Goal: Task Accomplishment & Management: Manage account settings

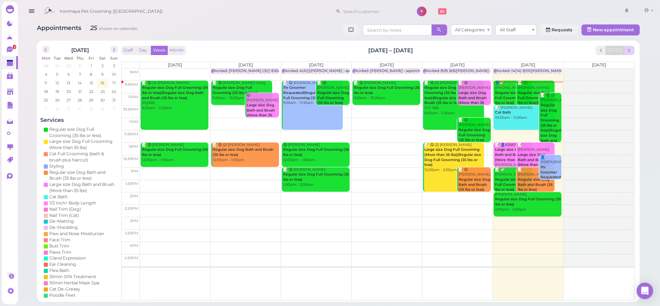
click at [628, 51] on span "next" at bounding box center [629, 50] width 7 height 7
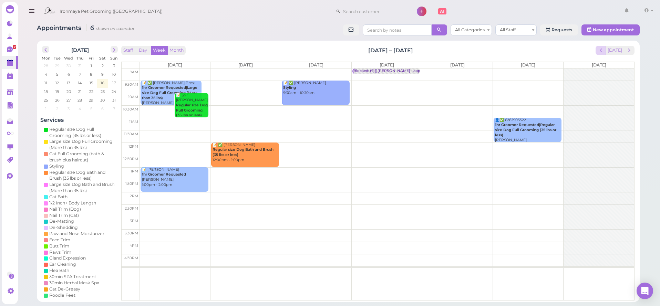
click at [604, 52] on span "prev" at bounding box center [600, 50] width 7 height 7
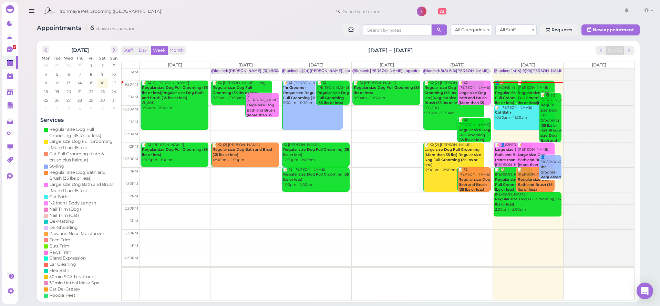
click at [519, 113] on div "📝 [PERSON_NAME] Cat Bath 10:30am - 11:30am" at bounding box center [525, 112] width 60 height 15
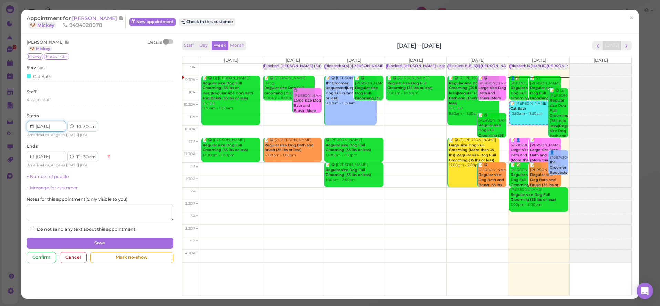
click at [63, 126] on input at bounding box center [47, 126] width 40 height 11
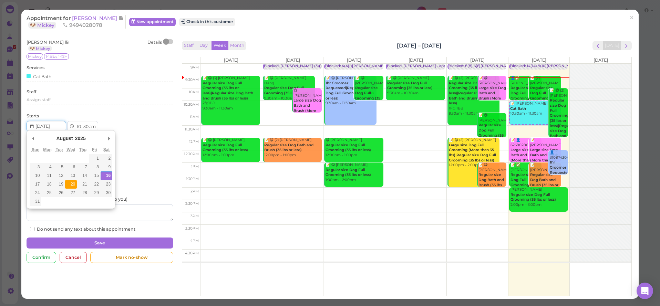
type input "[DATE]"
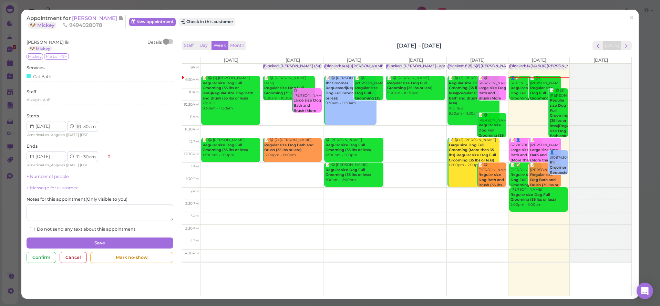
select select "9"
select select "10"
click at [116, 119] on div "Starts 1 2 3 4 5 6 7 8 9 10 11 12 : 00 05 10 15 20 25 30 35 40 45 50 55 am pm A…" at bounding box center [100, 125] width 146 height 25
click at [99, 238] on button "Save" at bounding box center [100, 243] width 146 height 11
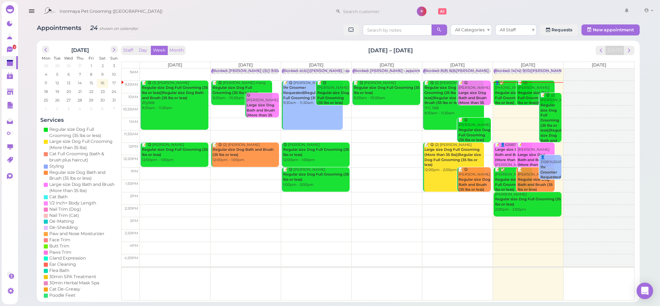
click at [31, 15] on icon "button" at bounding box center [31, 11] width 7 height 9
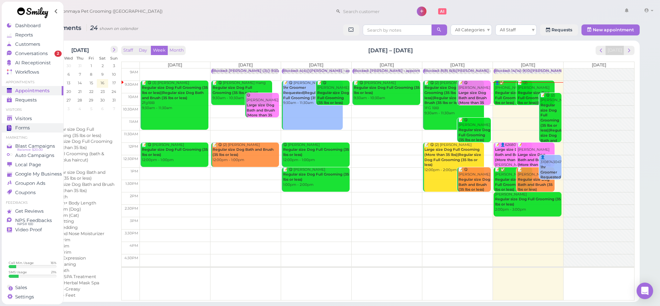
click at [27, 123] on link "Forms" at bounding box center [33, 127] width 62 height 9
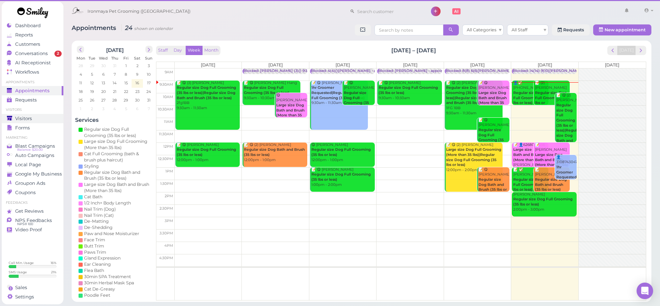
click at [27, 120] on span "Visitors" at bounding box center [23, 119] width 17 height 6
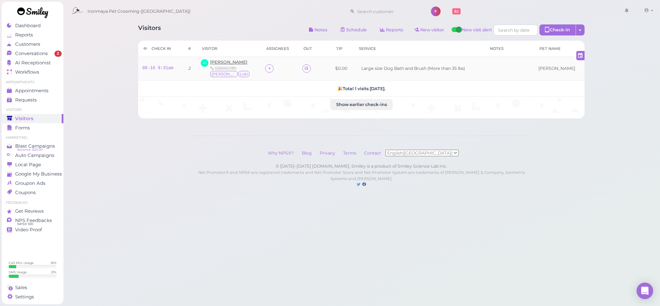
click at [221, 62] on span "[PERSON_NAME]" at bounding box center [228, 62] width 37 height 5
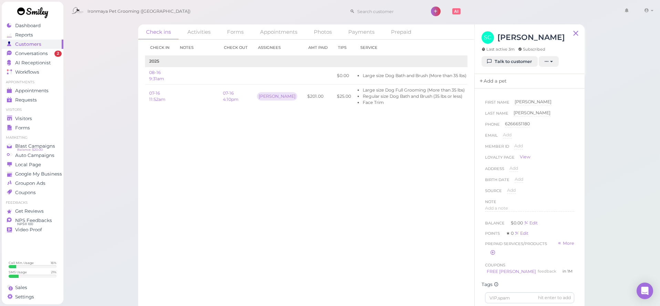
click at [496, 83] on link "Add a pet" at bounding box center [493, 81] width 36 height 14
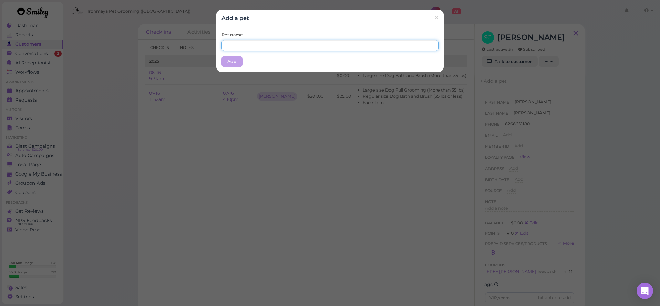
click at [272, 46] on input "text" at bounding box center [329, 45] width 217 height 11
type input "[PERSON_NAME]"
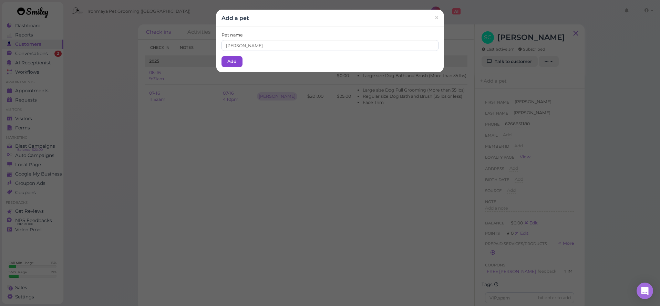
click at [236, 62] on button "Add" at bounding box center [231, 61] width 21 height 11
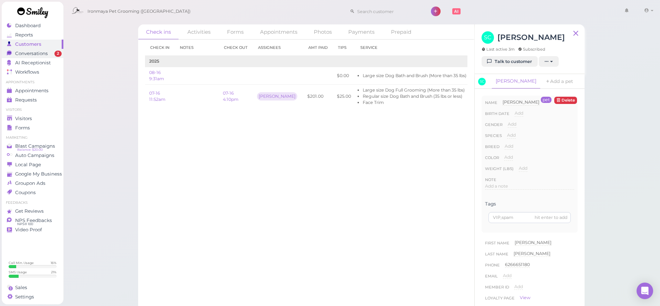
click at [40, 55] on span "Conversations" at bounding box center [31, 54] width 33 height 6
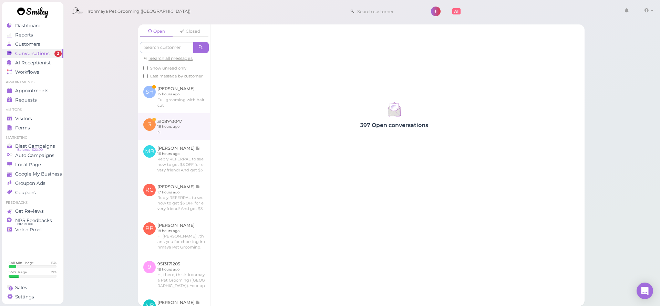
click at [175, 124] on link at bounding box center [174, 126] width 72 height 27
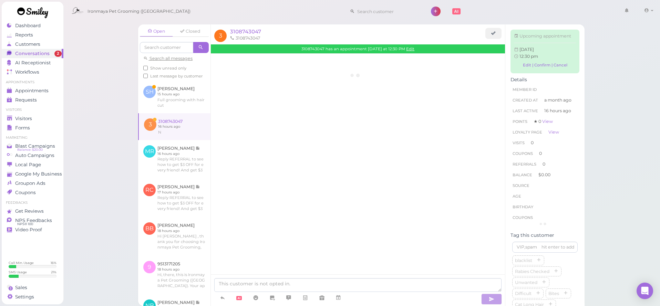
scroll to position [13, 0]
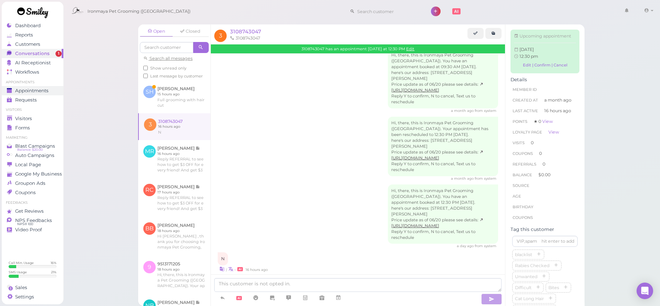
click at [52, 92] on div "Appointments" at bounding box center [32, 91] width 50 height 6
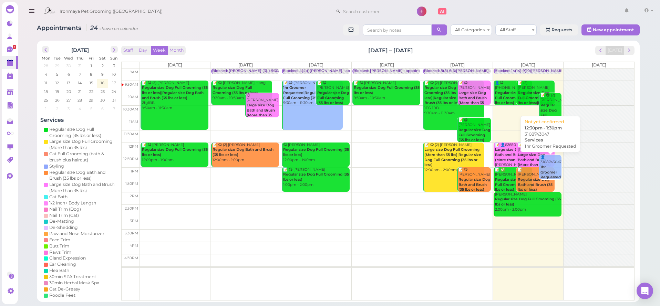
click at [550, 164] on div "👤3108743047 1hr Groomer Requested 12:30pm - 1:30pm" at bounding box center [551, 172] width 22 height 35
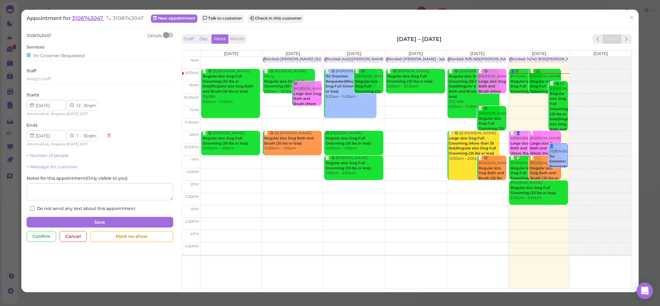
click at [100, 18] on span "3108743047" at bounding box center [88, 18] width 32 height 7
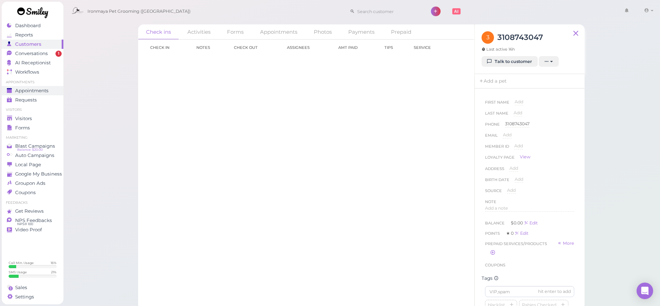
click at [25, 94] on link "Appointments" at bounding box center [33, 90] width 62 height 9
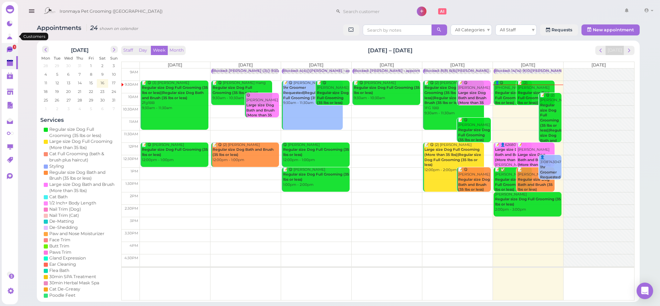
drag, startPoint x: 3, startPoint y: 43, endPoint x: 4, endPoint y: 46, distance: 3.9
click at [3, 43] on ul "1 0" at bounding box center [10, 49] width 16 height 65
click at [9, 49] on icon at bounding box center [10, 49] width 6 height 6
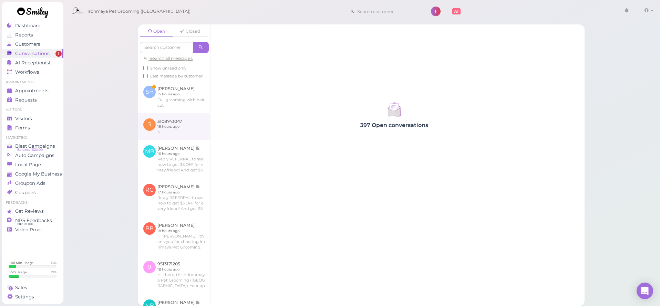
click at [163, 124] on link at bounding box center [174, 126] width 72 height 27
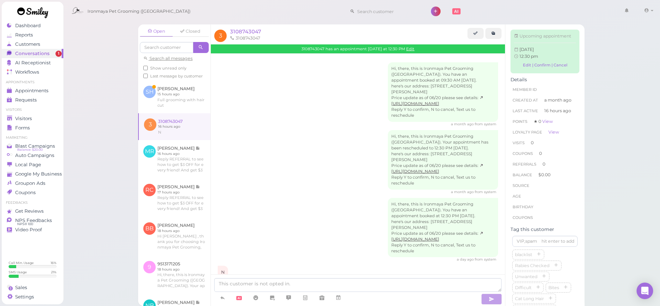
drag, startPoint x: 432, startPoint y: 80, endPoint x: 454, endPoint y: 79, distance: 21.4
click at [454, 79] on div "Hi, there, this is Ironmaya Pet Grooming ([GEOGRAPHIC_DATA]). You have an appoi…" at bounding box center [443, 92] width 110 height 60
drag, startPoint x: 434, startPoint y: 85, endPoint x: 461, endPoint y: 87, distance: 27.3
click at [461, 87] on div "Hi, there, this is Ironmaya Pet Grooming ([GEOGRAPHIC_DATA]). You have an appoi…" at bounding box center [443, 92] width 110 height 60
drag, startPoint x: 436, startPoint y: 144, endPoint x: 457, endPoint y: 146, distance: 20.4
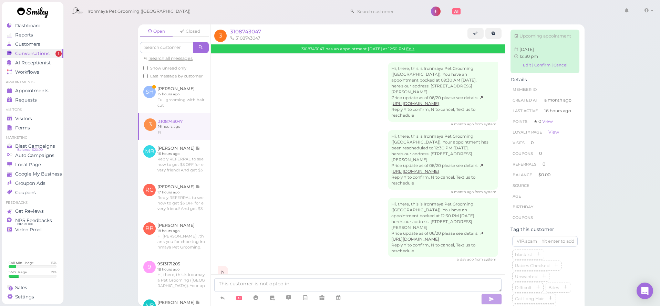
click at [457, 146] on div "Hi, there, this is Ironmaya Pet Grooming ([GEOGRAPHIC_DATA]). Your appointment …" at bounding box center [443, 160] width 110 height 60
click at [561, 62] on link "Edit | Confirm | Cancel" at bounding box center [545, 65] width 62 height 9
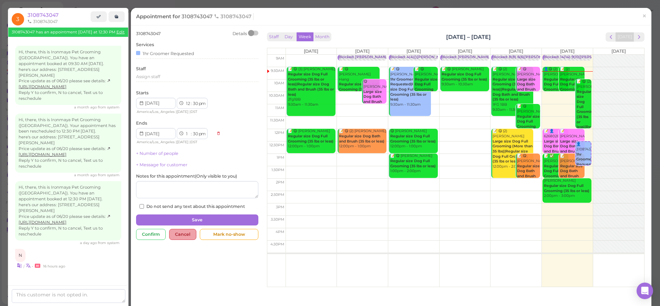
click at [175, 232] on div "Cancel" at bounding box center [182, 234] width 27 height 11
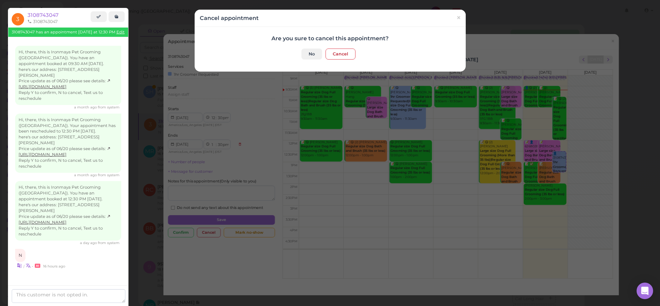
click at [337, 60] on div "Are you sure to cancel this appointment? No Cancel" at bounding box center [330, 49] width 271 height 45
click at [339, 55] on button "Cancel" at bounding box center [340, 54] width 30 height 11
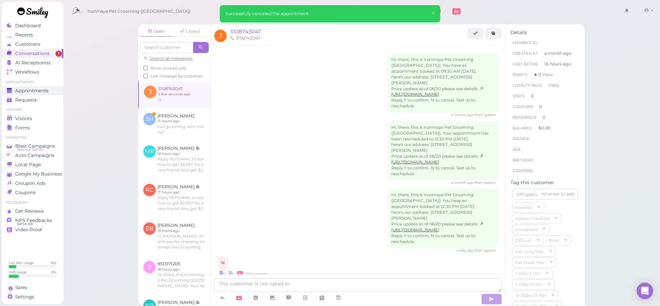
scroll to position [45, 0]
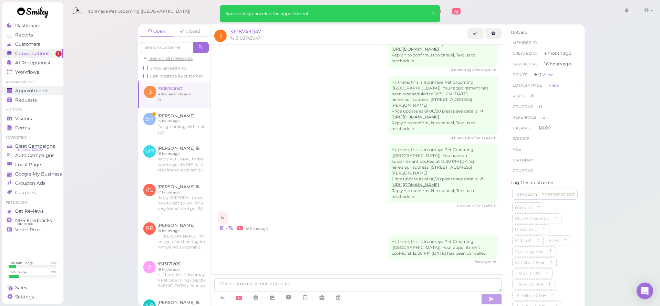
click at [34, 94] on link "Appointments" at bounding box center [33, 90] width 62 height 9
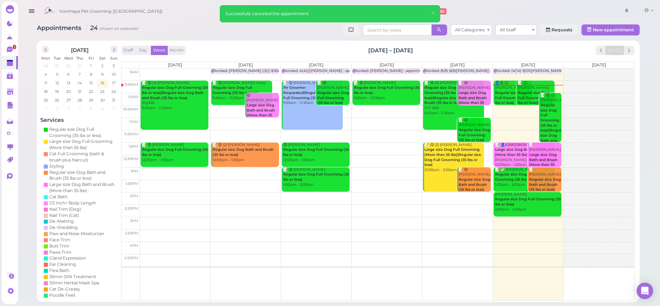
click at [31, 15] on icon "button" at bounding box center [31, 11] width 7 height 9
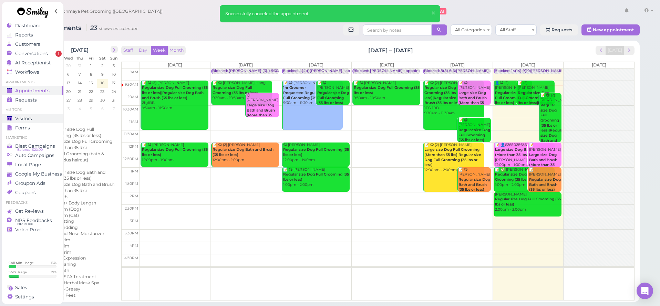
click at [32, 118] on div "Visitors" at bounding box center [32, 119] width 50 height 6
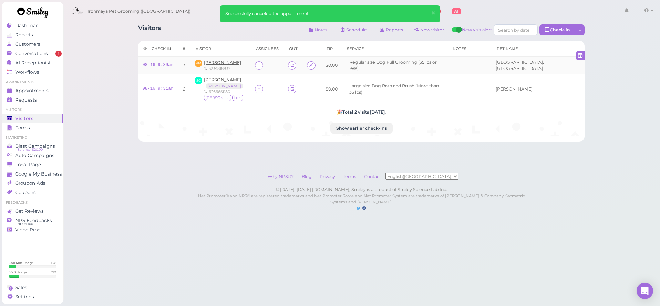
click at [216, 61] on span "[PERSON_NAME]" at bounding box center [222, 62] width 37 height 5
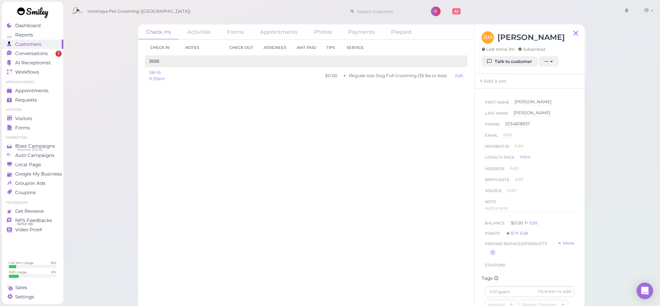
scroll to position [40, 0]
click at [508, 248] on input at bounding box center [529, 252] width 89 height 11
type input "[GEOGRAPHIC_DATA],[GEOGRAPHIC_DATA]"
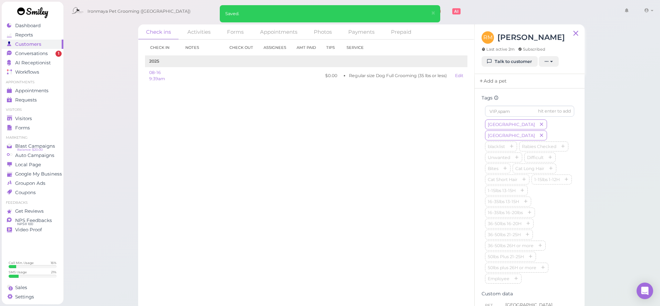
click at [489, 84] on link "Add a pet" at bounding box center [493, 81] width 36 height 14
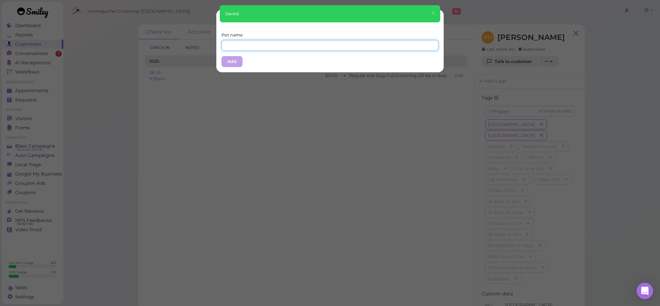
click at [336, 48] on input "text" at bounding box center [329, 45] width 217 height 11
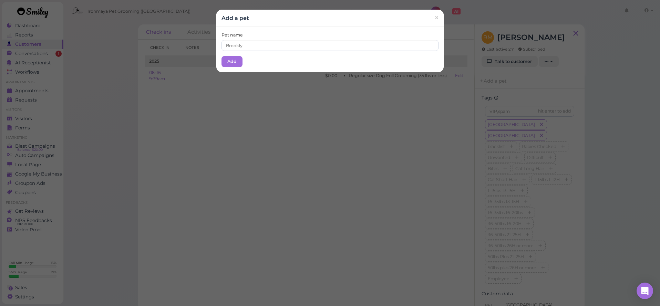
drag, startPoint x: 321, startPoint y: 69, endPoint x: 204, endPoint y: 53, distance: 117.8
click at [321, 69] on div "Pet name Brookly Add" at bounding box center [329, 49] width 227 height 45
click at [244, 45] on input "Brookly" at bounding box center [329, 45] width 217 height 11
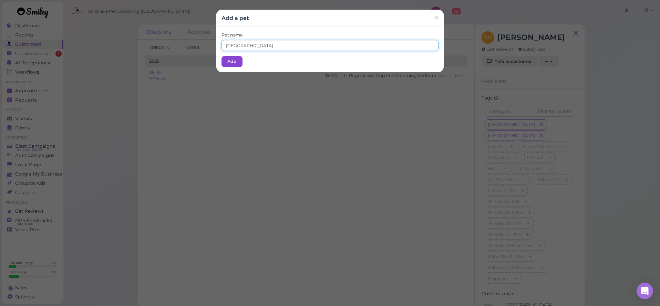
type input "[GEOGRAPHIC_DATA]"
click at [239, 60] on button "Add" at bounding box center [231, 61] width 21 height 11
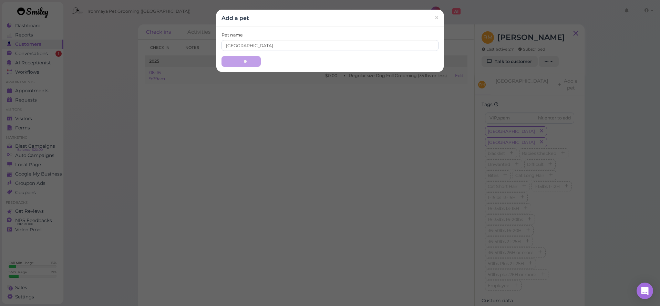
scroll to position [0, 0]
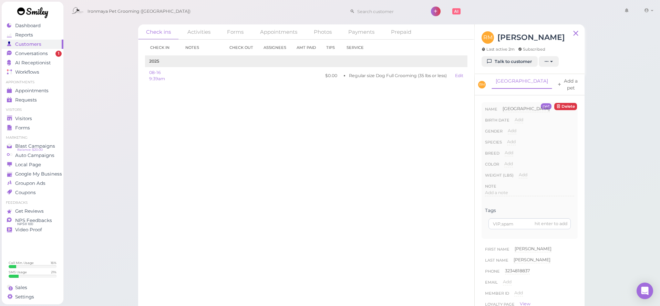
click at [553, 82] on link "Add a pet" at bounding box center [568, 84] width 31 height 21
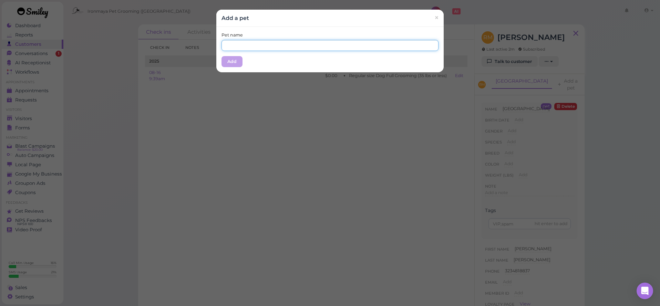
click at [314, 42] on input "text" at bounding box center [329, 45] width 217 height 11
type input "[GEOGRAPHIC_DATA]"
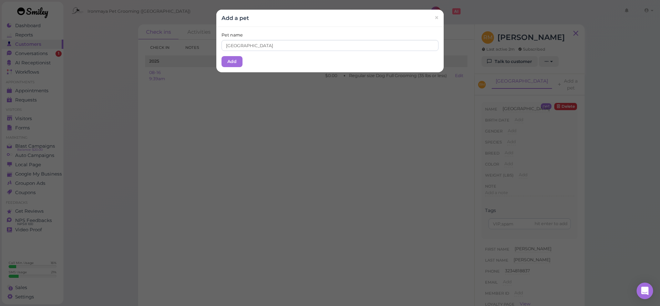
drag, startPoint x: 276, startPoint y: 13, endPoint x: 272, endPoint y: 26, distance: 13.8
click at [275, 15] on div "Add a pet ×" at bounding box center [329, 18] width 227 height 17
click at [233, 60] on button "Add" at bounding box center [231, 61] width 21 height 11
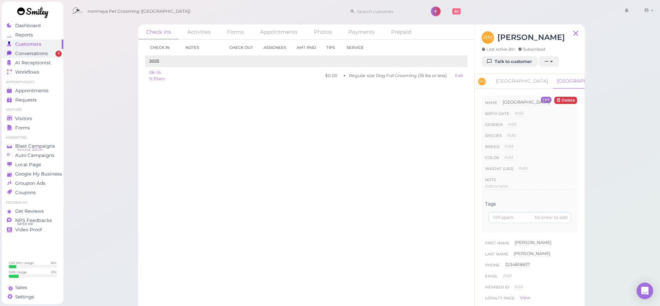
click at [53, 53] on div "Conversations" at bounding box center [32, 54] width 50 height 6
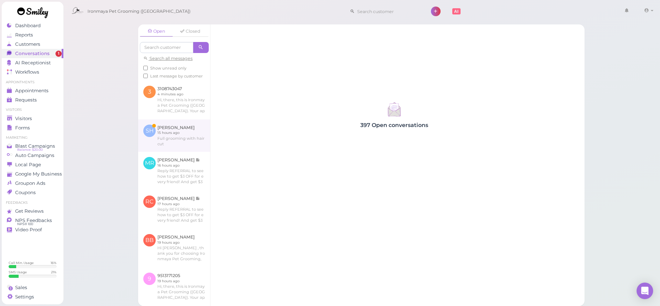
click at [165, 133] on link at bounding box center [174, 135] width 72 height 32
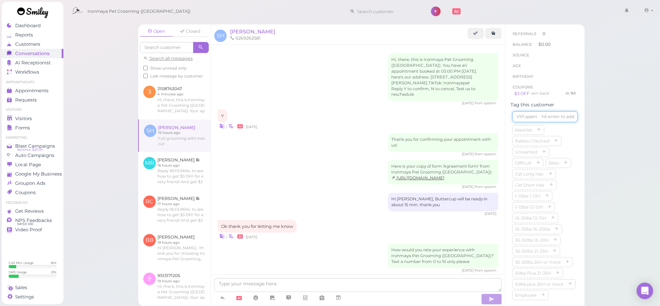
click at [531, 116] on input at bounding box center [544, 116] width 65 height 11
type input "Buttercup"
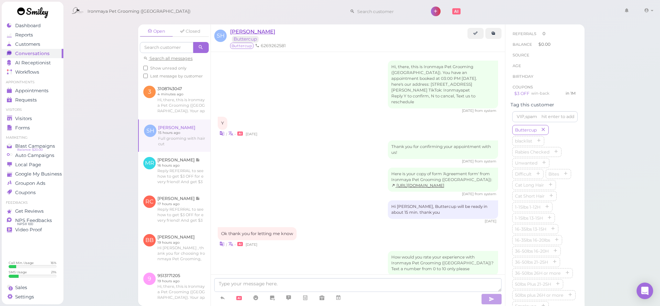
click at [245, 31] on span "[PERSON_NAME]" at bounding box center [252, 31] width 45 height 7
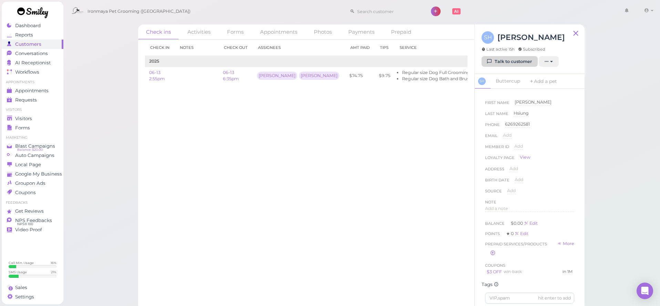
click at [497, 57] on link "Talk to customer" at bounding box center [509, 61] width 56 height 11
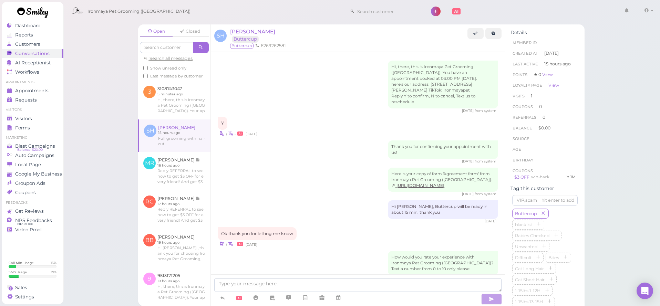
scroll to position [530, 0]
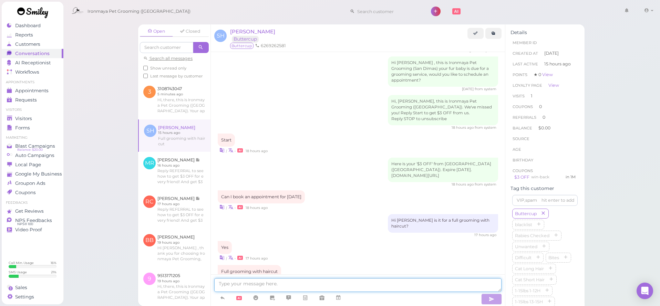
click at [240, 289] on textarea at bounding box center [357, 285] width 287 height 14
type textarea "Would [DATE] morning 9:30 work for you?"
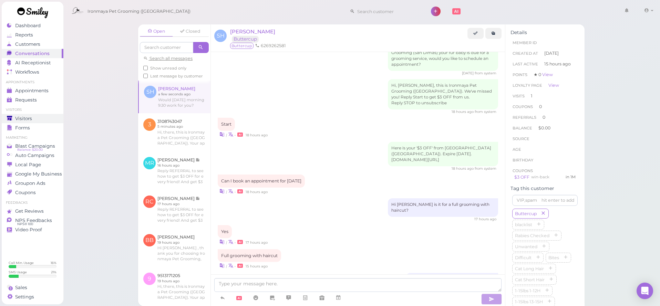
click at [29, 122] on link "Visitors" at bounding box center [33, 118] width 62 height 9
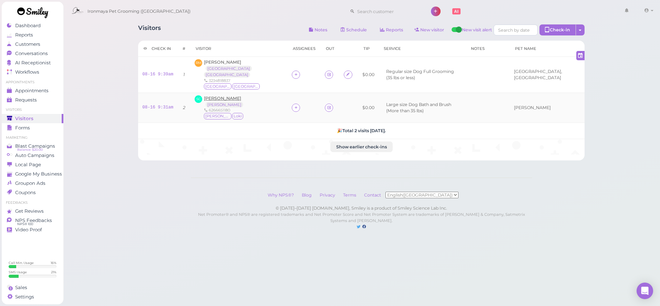
click at [229, 96] on span "[PERSON_NAME]" at bounding box center [222, 98] width 37 height 5
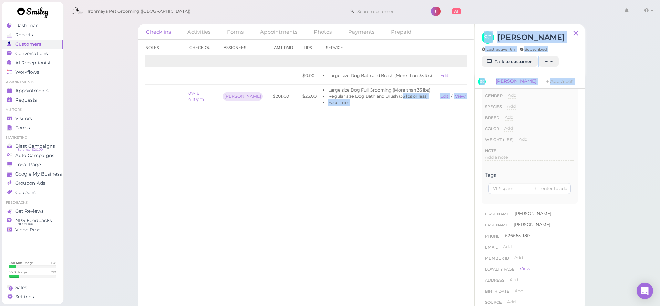
scroll to position [0, 41]
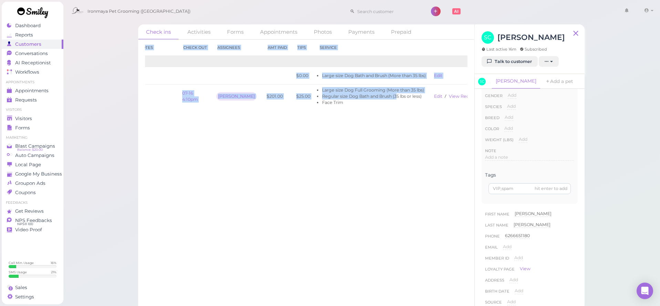
drag, startPoint x: 423, startPoint y: 94, endPoint x: 468, endPoint y: 100, distance: 45.4
click at [469, 100] on div "Check in Notes Check out Assignees Amt Paid Tips Service 2025 08-16 9:31am $0.0…" at bounding box center [306, 173] width 336 height 267
click at [459, 96] on link "View receipt" at bounding box center [463, 96] width 28 height 5
click at [30, 118] on span "Visitors" at bounding box center [23, 119] width 17 height 6
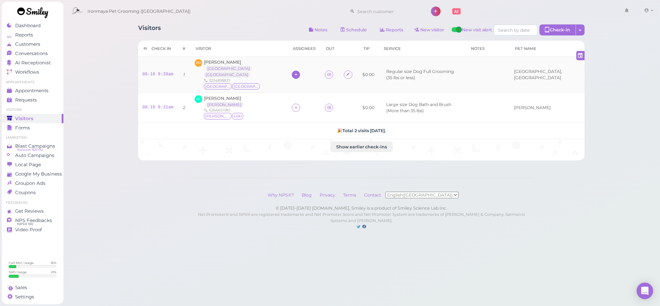
click at [294, 73] on icon at bounding box center [296, 74] width 4 height 5
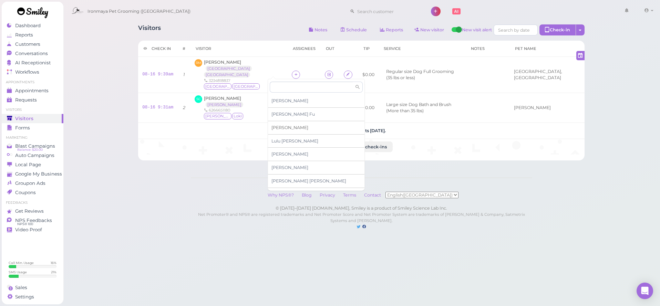
click at [279, 126] on span "[PERSON_NAME]" at bounding box center [289, 127] width 37 height 5
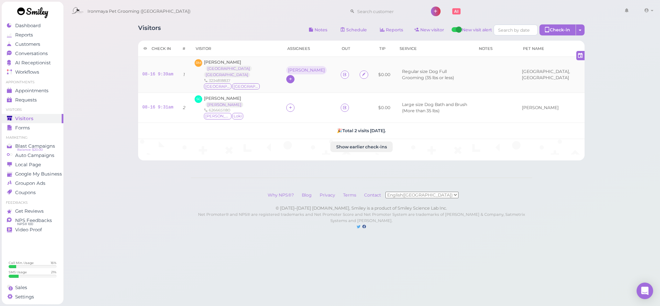
click at [288, 76] on icon at bounding box center [290, 78] width 4 height 5
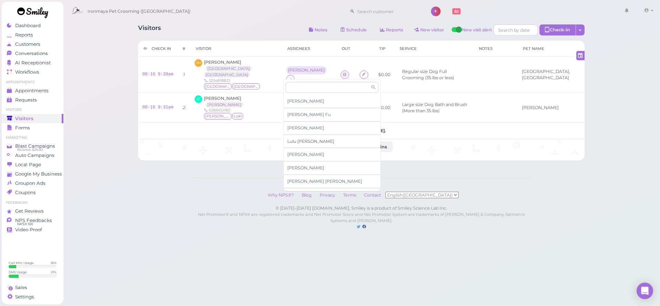
click at [294, 139] on span "[PERSON_NAME]" at bounding box center [310, 141] width 47 height 5
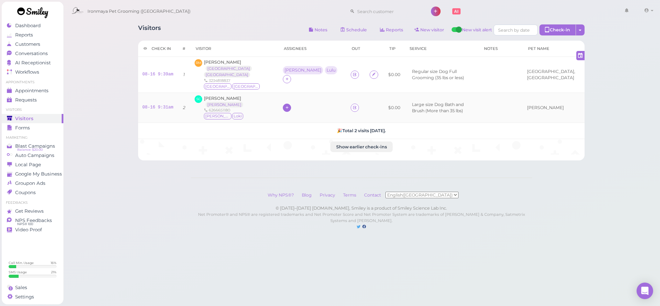
click at [285, 105] on icon at bounding box center [287, 107] width 4 height 5
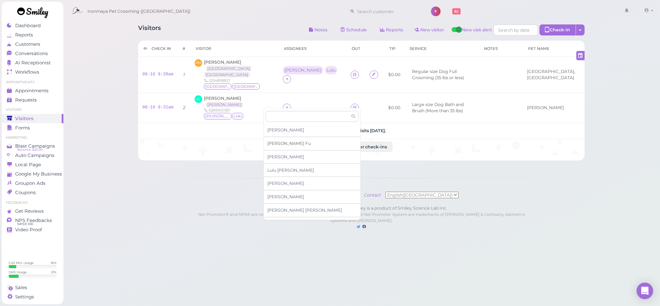
click at [277, 142] on span "[PERSON_NAME]" at bounding box center [288, 143] width 43 height 5
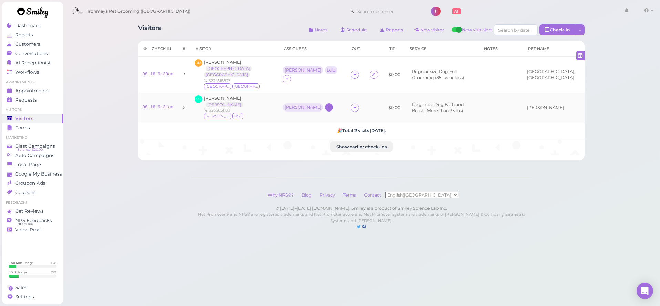
click at [327, 105] on icon at bounding box center [329, 107] width 4 height 5
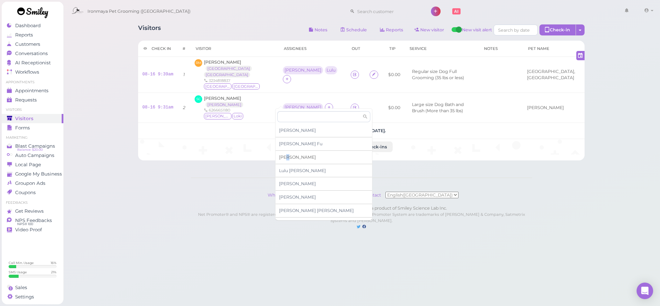
click at [287, 156] on span "[PERSON_NAME]" at bounding box center [297, 157] width 37 height 5
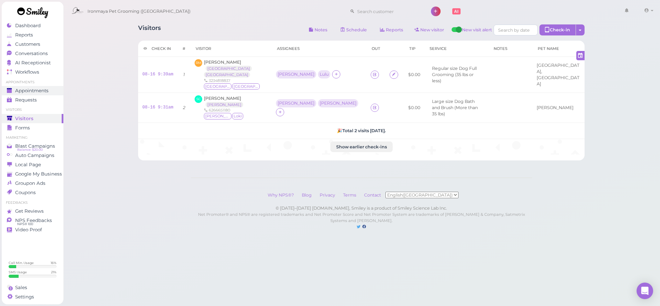
click at [42, 90] on span "Appointments" at bounding box center [31, 91] width 33 height 6
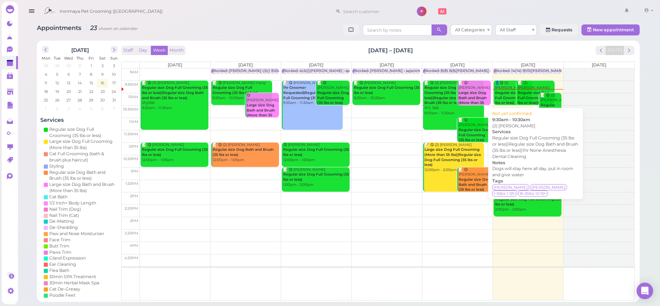
click at [524, 87] on div "📝 (2) [PERSON_NAME] Regular size Dog Full Grooming (35 lbs or less)|Regular siz…" at bounding box center [535, 116] width 37 height 71
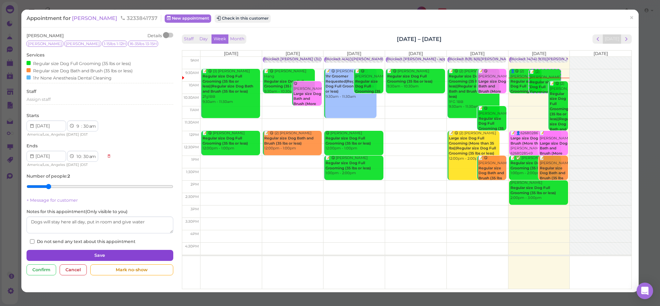
click at [96, 252] on button "Save" at bounding box center [100, 255] width 146 height 11
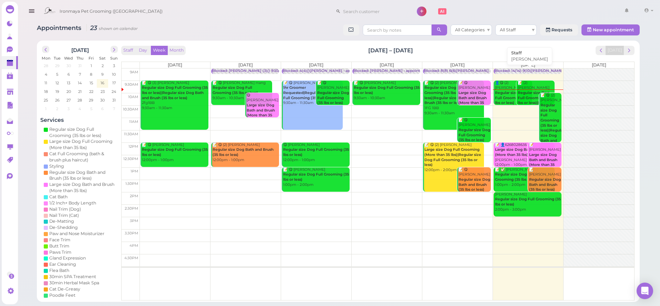
click at [514, 70] on div "Blocked: 14(14) 9(10)[PERSON_NAME],[PERSON_NAME] • [PERSON_NAME]" at bounding box center [564, 71] width 138 height 5
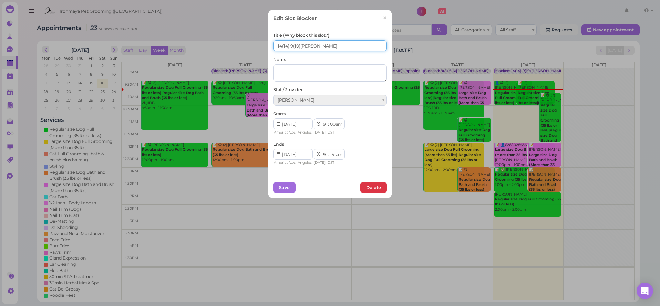
drag, startPoint x: 282, startPoint y: 46, endPoint x: 269, endPoint y: 45, distance: 12.8
click at [269, 45] on div "Title (Why block this slot?) 14(14) 9(10)[PERSON_NAME] Notes Staff/Provider [PE…" at bounding box center [330, 101] width 124 height 149
type input "11(14) 9(10)[PERSON_NAME]"
click at [292, 183] on button "Save" at bounding box center [284, 187] width 22 height 11
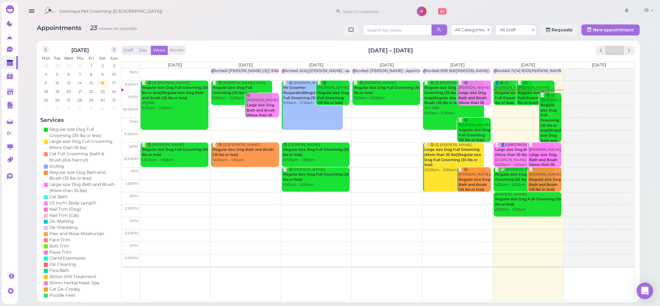
click at [29, 8] on icon "button" at bounding box center [31, 11] width 7 height 9
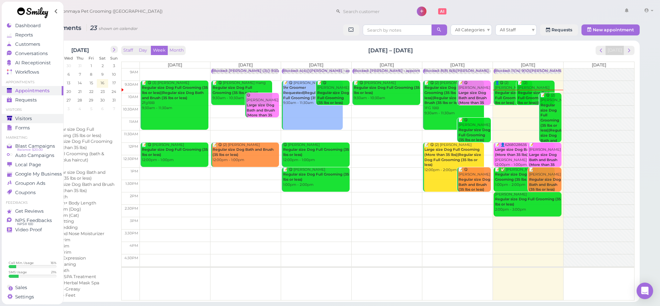
click at [31, 120] on span "Visitors" at bounding box center [23, 119] width 17 height 6
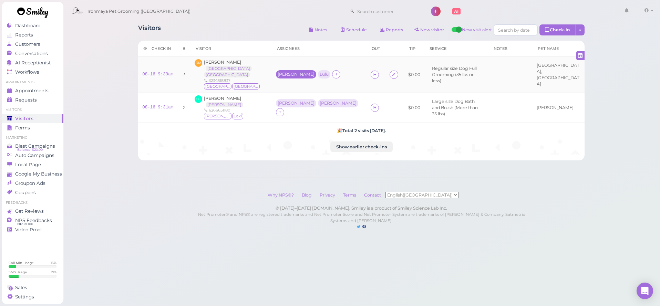
drag, startPoint x: 386, startPoint y: 2, endPoint x: 269, endPoint y: 70, distance: 135.5
click at [278, 72] on div "[PERSON_NAME]" at bounding box center [296, 74] width 37 height 5
click at [285, 148] on button "Remove" at bounding box center [279, 146] width 26 height 7
click at [290, 71] on div at bounding box center [294, 74] width 8 height 8
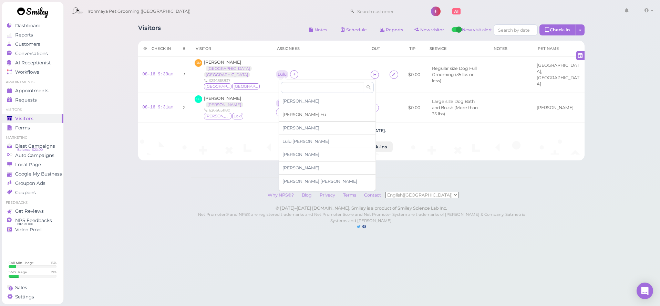
click at [290, 114] on span "[PERSON_NAME]" at bounding box center [303, 114] width 43 height 5
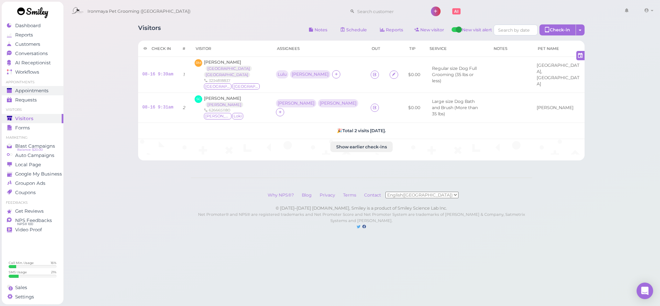
click at [45, 92] on span "Appointments" at bounding box center [31, 91] width 33 height 6
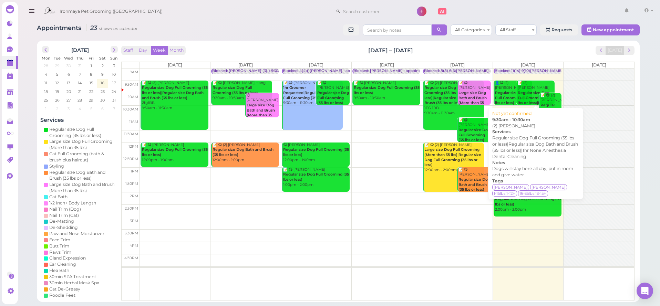
click at [530, 87] on div "📝 (2) [PERSON_NAME] Regular size Dog Full Grooming (35 lbs or less)|Regular siz…" at bounding box center [535, 116] width 37 height 71
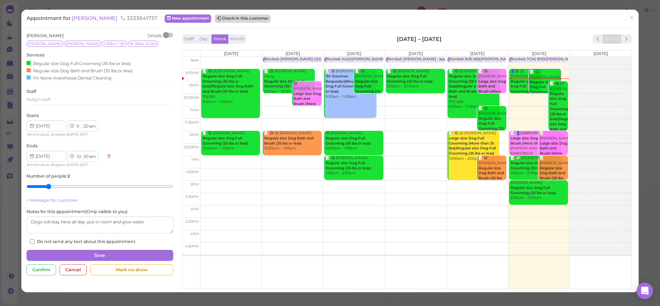
click at [256, 17] on button "Check in this customer" at bounding box center [243, 18] width 56 height 8
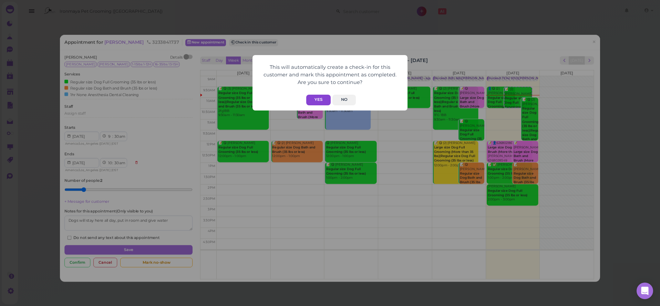
drag, startPoint x: 303, startPoint y: 102, endPoint x: 314, endPoint y: 100, distance: 10.5
click at [304, 102] on div "Yes No" at bounding box center [329, 100] width 141 height 11
click at [313, 100] on button "Yes" at bounding box center [318, 100] width 24 height 11
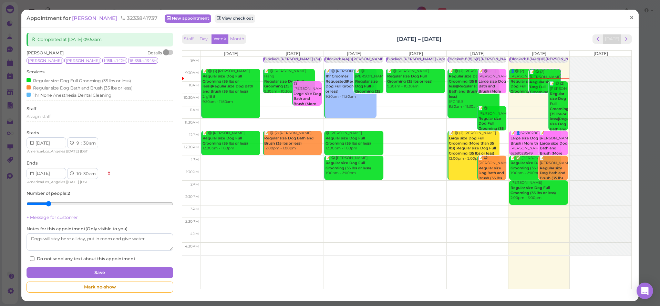
click at [631, 19] on span "×" at bounding box center [631, 18] width 4 height 10
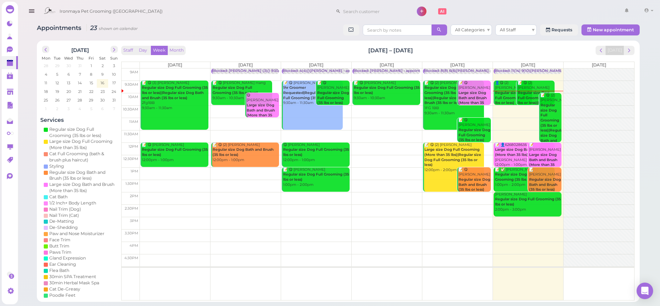
drag, startPoint x: 495, startPoint y: 1, endPoint x: 30, endPoint y: 13, distance: 464.4
click at [30, 13] on icon "button" at bounding box center [31, 11] width 7 height 9
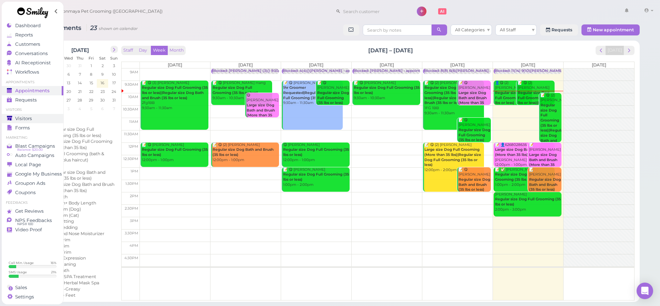
click at [29, 118] on span "Visitors" at bounding box center [23, 119] width 17 height 6
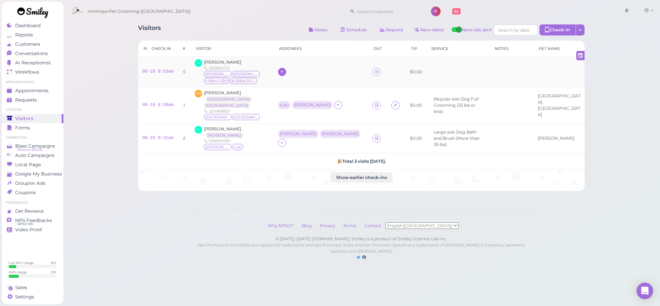
click at [286, 74] on div at bounding box center [282, 72] width 8 height 8
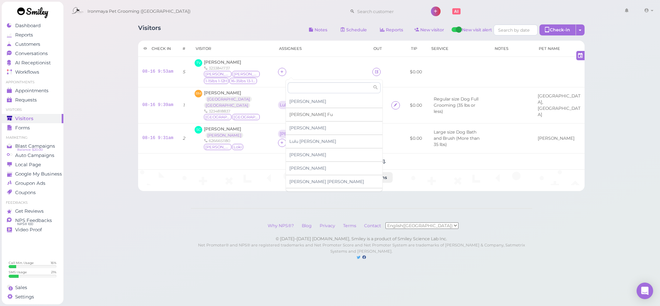
click at [294, 115] on span "[PERSON_NAME]" at bounding box center [310, 114] width 43 height 5
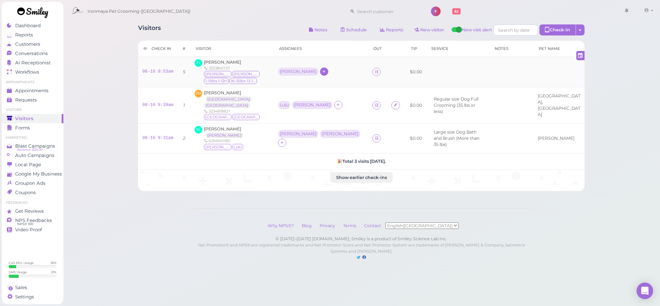
click at [292, 73] on div "[PERSON_NAME]" at bounding box center [298, 71] width 37 height 5
click at [322, 71] on icon at bounding box center [324, 71] width 4 height 5
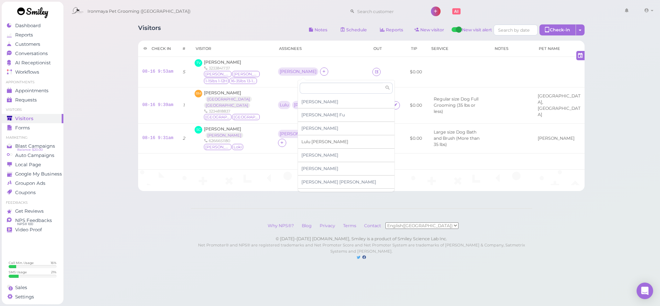
click at [308, 140] on span "[PERSON_NAME]" at bounding box center [324, 141] width 47 height 5
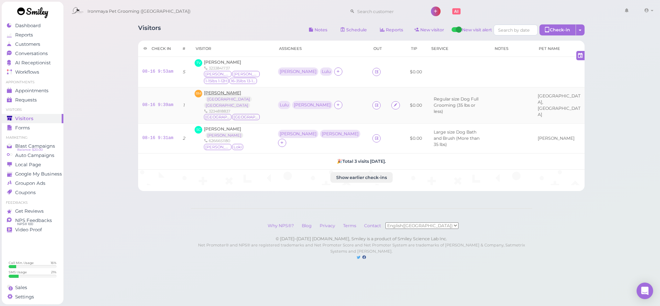
click at [225, 93] on span "[PERSON_NAME]" at bounding box center [222, 92] width 37 height 5
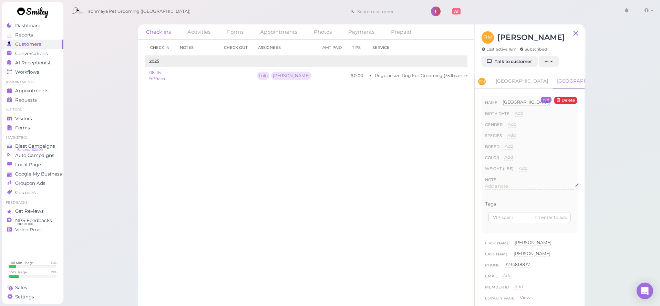
click at [499, 185] on span "Add a note" at bounding box center [496, 186] width 23 height 5
drag, startPoint x: 508, startPoint y: 191, endPoint x: 487, endPoint y: 190, distance: 21.7
click at [481, 189] on div "pet [GEOGRAPHIC_DATA] Name [GEOGRAPHIC_DATA] [GEOGRAPHIC_DATA] Birth date Add G…" at bounding box center [530, 200] width 110 height 222
copy p "5/8 TBF"
click at [491, 254] on button "Done" at bounding box center [492, 252] width 15 height 7
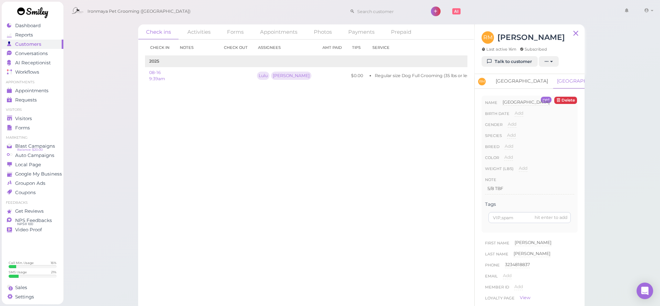
click at [510, 81] on link "[GEOGRAPHIC_DATA]" at bounding box center [521, 81] width 61 height 14
click at [496, 189] on div "Add a note" at bounding box center [529, 188] width 89 height 11
click at [495, 187] on span "Add a note" at bounding box center [496, 186] width 23 height 5
click at [495, 249] on button "Done" at bounding box center [492, 252] width 15 height 7
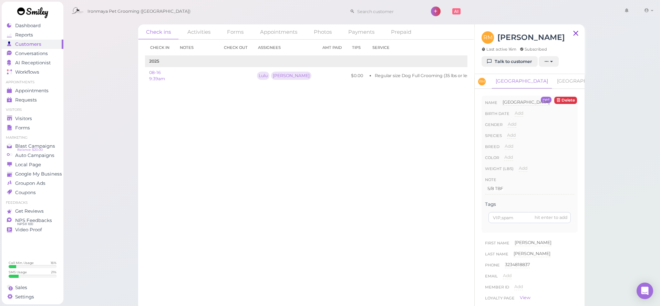
click at [572, 33] on icon at bounding box center [575, 33] width 9 height 10
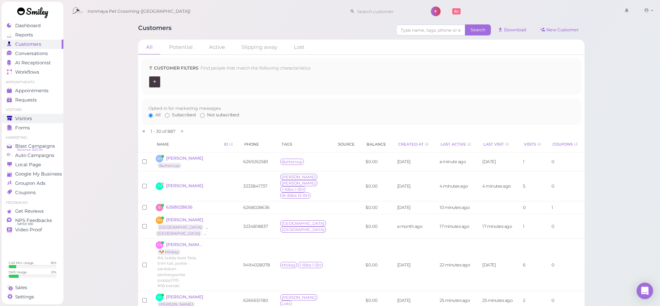
click at [40, 119] on div "Visitors" at bounding box center [32, 119] width 50 height 6
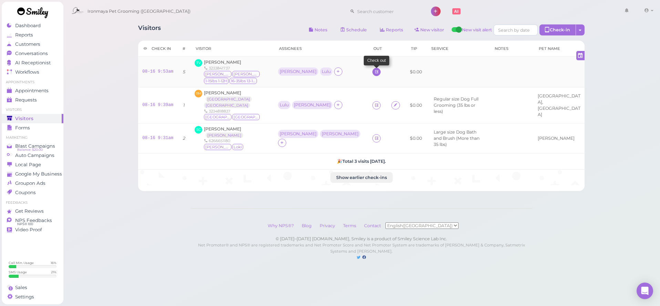
click at [374, 73] on icon at bounding box center [376, 71] width 4 height 5
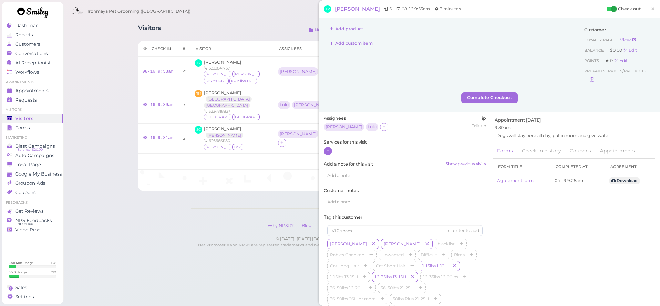
click at [328, 148] on icon at bounding box center [328, 150] width 4 height 5
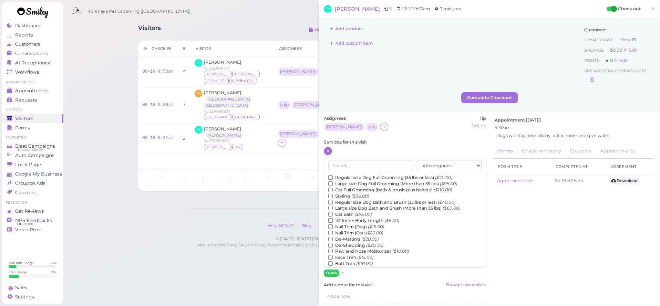
click at [348, 177] on label "Regular size Dog Full Grooming (35 lbs or less) ($70.00)" at bounding box center [390, 178] width 124 height 6
click at [333, 177] on input "Regular size Dog Full Grooming (35 lbs or less) ($70.00)" at bounding box center [330, 177] width 4 height 4
click at [362, 199] on label "Regular size Dog Bath and Brush (35 lbs or less) ($40.00)" at bounding box center [391, 202] width 127 height 6
click at [333, 200] on input "Regular size Dog Bath and Brush (35 lbs or less) ($40.00)" at bounding box center [330, 202] width 4 height 4
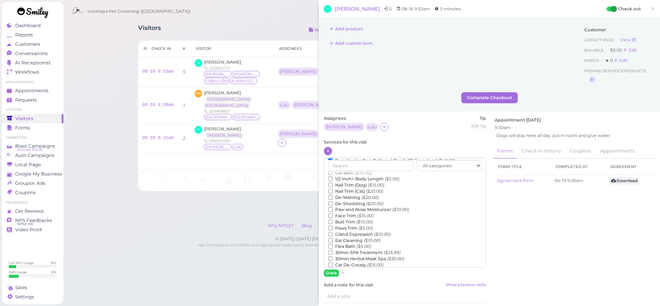
scroll to position [66, 0]
click at [350, 262] on label "Teeth Brushing ($5.00)" at bounding box center [356, 265] width 56 height 6
click at [333, 262] on input "Teeth Brushing ($5.00)" at bounding box center [330, 264] width 4 height 4
click at [337, 273] on button "Done" at bounding box center [331, 273] width 15 height 7
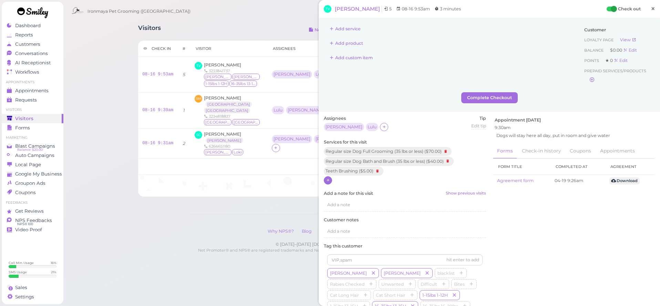
click at [652, 9] on span "×" at bounding box center [653, 9] width 4 height 10
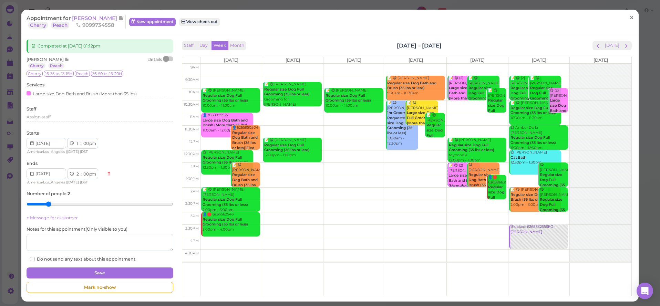
click at [632, 18] on span "×" at bounding box center [631, 18] width 4 height 10
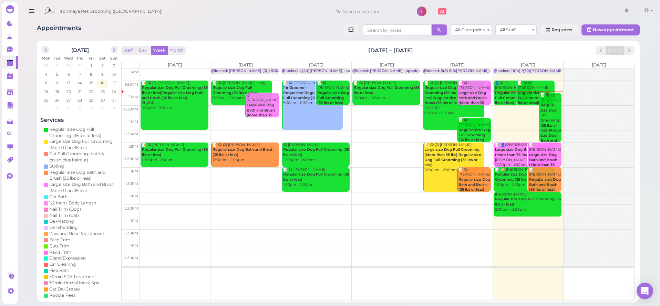
click at [37, 13] on button "button" at bounding box center [32, 11] width 18 height 19
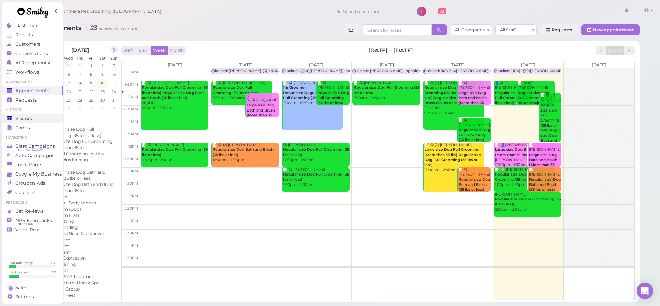
click at [35, 120] on div "Visitors" at bounding box center [32, 119] width 50 height 6
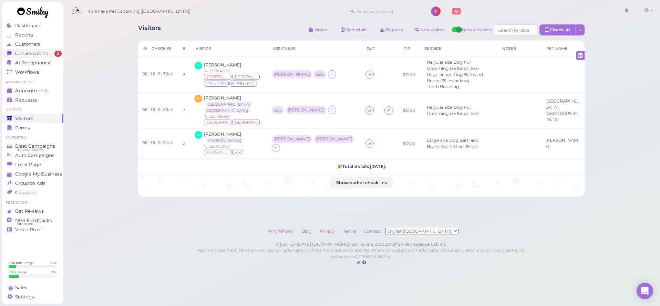
click at [39, 51] on span "Conversations" at bounding box center [31, 54] width 33 height 6
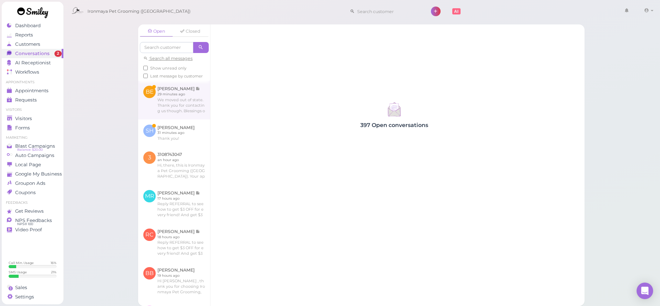
click at [188, 111] on link at bounding box center [174, 100] width 72 height 39
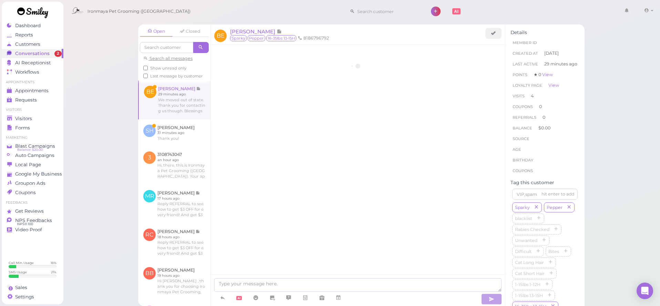
scroll to position [944, 0]
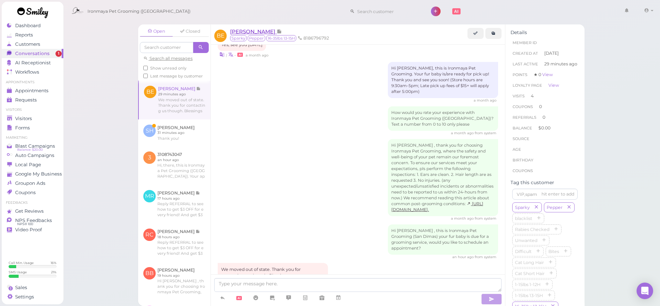
click at [264, 33] on span "Brenda Eaton" at bounding box center [253, 31] width 46 height 7
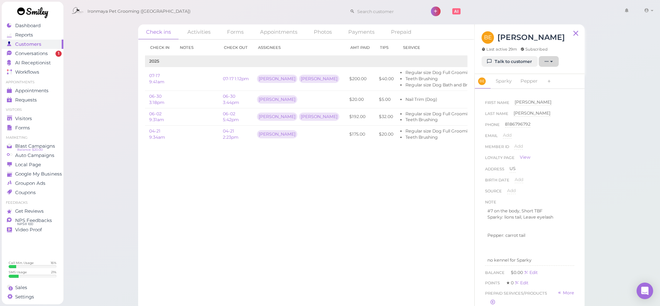
click at [550, 66] on button "button" at bounding box center [549, 61] width 20 height 11
click at [523, 139] on span "Unsubscribe" at bounding box center [516, 141] width 32 height 5
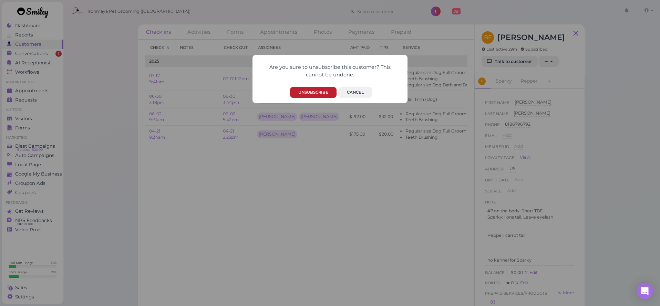
click at [315, 94] on button "Unsubscribe" at bounding box center [313, 92] width 46 height 11
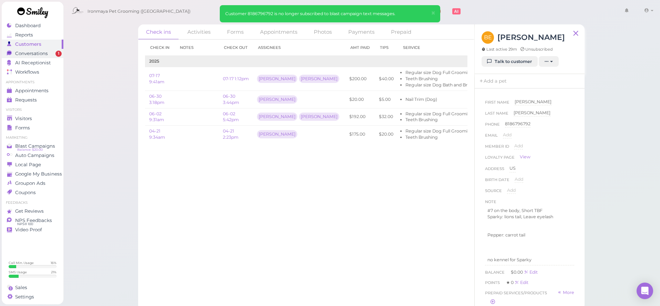
click at [30, 55] on span "Conversations" at bounding box center [31, 54] width 33 height 6
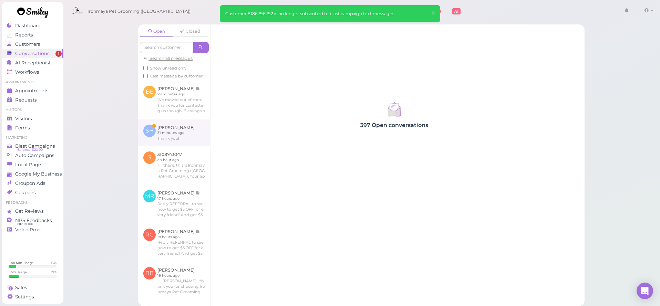
click at [175, 125] on link at bounding box center [174, 132] width 72 height 27
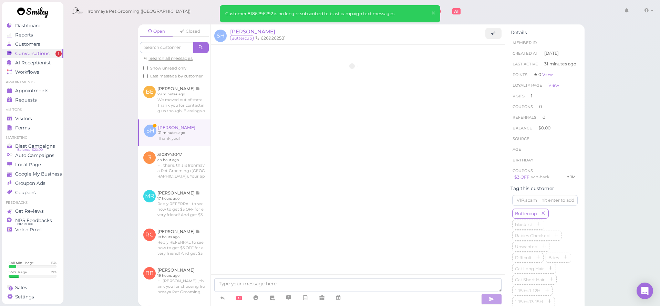
scroll to position [597, 0]
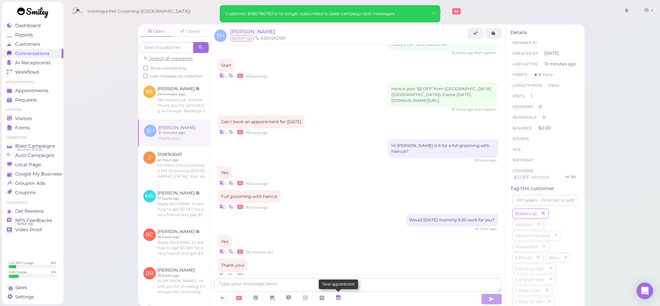
click at [337, 299] on icon at bounding box center [338, 297] width 6 height 7
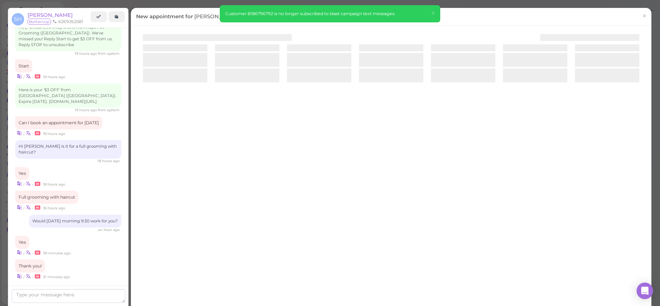
scroll to position [586, 0]
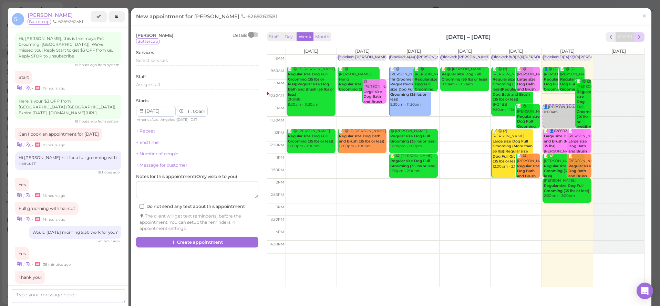
click at [635, 36] on button "next" at bounding box center [639, 36] width 11 height 9
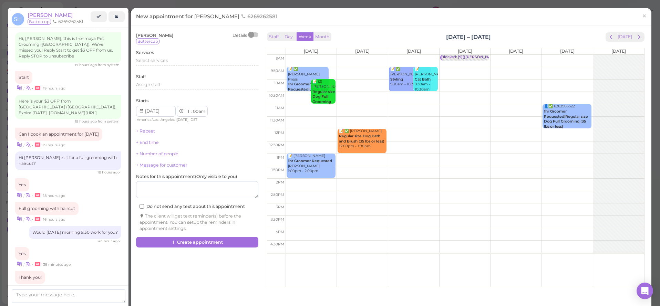
click at [372, 69] on td at bounding box center [464, 73] width 358 height 12
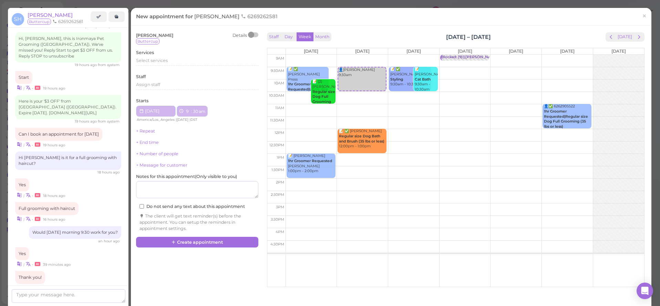
type input "2025-08-19"
select select "9"
select select "30"
click at [150, 60] on span "Select services" at bounding box center [152, 60] width 32 height 5
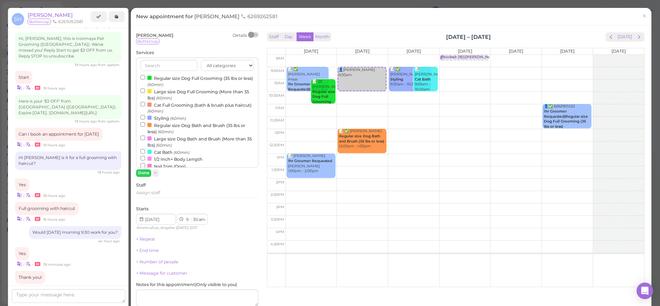
click at [155, 76] on label "Regular size Dog Full Grooming (35 lbs or less) (60min)" at bounding box center [197, 80] width 113 height 13
click at [145, 76] on input "Regular size Dog Full Grooming (35 lbs or less) (60min)" at bounding box center [143, 77] width 4 height 4
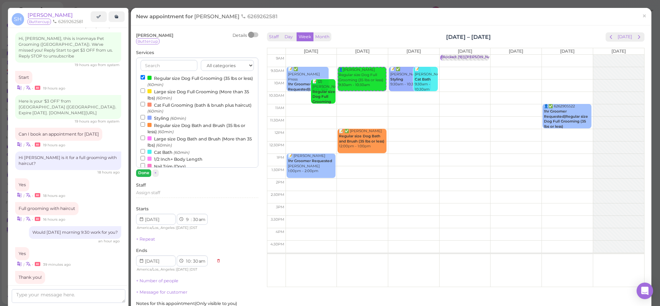
drag, startPoint x: 131, startPoint y: 172, endPoint x: 145, endPoint y: 174, distance: 14.3
click at [134, 173] on div "Susan Hsiung Details Buttercup Services All categories Full Grooming Bath & Bru…" at bounding box center [391, 202] width 520 height 355
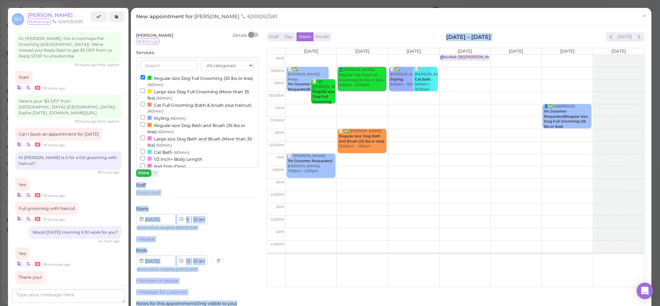
click at [141, 173] on button "Done" at bounding box center [143, 172] width 15 height 7
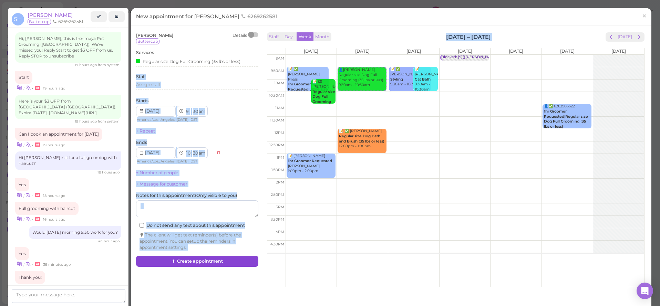
click at [204, 259] on button "Create appointment" at bounding box center [197, 261] width 122 height 11
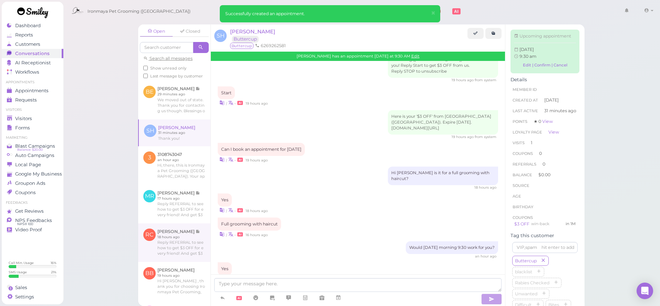
scroll to position [665, 0]
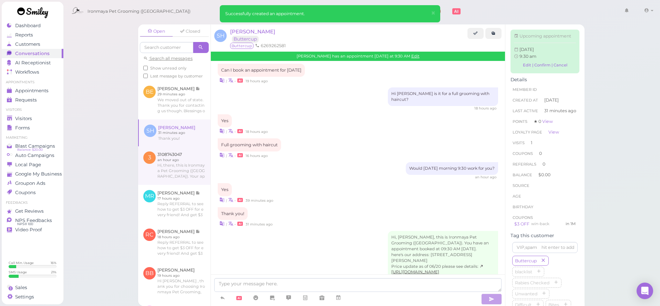
click at [187, 176] on link at bounding box center [174, 165] width 72 height 39
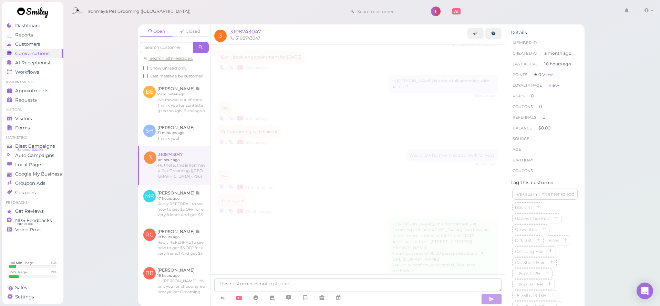
scroll to position [45, 0]
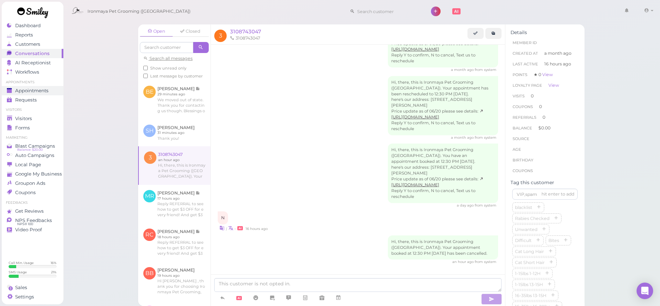
click at [28, 93] on span "Appointments" at bounding box center [31, 91] width 33 height 6
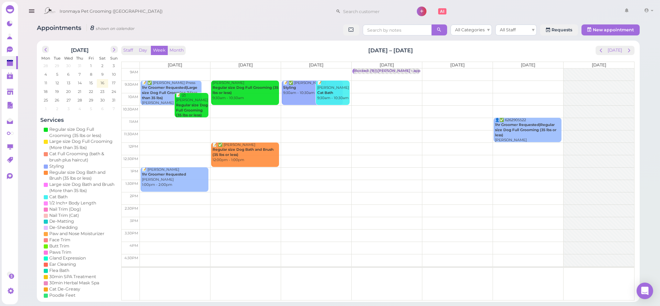
click at [165, 132] on td at bounding box center [387, 136] width 494 height 12
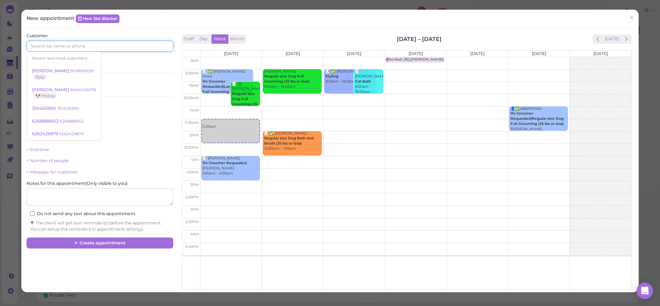
click at [71, 51] on input at bounding box center [100, 46] width 146 height 11
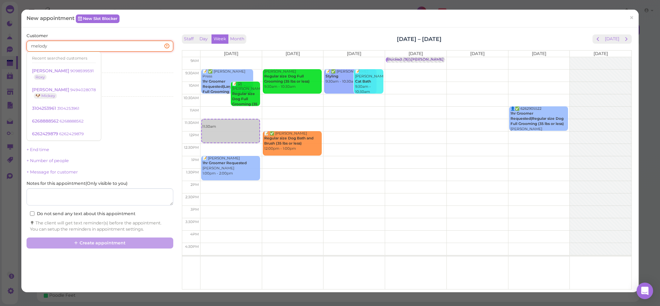
click at [132, 47] on input "melody" at bounding box center [100, 46] width 146 height 11
click at [130, 50] on input "melody" at bounding box center [100, 46] width 146 height 11
type input "melody"
click at [115, 67] on div "Select services" at bounding box center [100, 68] width 146 height 6
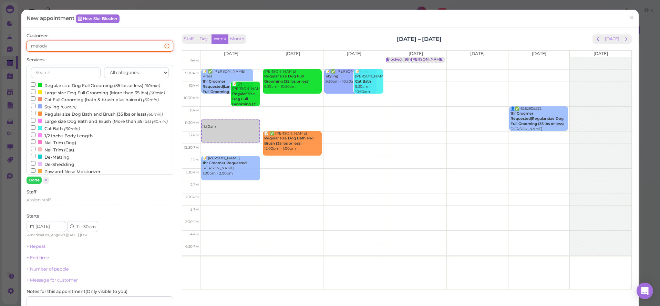
click at [105, 44] on input "melody" at bounding box center [100, 46] width 146 height 11
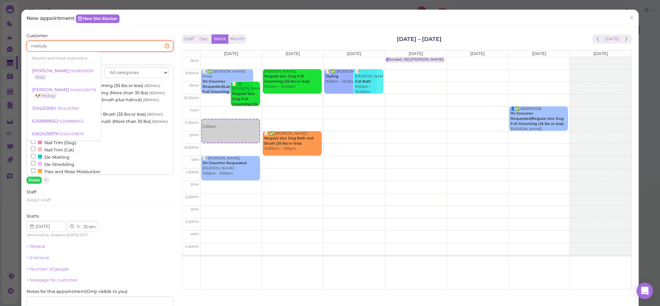
drag, startPoint x: 58, startPoint y: 44, endPoint x: 2, endPoint y: 46, distance: 55.9
click at [2, 46] on div "New appointment New Slot Blocker × Customer melody Recent searched customers Ka…" at bounding box center [330, 153] width 660 height 306
click at [91, 44] on input "ji" at bounding box center [100, 46] width 146 height 11
click at [91, 47] on input "ji" at bounding box center [100, 46] width 146 height 11
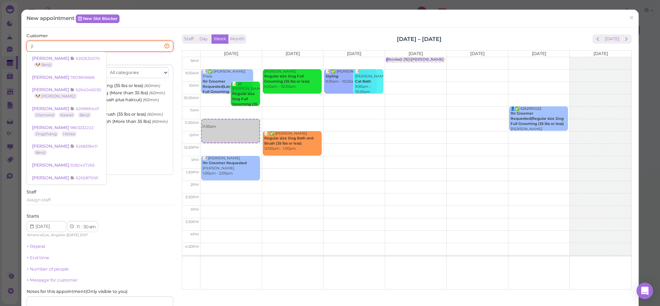
type input "j"
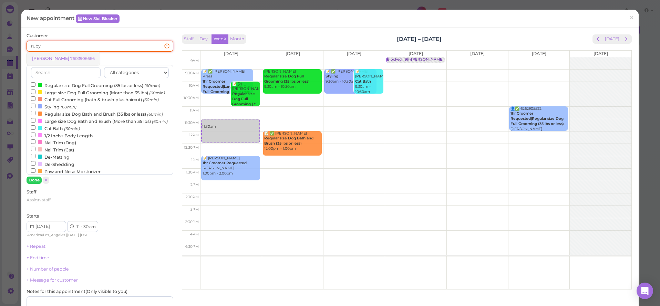
type input "ruby"
click at [70, 59] on small "7603906666" at bounding box center [82, 58] width 24 height 5
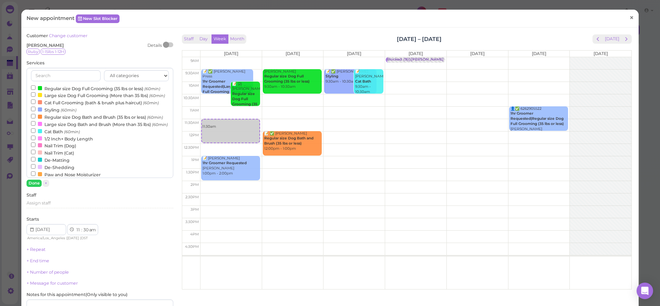
click at [632, 19] on span "×" at bounding box center [631, 18] width 4 height 10
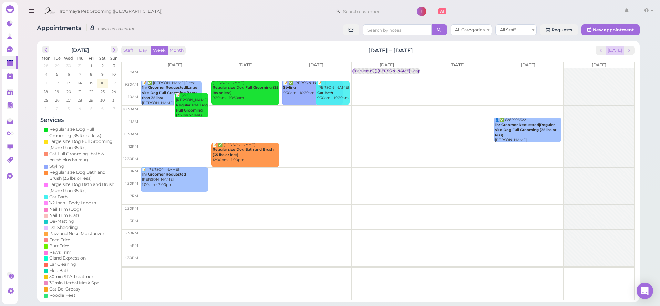
click at [618, 49] on button "[DATE]" at bounding box center [614, 50] width 19 height 9
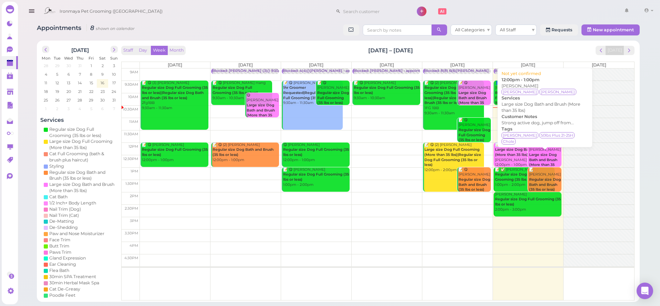
click at [554, 153] on b "Large size Dog Bath and Brush (More than 35 lbs)" at bounding box center [543, 163] width 28 height 20
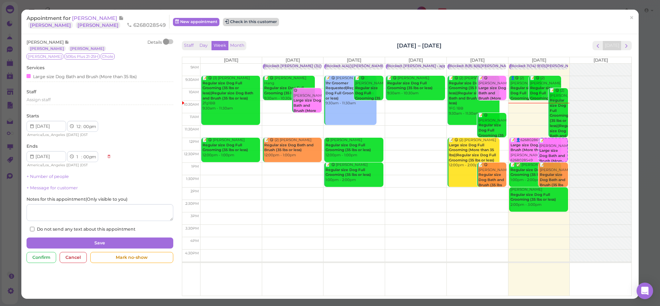
click at [223, 22] on button "Check in this customer" at bounding box center [251, 22] width 56 height 8
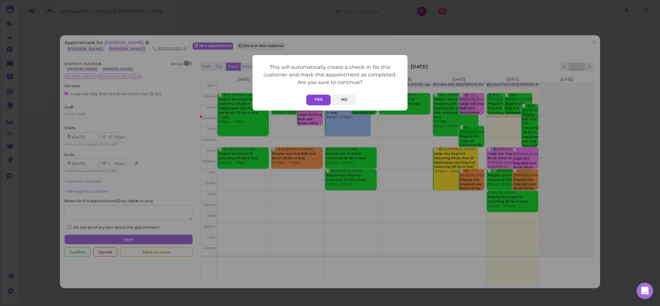
click at [323, 99] on button "Yes" at bounding box center [318, 100] width 24 height 11
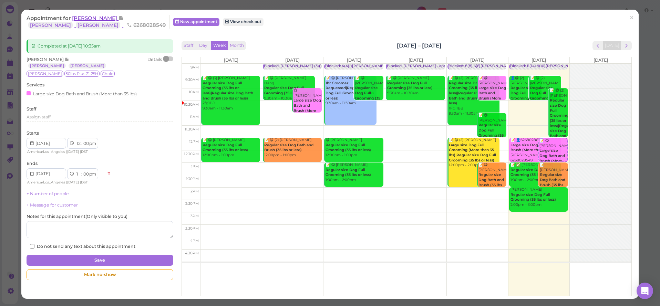
click at [82, 19] on span "[PERSON_NAME]" at bounding box center [95, 18] width 46 height 7
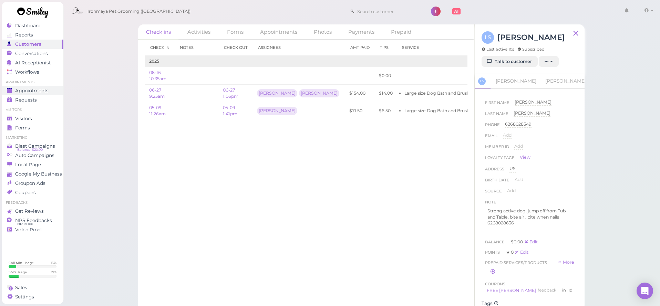
click at [30, 91] on span "Appointments" at bounding box center [31, 91] width 33 height 6
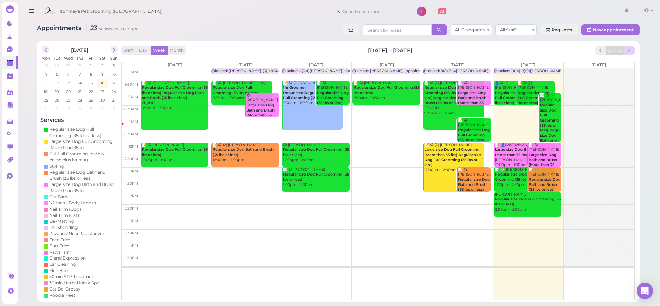
click at [626, 49] on span "next" at bounding box center [629, 50] width 7 height 7
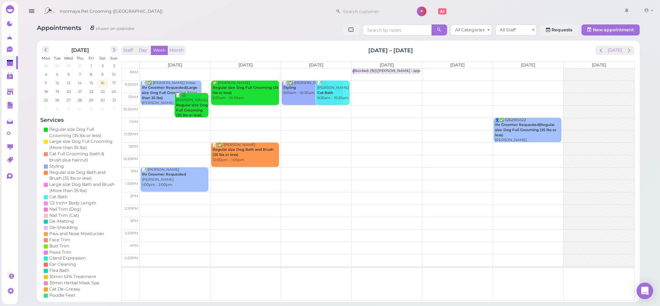
click at [161, 118] on td at bounding box center [387, 124] width 494 height 12
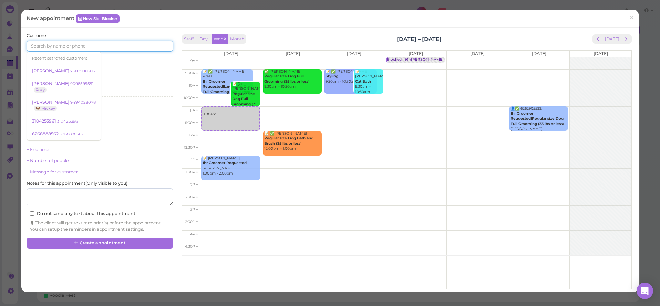
click at [67, 45] on input at bounding box center [100, 46] width 146 height 11
paste input "9099671118"
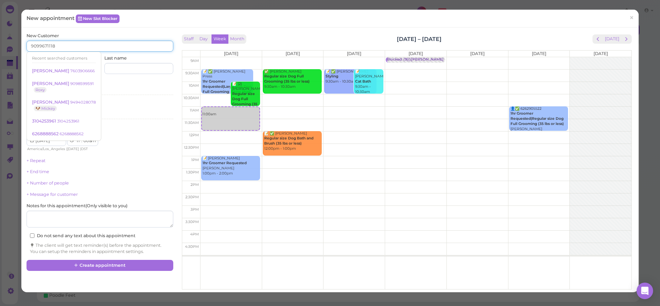
type input "9099671118"
click at [103, 34] on div "New Customer 9099671118 Recent searched customers Danny Jiang 7603906666 Kayla …" at bounding box center [100, 53] width 146 height 41
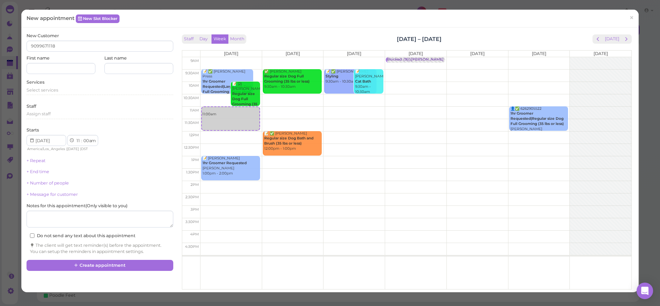
click at [100, 36] on div "New Customer 9099671118 First name Last name" at bounding box center [100, 53] width 146 height 41
click at [80, 56] on div "First name" at bounding box center [61, 64] width 69 height 19
click at [45, 90] on span "Select services" at bounding box center [43, 89] width 32 height 5
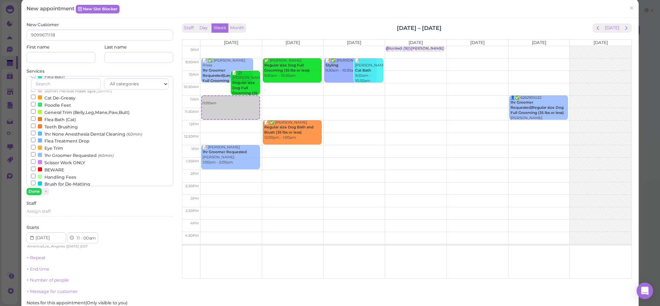
scroll to position [139, 0]
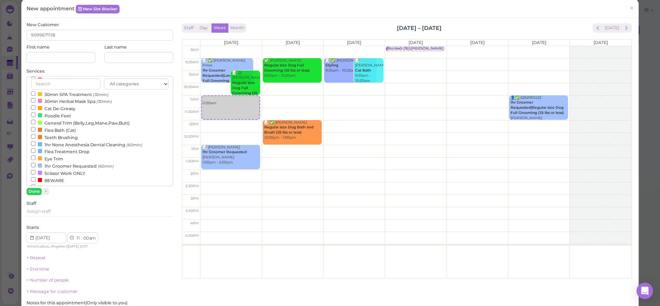
click at [67, 163] on label "1hr Groomer Requested (60min)" at bounding box center [72, 165] width 83 height 7
click at [35, 163] on input "1hr Groomer Requested (60min)" at bounding box center [33, 165] width 4 height 4
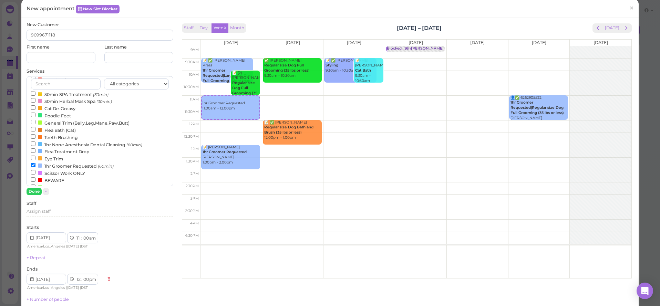
scroll to position [0, 0]
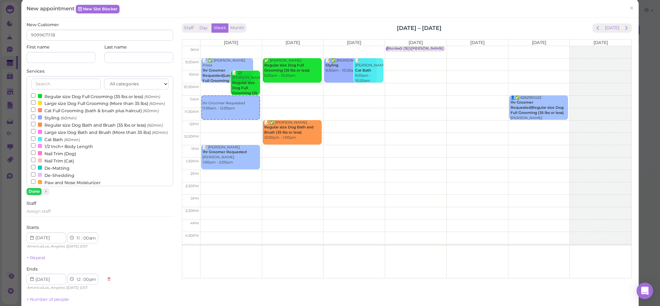
click at [57, 97] on label "Regular size Dog Full Grooming (35 lbs or less) (60min)" at bounding box center [95, 96] width 129 height 7
click at [35, 97] on input "Regular size Dog Full Grooming (35 lbs or less) (60min)" at bounding box center [33, 95] width 4 height 4
select select "1"
click at [35, 191] on button "Done" at bounding box center [34, 191] width 15 height 7
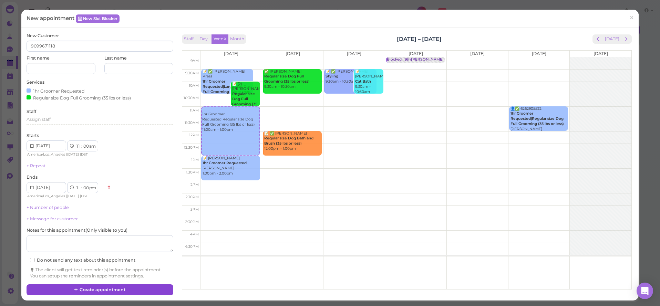
click at [110, 284] on button "Create appointment" at bounding box center [100, 289] width 146 height 11
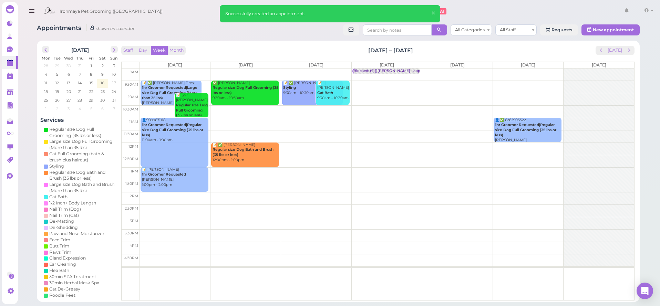
click at [198, 106] on b "Regular size Dog Full Grooming (35 lbs or less)" at bounding box center [192, 110] width 32 height 14
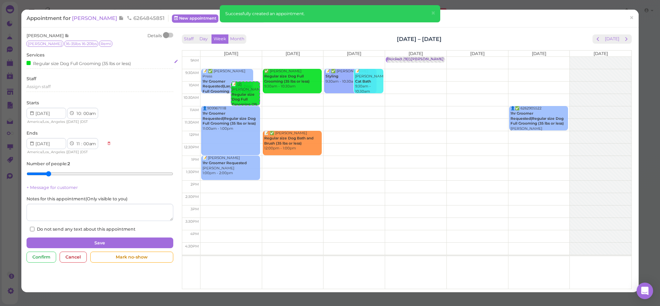
click at [58, 64] on div "Regular size Dog Full Grooming (35 lbs or less)" at bounding box center [79, 63] width 104 height 7
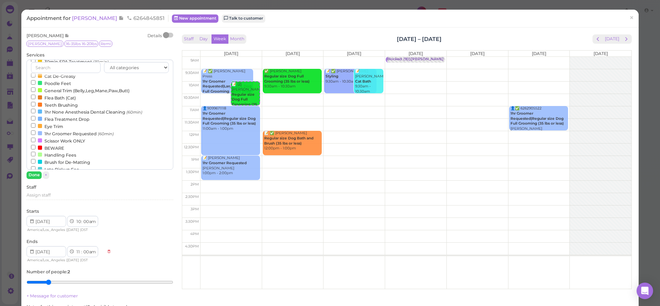
scroll to position [148, 0]
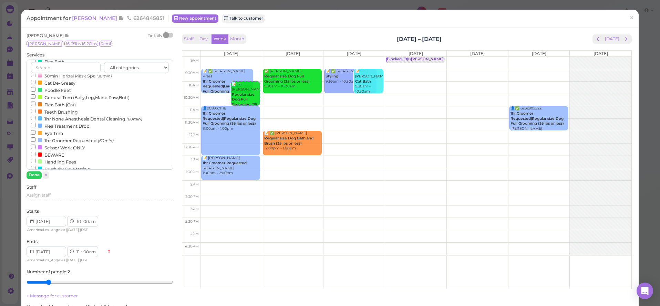
click at [74, 137] on label "1hr Groomer Requested (60min)" at bounding box center [72, 140] width 83 height 7
click at [35, 137] on input "1hr Groomer Requested (60min)" at bounding box center [33, 139] width 4 height 4
select select "12"
select select "pm"
click at [35, 175] on button "Done" at bounding box center [34, 174] width 15 height 7
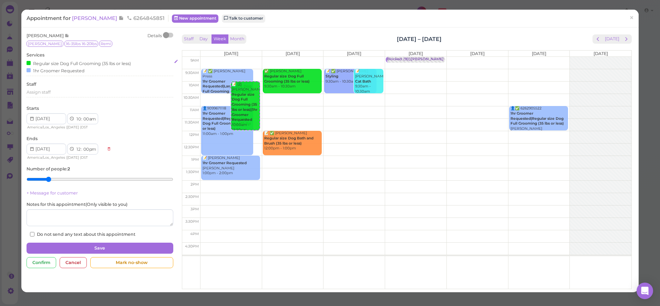
click at [73, 64] on div "Regular size Dog Full Grooming (35 lbs or less)" at bounding box center [79, 63] width 104 height 7
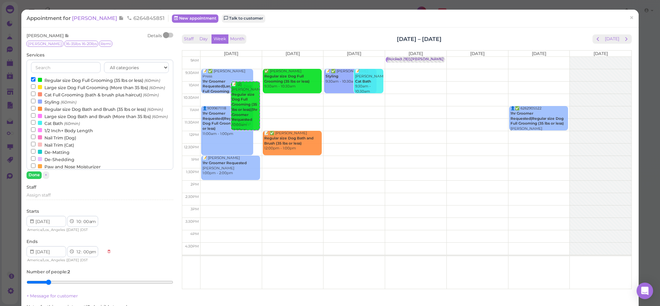
click at [51, 82] on label "Regular size Dog Full Grooming (35 lbs or less) (60min)" at bounding box center [95, 79] width 129 height 7
click at [35, 82] on input "Regular size Dog Full Grooming (35 lbs or less) (60min)" at bounding box center [33, 79] width 4 height 4
select select "11"
select select "am"
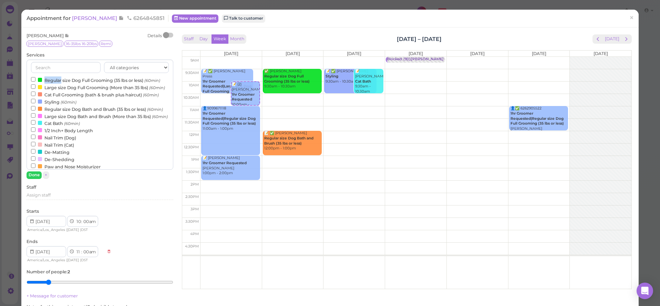
click at [51, 82] on label "Regular size Dog Full Grooming (35 lbs or less) (60min)" at bounding box center [95, 79] width 129 height 7
click at [35, 82] on input "Regular size Dog Full Grooming (35 lbs or less) (60min)" at bounding box center [33, 79] width 4 height 4
select select "12"
select select "pm"
click at [35, 176] on button "Done" at bounding box center [34, 174] width 15 height 7
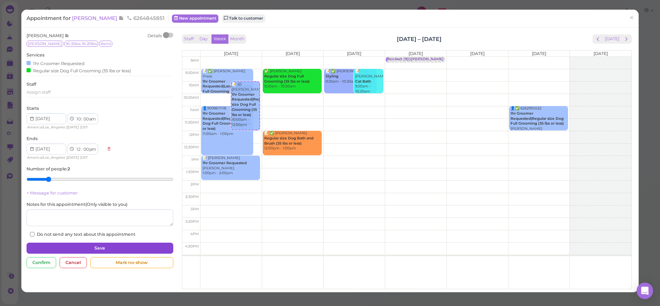
click at [82, 244] on button "Save" at bounding box center [100, 248] width 146 height 11
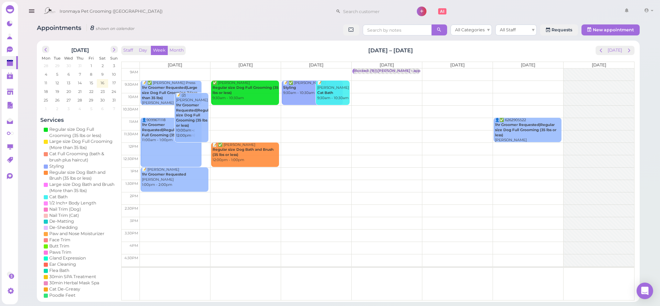
click at [176, 183] on div "📝 Christine Robertson 1hr Groomer Requested Issac 1:00pm - 2:00pm" at bounding box center [175, 177] width 67 height 20
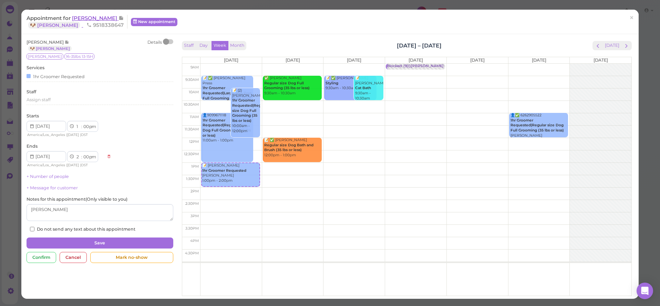
click at [113, 19] on span "Christine Robertson" at bounding box center [95, 18] width 46 height 7
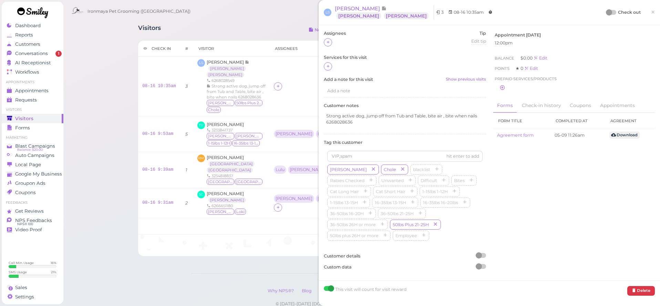
click at [652, 10] on span "×" at bounding box center [653, 12] width 4 height 10
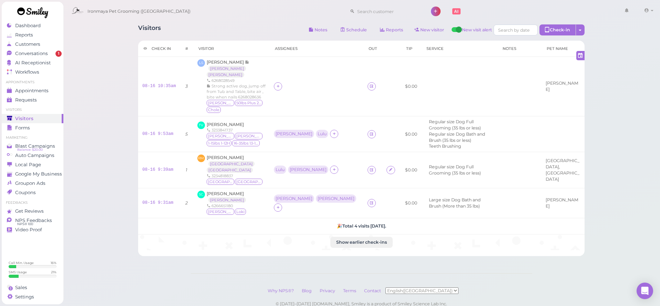
click at [30, 118] on span "Visitors" at bounding box center [24, 119] width 18 height 6
click at [37, 90] on span "Appointments" at bounding box center [31, 91] width 33 height 6
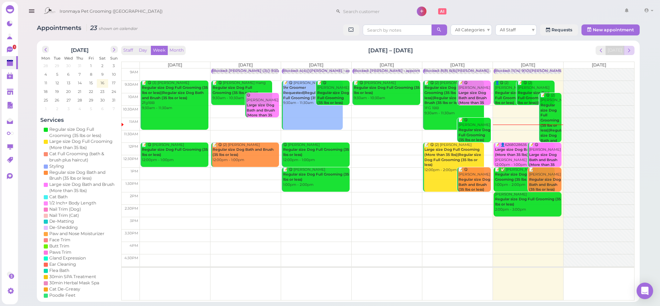
click at [633, 53] on button "next" at bounding box center [629, 50] width 11 height 9
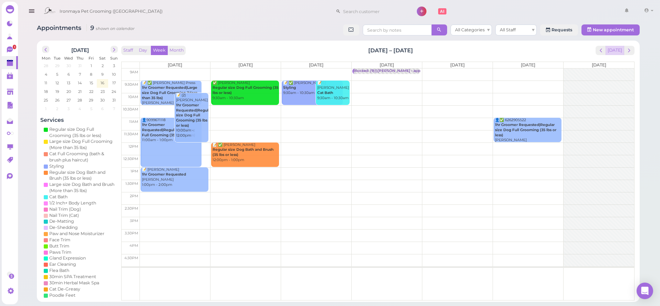
click at [613, 51] on button "[DATE]" at bounding box center [614, 50] width 19 height 9
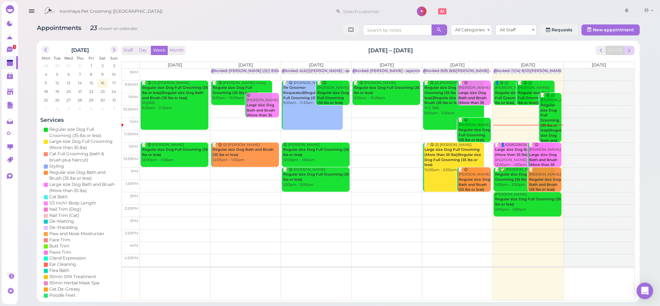
click at [631, 52] on span "next" at bounding box center [629, 50] width 7 height 7
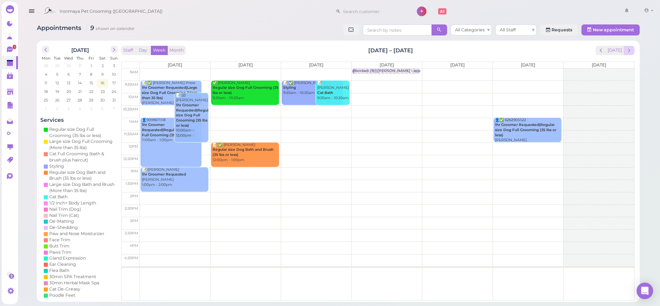
click at [633, 51] on button "next" at bounding box center [629, 50] width 11 height 9
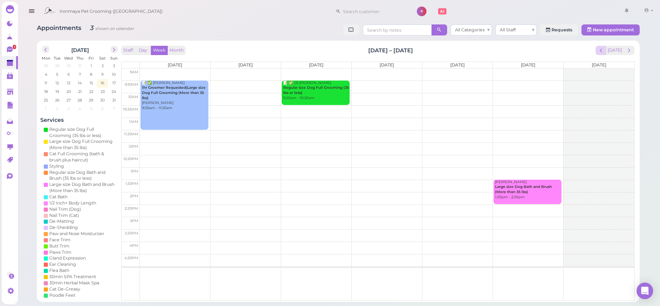
click at [603, 51] on span "prev" at bounding box center [600, 50] width 7 height 7
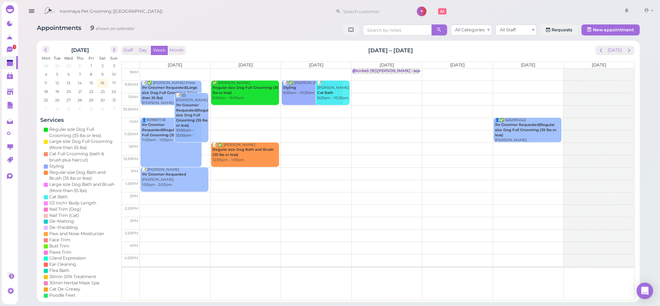
click at [535, 82] on td at bounding box center [387, 87] width 494 height 12
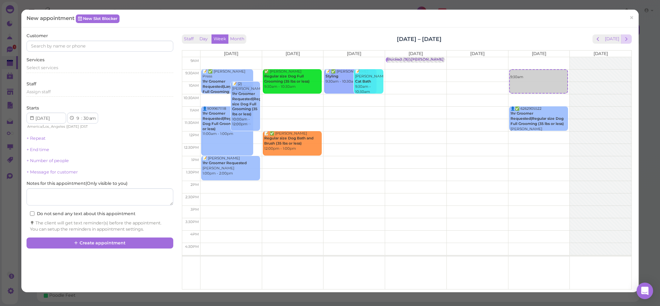
click at [628, 38] on span "next" at bounding box center [626, 39] width 7 height 7
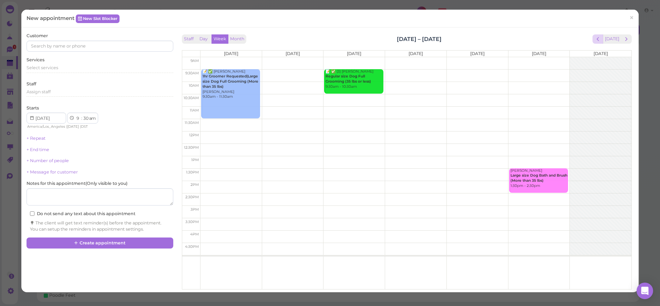
click at [601, 42] on span "prev" at bounding box center [597, 39] width 7 height 7
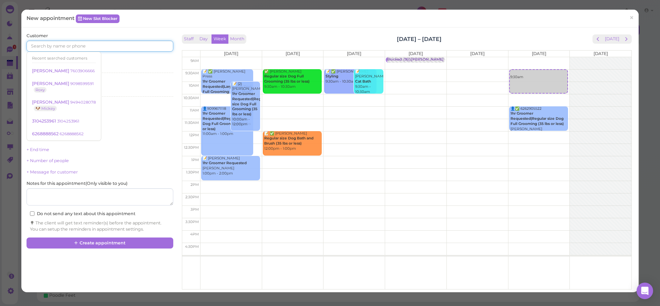
click at [59, 45] on input at bounding box center [100, 46] width 146 height 11
type input "6262022858"
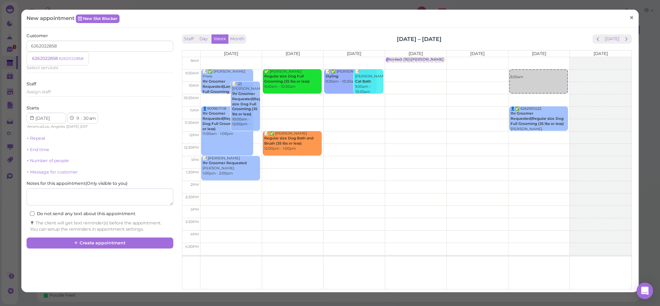
click at [630, 18] on span "×" at bounding box center [631, 18] width 4 height 10
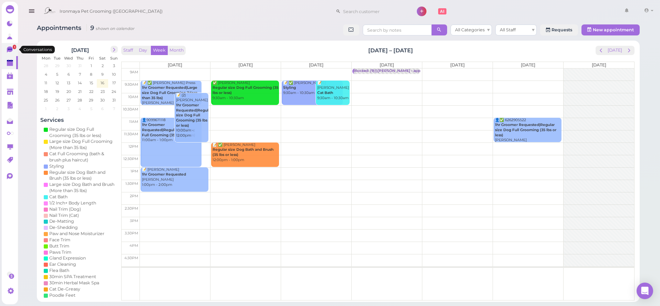
click at [10, 50] on icon at bounding box center [10, 49] width 4 height 1
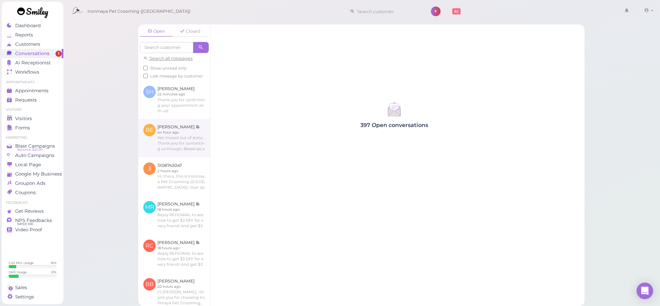
click at [182, 147] on link at bounding box center [174, 138] width 72 height 39
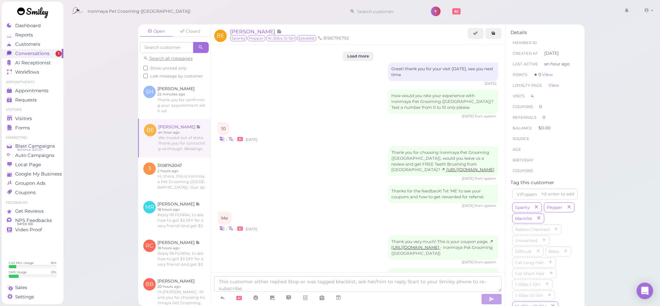
scroll to position [944, 0]
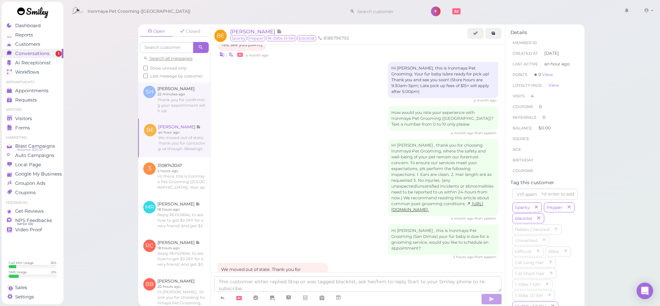
click at [189, 116] on link at bounding box center [174, 100] width 72 height 38
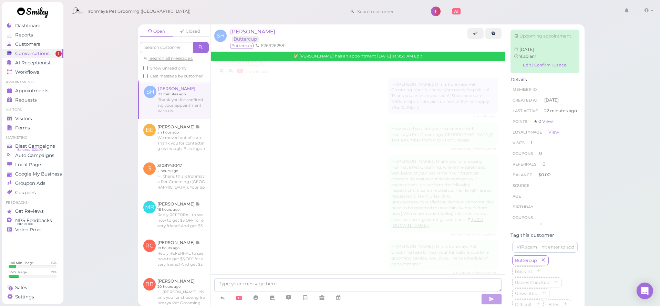
scroll to position [715, 0]
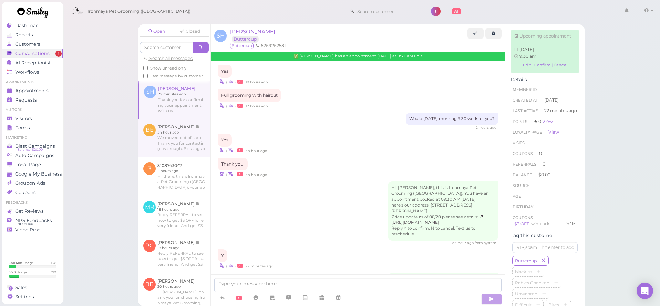
click at [183, 134] on link at bounding box center [174, 138] width 72 height 39
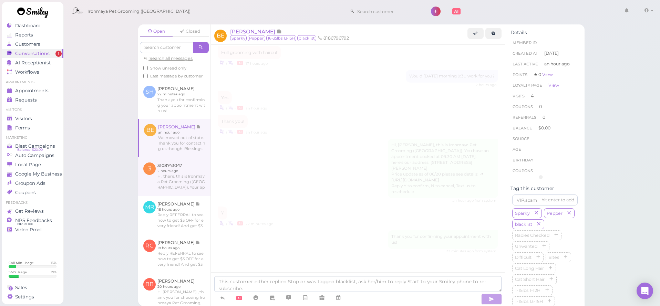
click at [167, 176] on link at bounding box center [174, 176] width 72 height 39
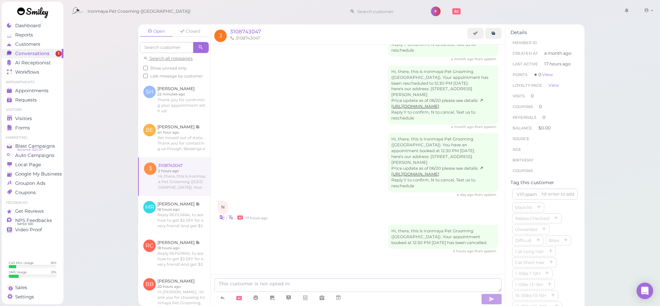
scroll to position [45, 0]
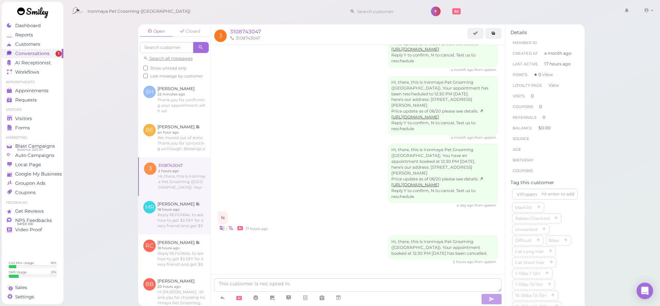
click at [176, 207] on link at bounding box center [174, 215] width 72 height 39
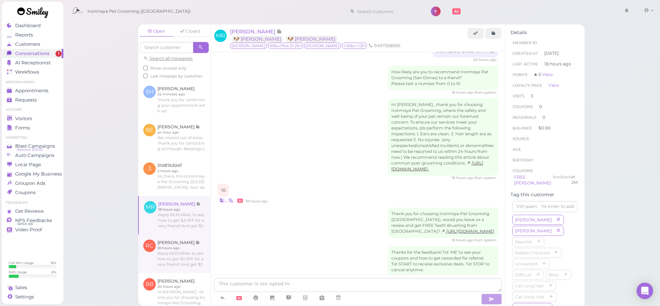
click at [178, 248] on link at bounding box center [174, 254] width 72 height 39
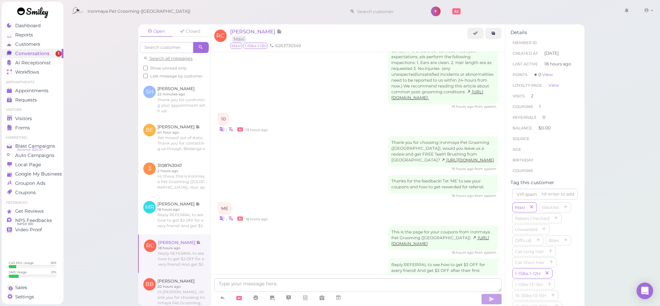
click at [188, 274] on link at bounding box center [174, 292] width 72 height 39
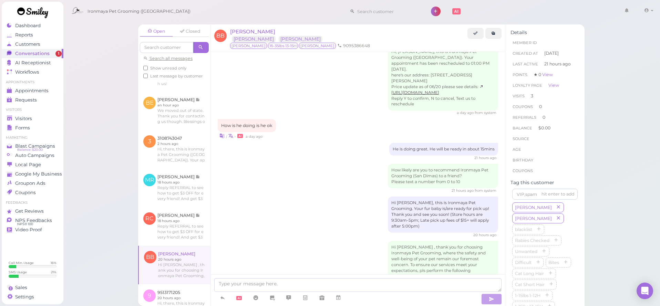
scroll to position [72, 0]
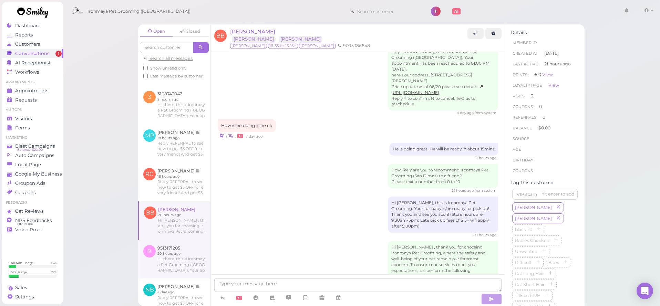
click at [176, 259] on link at bounding box center [174, 259] width 72 height 39
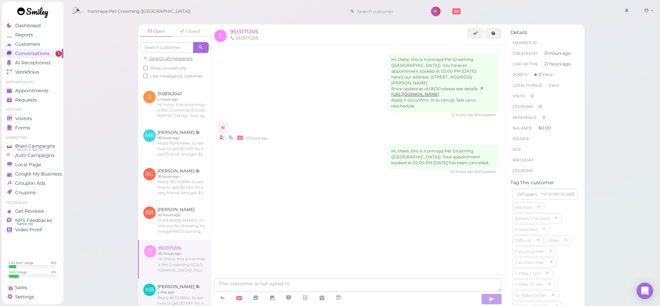
click at [192, 283] on link at bounding box center [174, 298] width 72 height 39
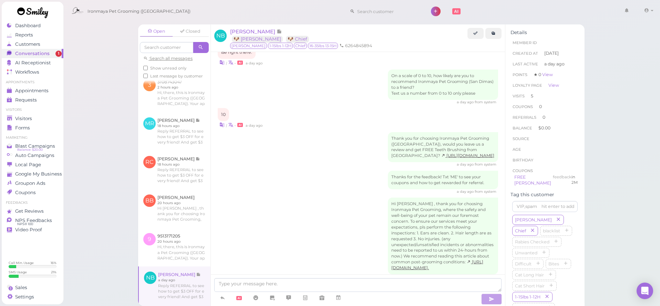
scroll to position [108, 0]
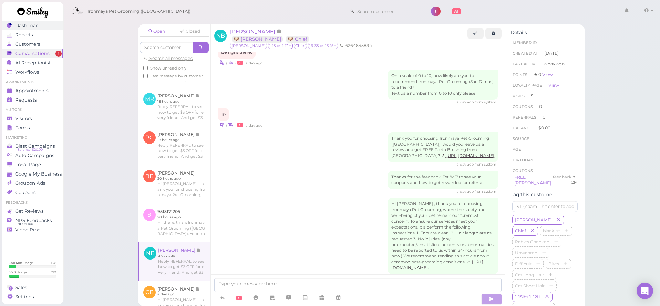
click at [38, 27] on span "Dashboard" at bounding box center [27, 26] width 25 height 6
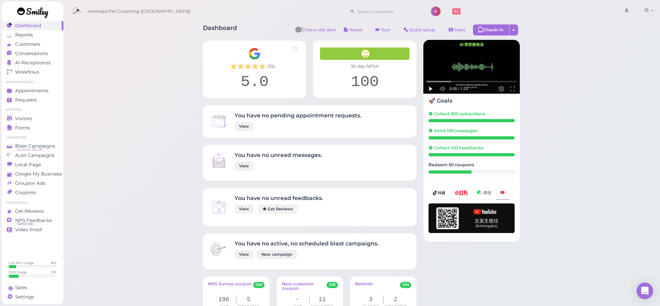
click at [47, 89] on link "Appointments" at bounding box center [33, 90] width 62 height 9
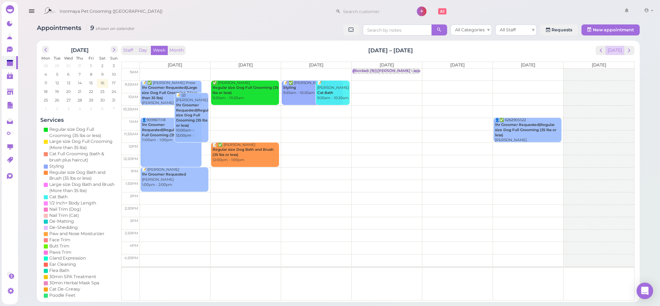
click at [608, 51] on button "[DATE]" at bounding box center [614, 50] width 19 height 9
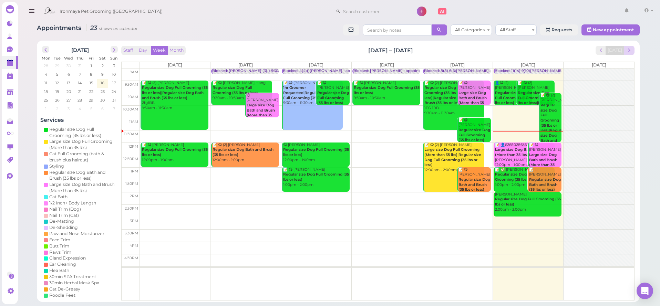
click at [629, 49] on span "next" at bounding box center [629, 50] width 7 height 7
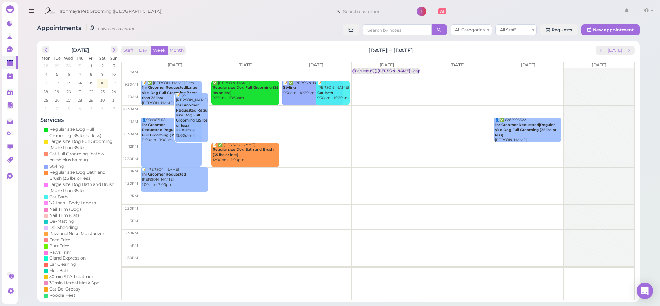
click at [551, 82] on td at bounding box center [387, 87] width 494 height 12
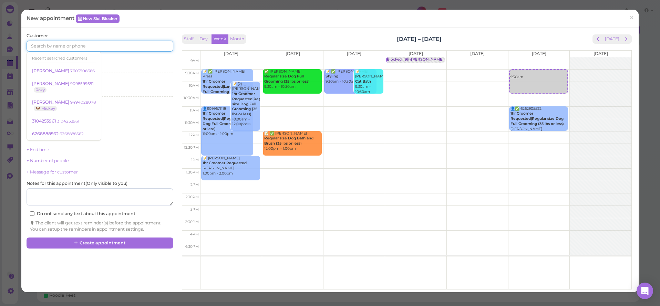
click at [78, 45] on input at bounding box center [100, 46] width 146 height 11
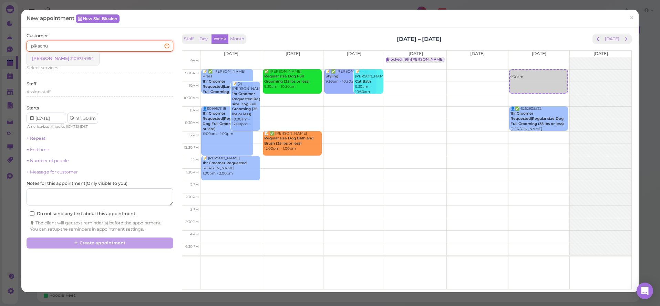
type input "pikachu"
click at [70, 57] on small "3109754954" at bounding box center [82, 58] width 24 height 5
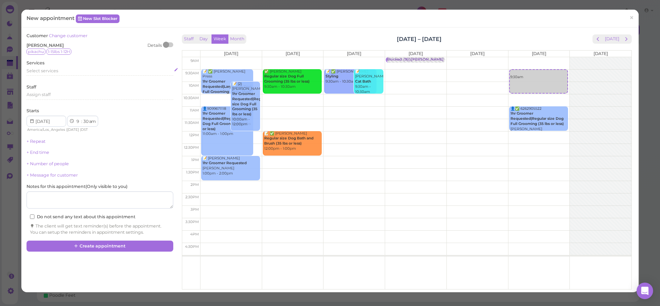
click at [47, 73] on div "Select services" at bounding box center [100, 72] width 146 height 8
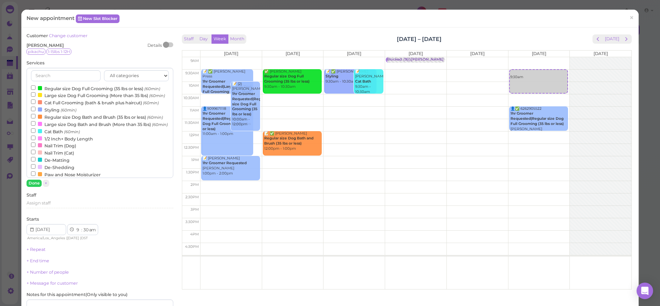
click at [44, 86] on label "Regular size Dog Full Grooming (35 lbs or less) (60min)" at bounding box center [95, 88] width 129 height 7
click at [35, 86] on input "Regular size Dog Full Grooming (35 lbs or less) (60min)" at bounding box center [33, 87] width 4 height 4
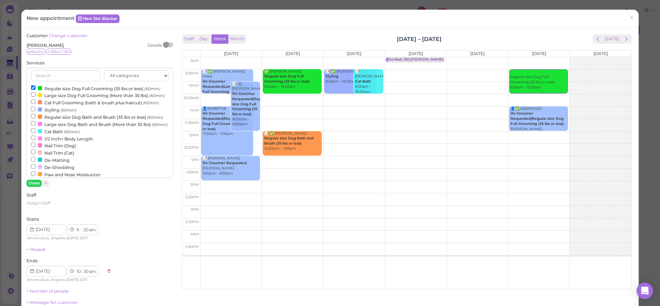
drag, startPoint x: 30, startPoint y: 181, endPoint x: 34, endPoint y: 188, distance: 8.1
click at [30, 181] on button "Done" at bounding box center [34, 183] width 15 height 7
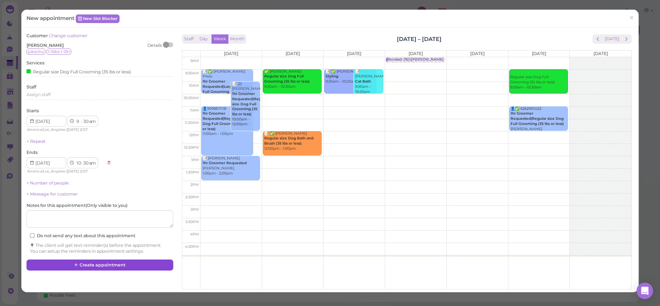
click at [78, 262] on icon at bounding box center [76, 264] width 4 height 5
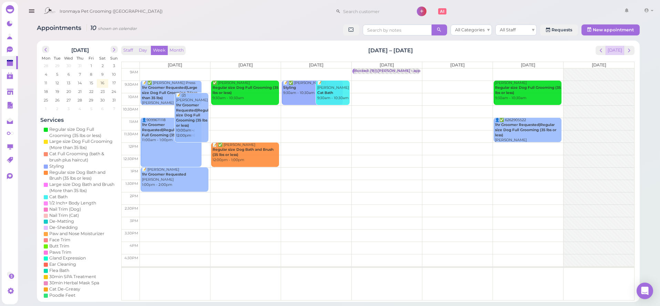
click at [618, 52] on button "[DATE]" at bounding box center [614, 50] width 19 height 9
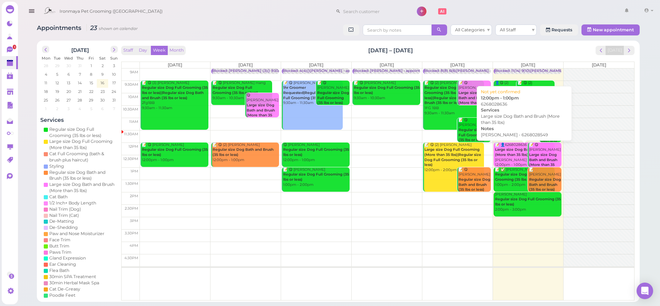
click at [521, 149] on b "Large size Dog Bath and Brush (More than 35 lbs)" at bounding box center [523, 152] width 57 height 10
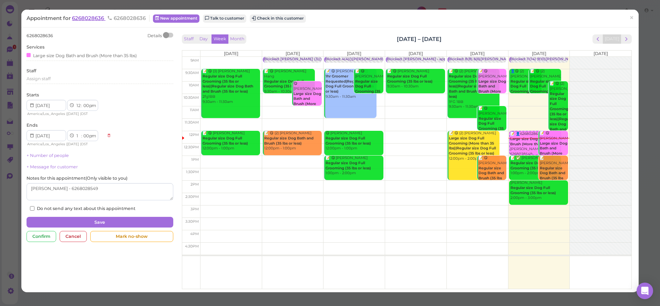
click at [84, 17] on span "6268028636" at bounding box center [88, 18] width 33 height 7
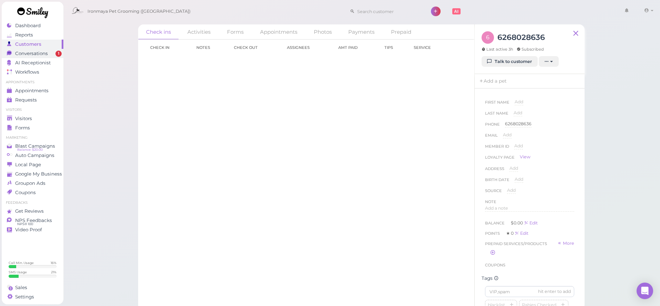
click at [54, 52] on div "Conversations" at bounding box center [32, 54] width 50 height 6
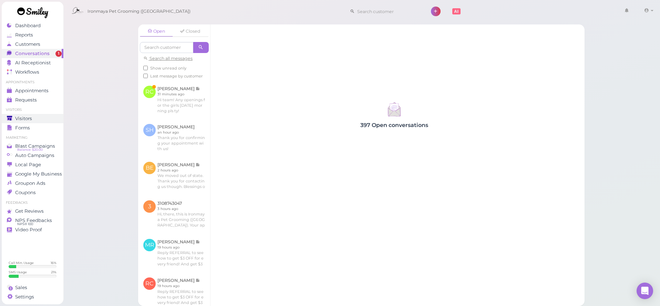
click at [29, 117] on span "Visitors" at bounding box center [23, 119] width 17 height 6
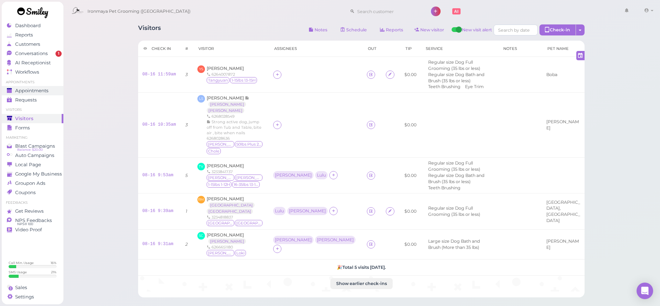
click at [40, 94] on link "Appointments" at bounding box center [33, 90] width 62 height 9
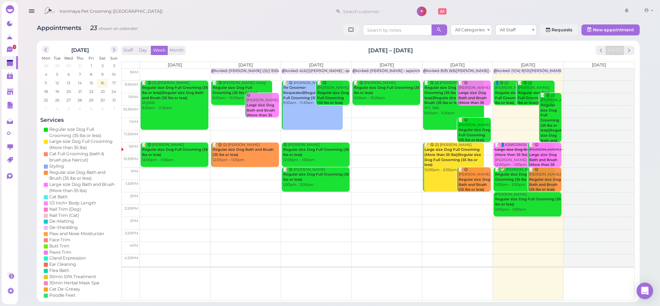
drag, startPoint x: 553, startPoint y: 175, endPoint x: 517, endPoint y: 157, distance: 40.3
click at [517, 69] on div "Blocked: 11(14) 9(10)Ida,Lulu,Isaac • Emma 👤😋 (2) Rudy Morales Regular size Dog…" at bounding box center [527, 69] width 68 height 0
click at [552, 179] on b "Regular size Dog Bath and Brush (35 lbs or less)" at bounding box center [545, 184] width 32 height 14
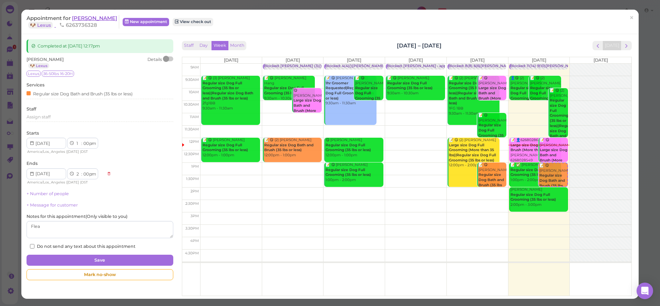
click at [84, 19] on span "[PERSON_NAME]" at bounding box center [94, 18] width 45 height 7
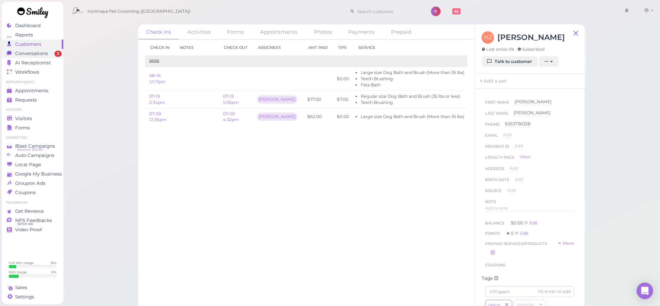
click at [35, 51] on span "Conversations" at bounding box center [31, 54] width 33 height 6
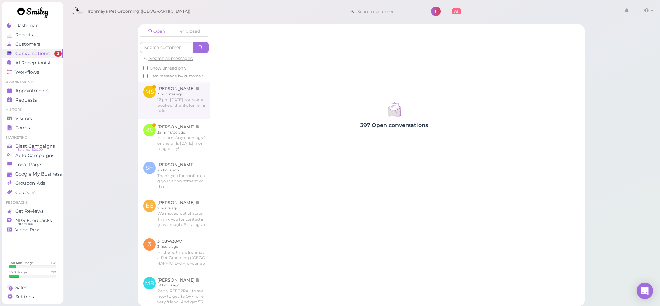
click at [190, 108] on link at bounding box center [174, 100] width 72 height 38
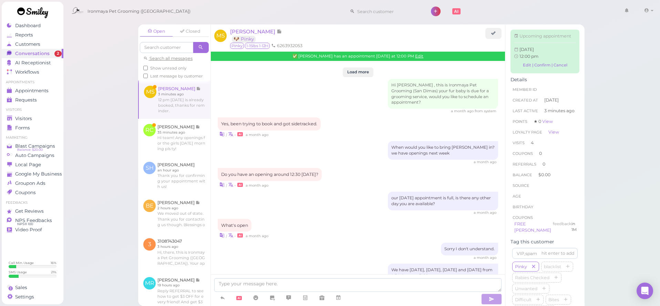
scroll to position [812, 0]
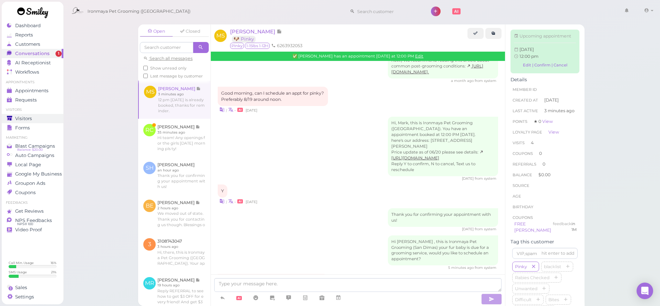
click at [32, 120] on div "Visitors" at bounding box center [32, 119] width 50 height 6
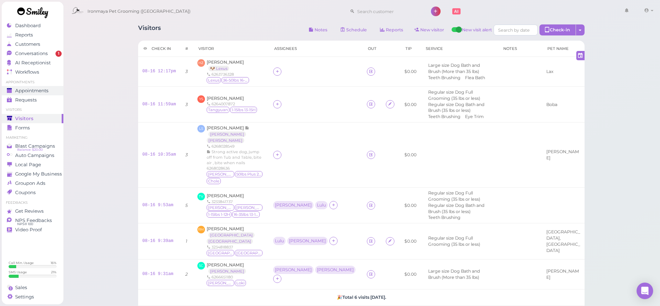
click at [46, 88] on span "Appointments" at bounding box center [31, 91] width 33 height 6
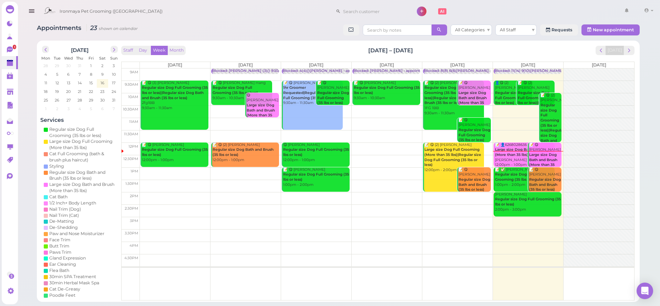
click at [503, 156] on div "📝 👤6268028636 Large size Dog Bath and Brush (More than 35 lbs) Luna - 626802854…" at bounding box center [525, 155] width 60 height 25
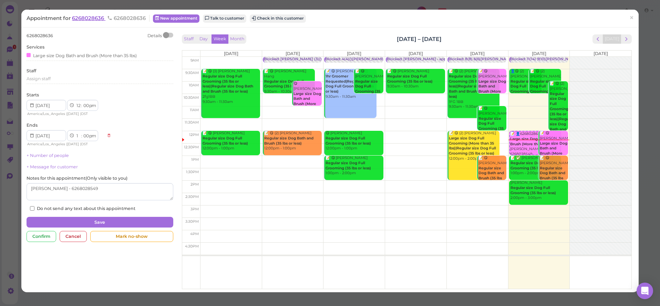
click at [95, 15] on span "6268028636" at bounding box center [88, 18] width 33 height 7
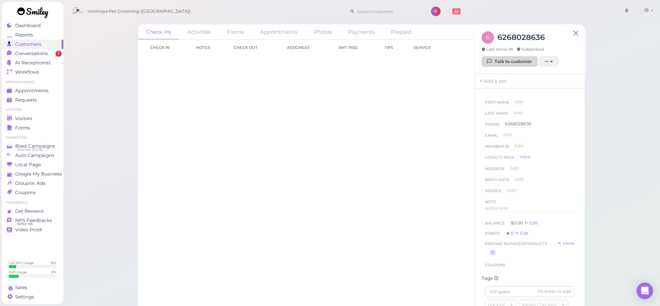
click at [502, 64] on link "Talk to customer" at bounding box center [509, 61] width 56 height 11
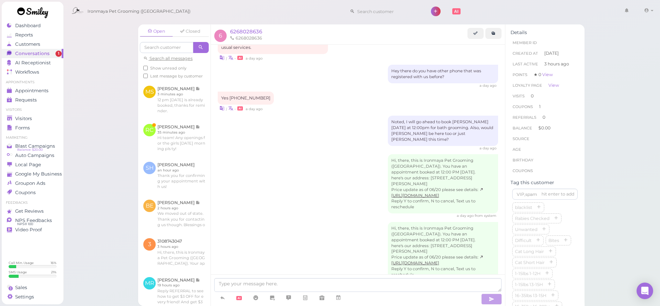
scroll to position [163, 0]
click at [42, 92] on span "Appointments" at bounding box center [31, 91] width 33 height 6
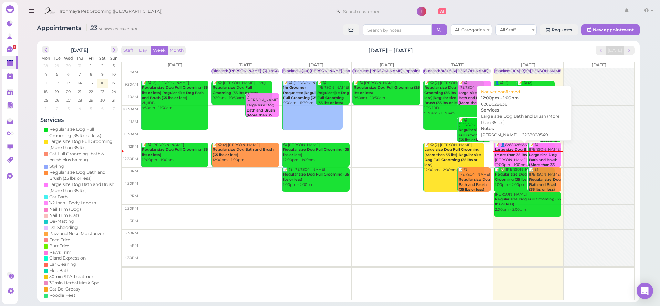
click at [500, 154] on b "Large size Dog Bath and Brush (More than 35 lbs)" at bounding box center [523, 152] width 57 height 10
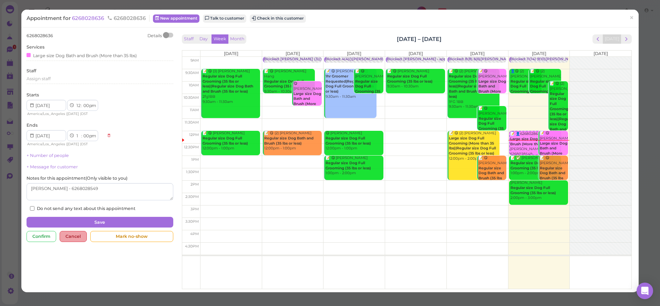
click at [67, 232] on div "Cancel" at bounding box center [73, 236] width 27 height 11
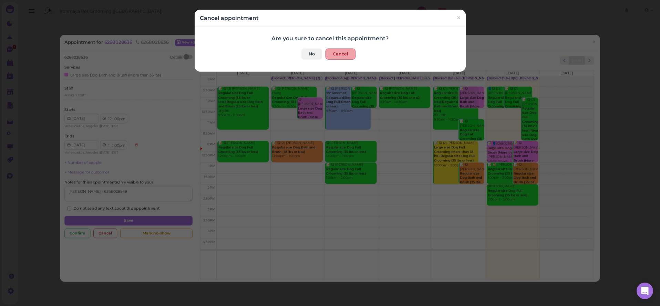
drag, startPoint x: 346, startPoint y: 57, endPoint x: 359, endPoint y: 55, distance: 12.9
click at [346, 57] on button "Cancel" at bounding box center [340, 54] width 30 height 11
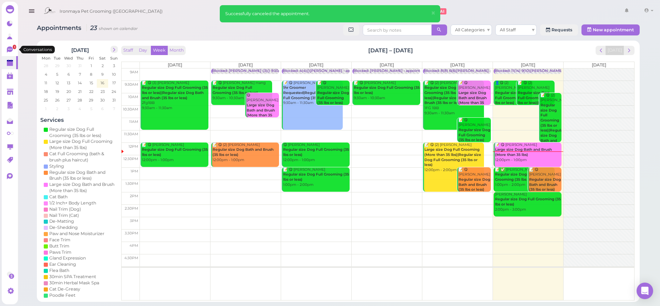
click at [16, 49] on link "1" at bounding box center [10, 49] width 16 height 13
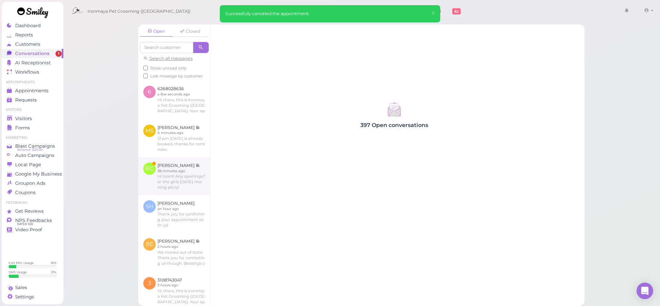
click at [188, 167] on link at bounding box center [174, 176] width 72 height 38
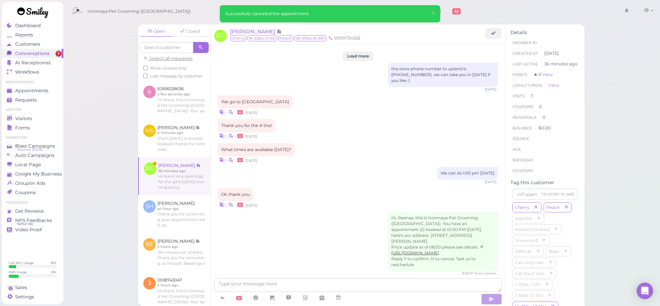
scroll to position [1018, 0]
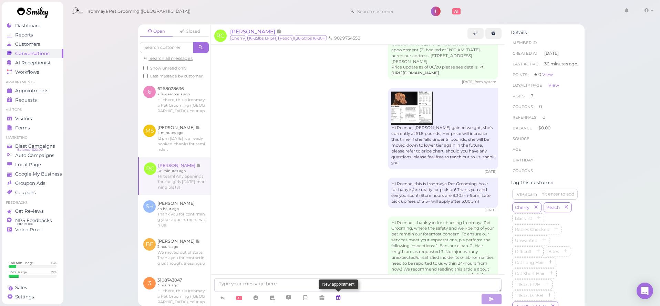
click at [342, 299] on link at bounding box center [338, 298] width 17 height 12
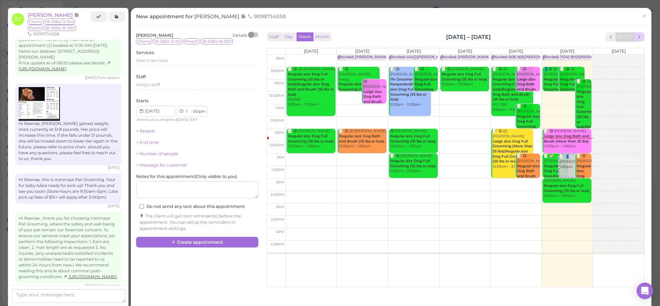
click at [638, 41] on button "next" at bounding box center [639, 36] width 11 height 9
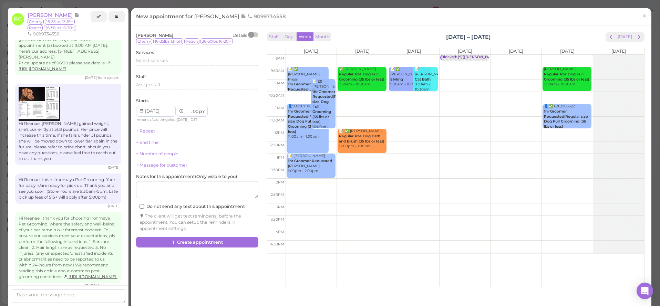
click at [638, 41] on button "next" at bounding box center [639, 36] width 11 height 9
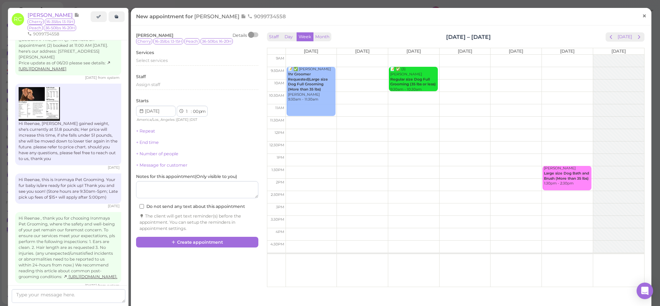
click at [644, 17] on span "×" at bounding box center [644, 16] width 4 height 10
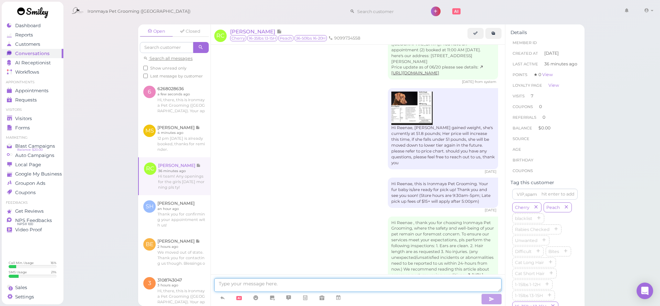
click at [260, 287] on textarea at bounding box center [357, 285] width 287 height 14
type textarea "Hi Reenae, yes we do have openings on The 29th, what time would you like and wh…"
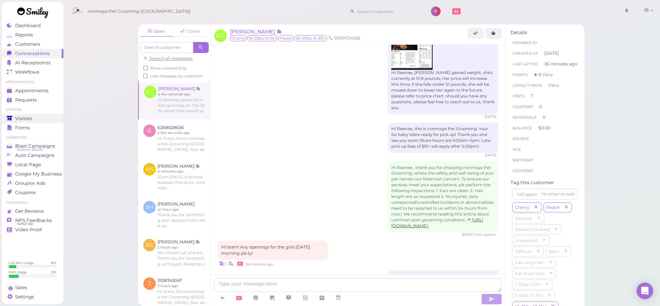
click at [28, 119] on span "Visitors" at bounding box center [23, 119] width 17 height 6
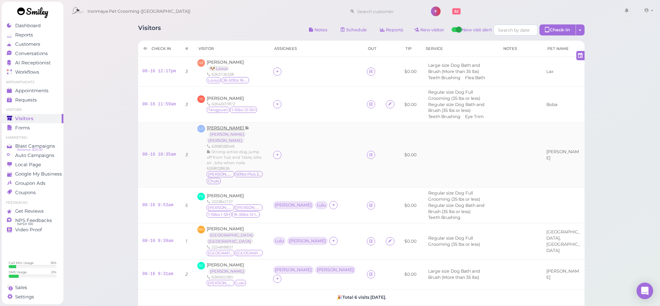
click at [229, 125] on span "[PERSON_NAME]" at bounding box center [226, 127] width 38 height 5
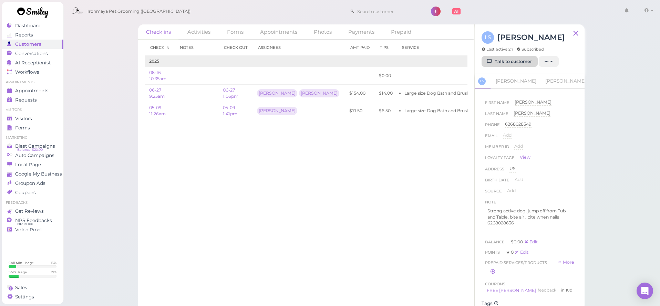
click at [520, 65] on link "Talk to customer" at bounding box center [509, 61] width 56 height 11
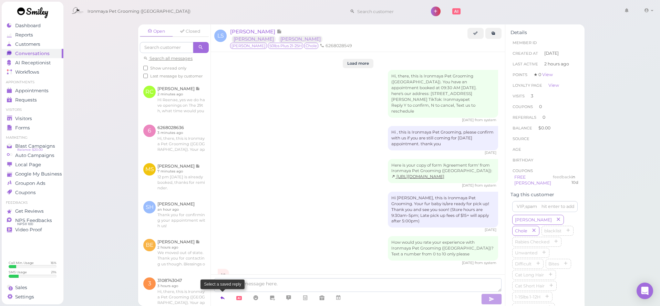
scroll to position [1053, 0]
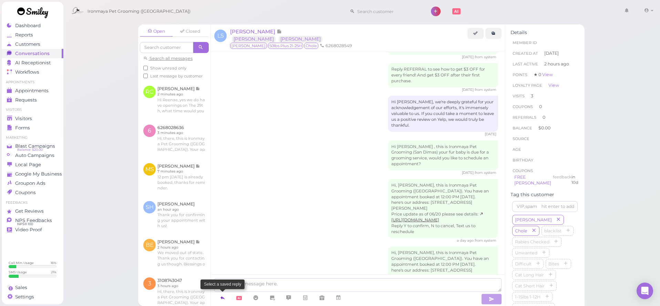
click at [225, 299] on icon at bounding box center [223, 297] width 6 height 7
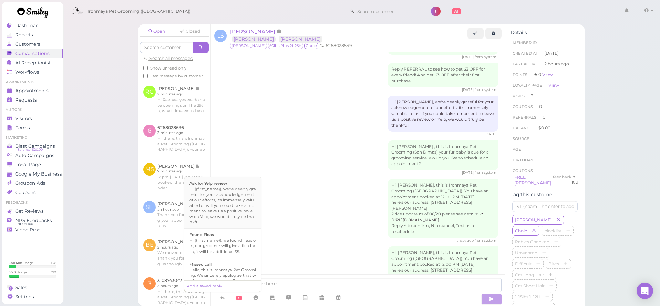
scroll to position [120, 0]
click at [236, 270] on div "Ready for Pick-up" at bounding box center [222, 273] width 66 height 6
type textarea "Hi {{first_name}}, this is Ironmaya Pet Grooming. Your fur baby is/are ready fo…"
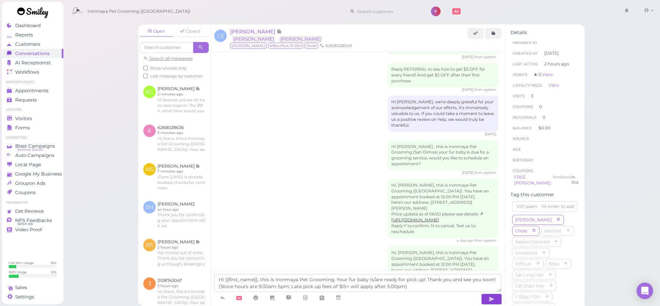
click at [484, 300] on button "button" at bounding box center [491, 299] width 21 height 11
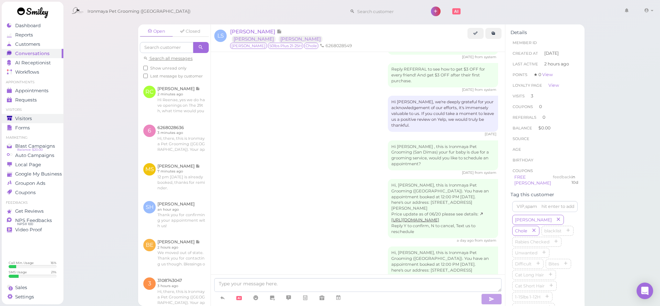
click at [30, 119] on span "Visitors" at bounding box center [23, 119] width 17 height 6
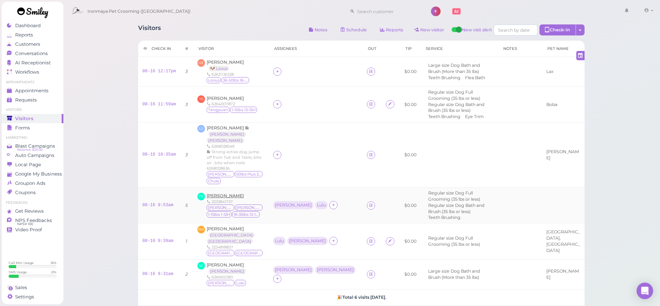
click at [230, 193] on span "[PERSON_NAME]" at bounding box center [225, 195] width 37 height 5
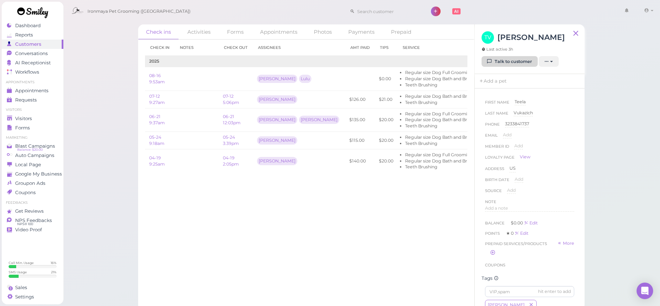
click at [504, 62] on link "Talk to customer" at bounding box center [509, 61] width 56 height 11
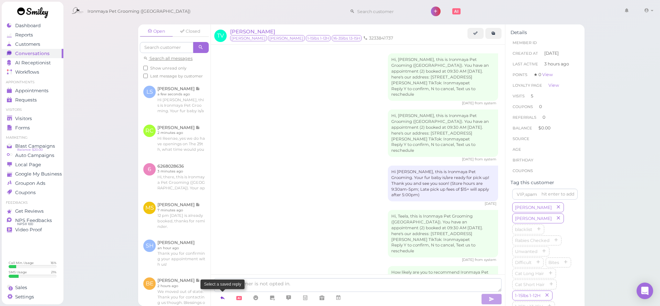
scroll to position [1031, 0]
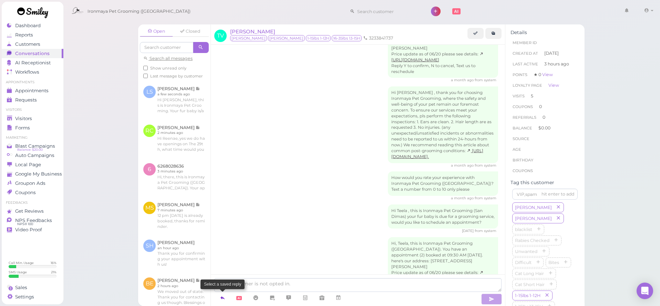
click at [220, 296] on icon at bounding box center [223, 297] width 6 height 7
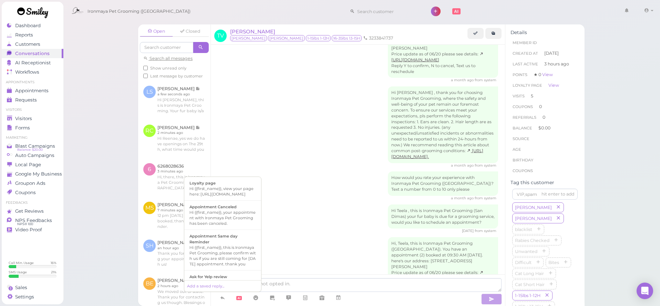
scroll to position [135, 0]
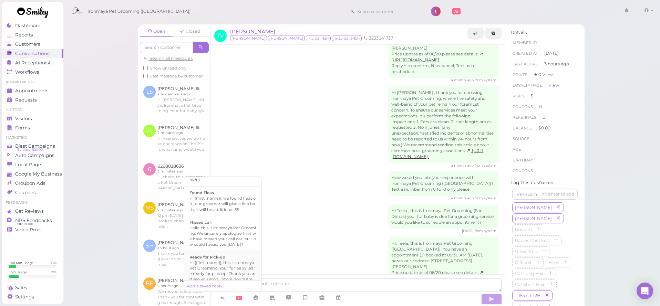
click at [225, 263] on div "Hi {{first_name}}, this is Ironmaya Pet Grooming. Your fur baby is/are ready fo…" at bounding box center [222, 276] width 66 height 33
type textarea "Hi {{first_name}}, this is Ironmaya Pet Grooming. Your fur baby is/are ready fo…"
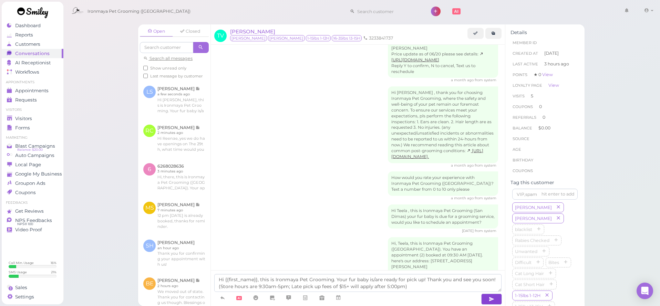
click at [487, 301] on button "button" at bounding box center [491, 299] width 21 height 11
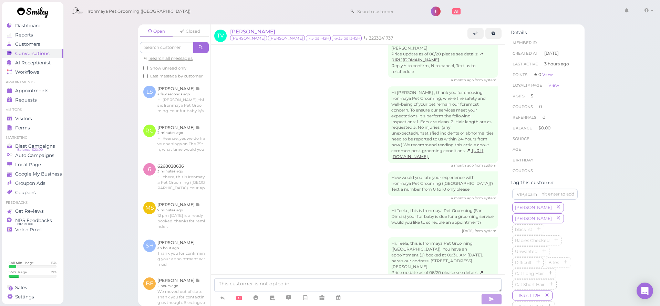
scroll to position [1064, 0]
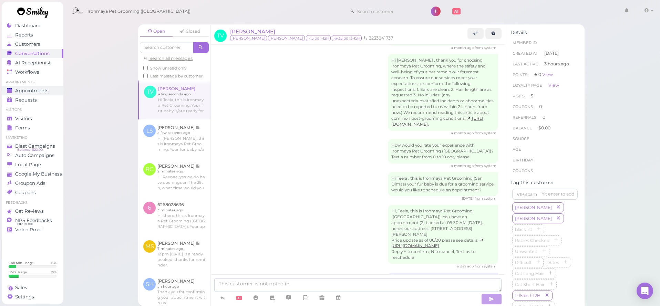
click at [55, 90] on div "Appointments" at bounding box center [32, 91] width 50 height 6
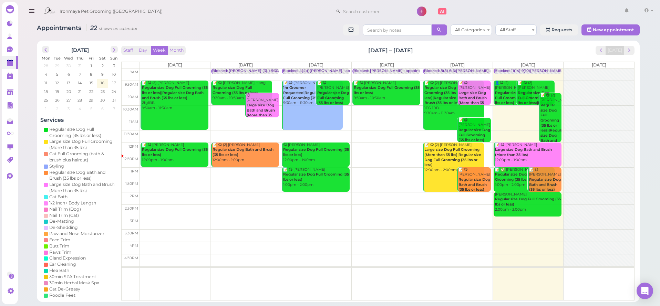
click at [562, 180] on td at bounding box center [387, 186] width 494 height 12
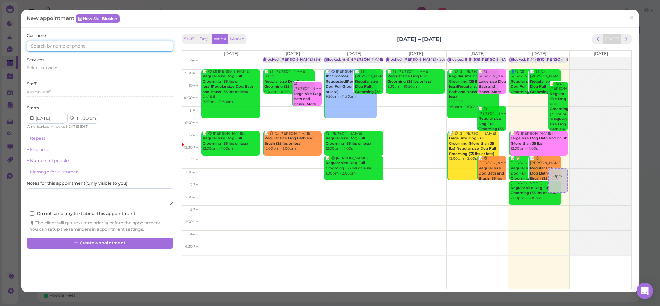
click at [34, 45] on input at bounding box center [100, 46] width 146 height 11
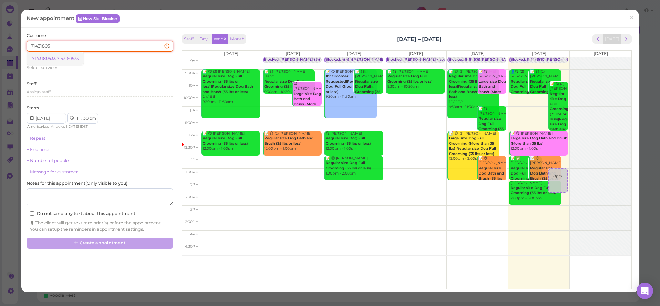
type input "71431805"
click at [53, 60] on span "7143180533" at bounding box center [44, 58] width 25 height 5
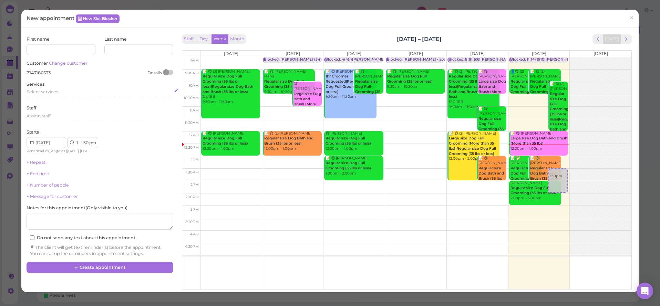
click at [38, 90] on span "Select services" at bounding box center [43, 91] width 32 height 5
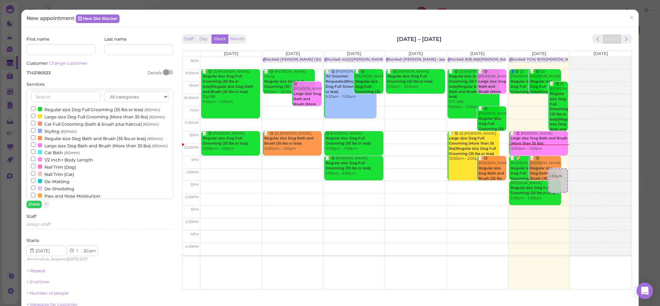
click at [44, 107] on label "Regular size Dog Full Grooming (35 lbs or less) (60min)" at bounding box center [95, 109] width 129 height 7
click at [35, 107] on input "Regular size Dog Full Grooming (35 lbs or less) (60min)" at bounding box center [33, 108] width 4 height 4
click at [34, 204] on button "Done" at bounding box center [34, 204] width 15 height 7
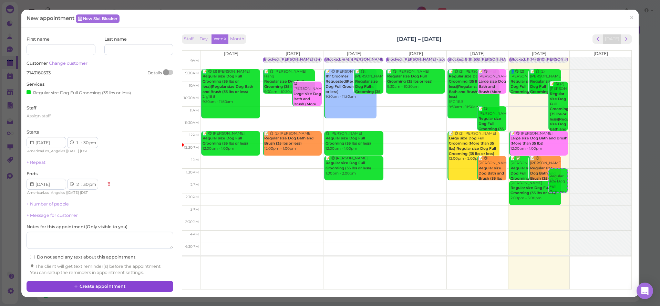
click at [85, 281] on button "Create appointment" at bounding box center [100, 286] width 146 height 11
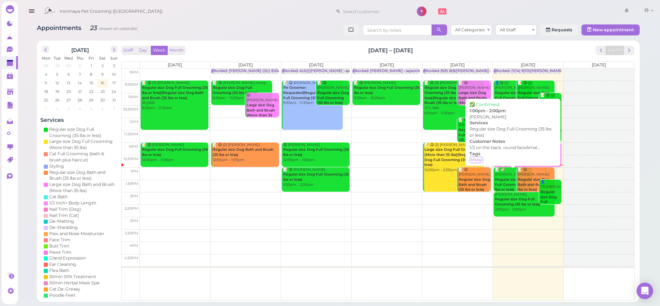
click at [511, 178] on b "Regular size Dog Full Grooming (35 lbs or less)" at bounding box center [511, 184] width 33 height 14
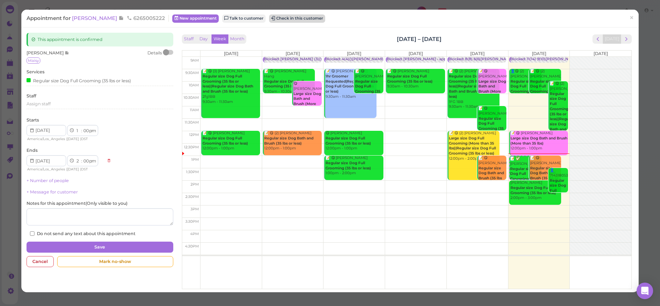
click at [290, 21] on button "Check in this customer" at bounding box center [297, 18] width 56 height 8
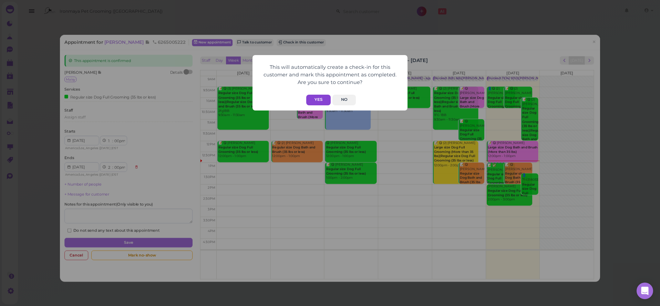
click at [322, 100] on button "Yes" at bounding box center [318, 100] width 24 height 11
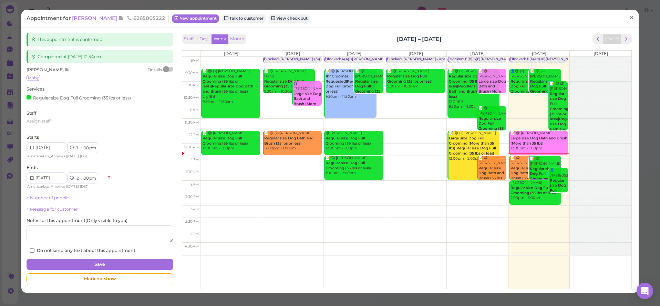
click at [632, 17] on span "×" at bounding box center [631, 18] width 4 height 10
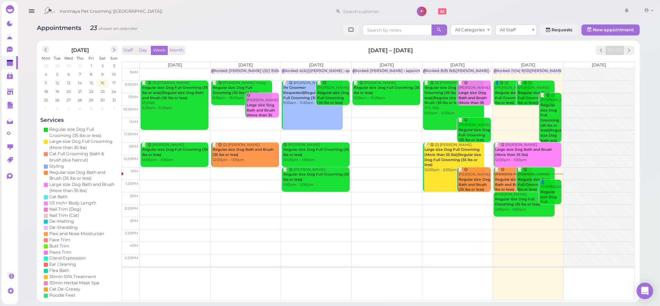
click at [34, 7] on icon "button" at bounding box center [31, 11] width 7 height 9
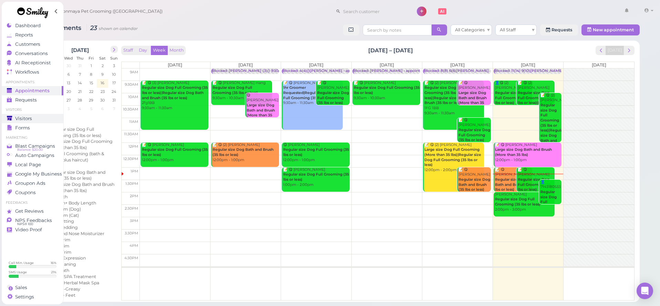
click at [44, 119] on div "Visitors" at bounding box center [32, 119] width 50 height 6
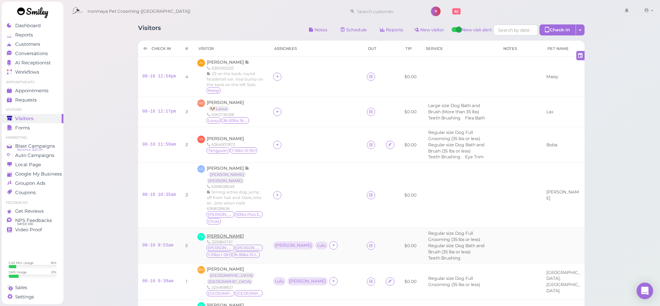
click at [226, 233] on span "[PERSON_NAME]" at bounding box center [225, 235] width 37 height 5
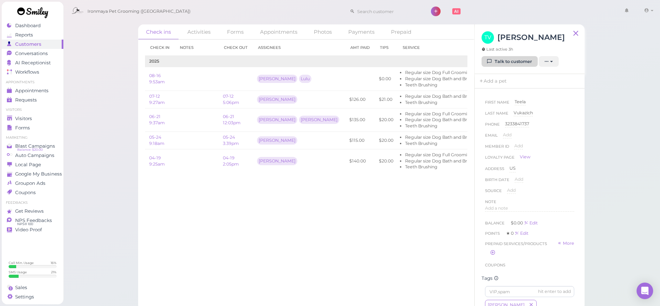
click at [507, 61] on link "Talk to customer" at bounding box center [509, 61] width 56 height 11
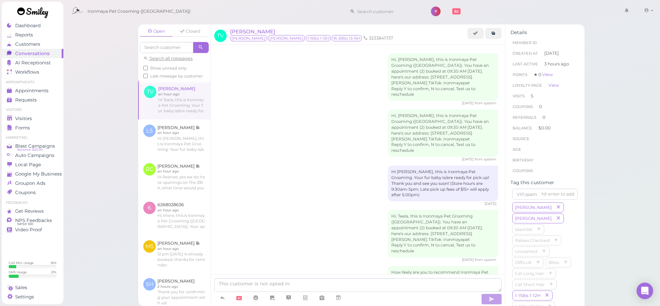
scroll to position [1069, 0]
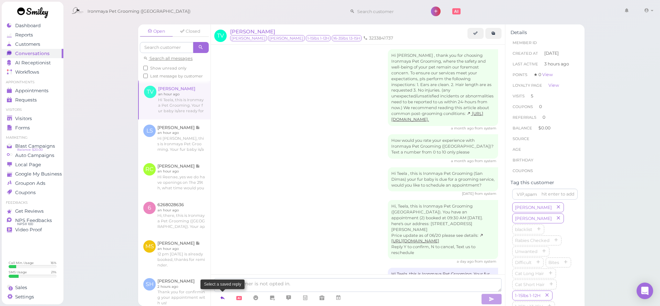
click at [223, 299] on icon at bounding box center [223, 297] width 6 height 7
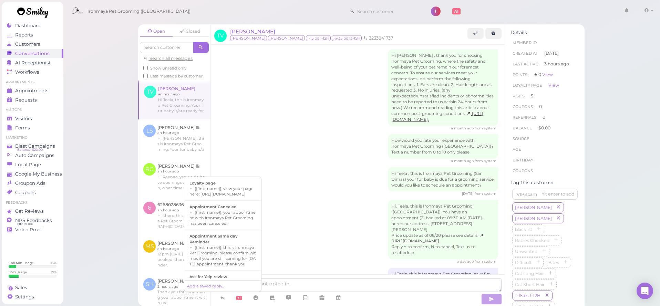
drag, startPoint x: 310, startPoint y: 267, endPoint x: 319, endPoint y: 283, distance: 19.1
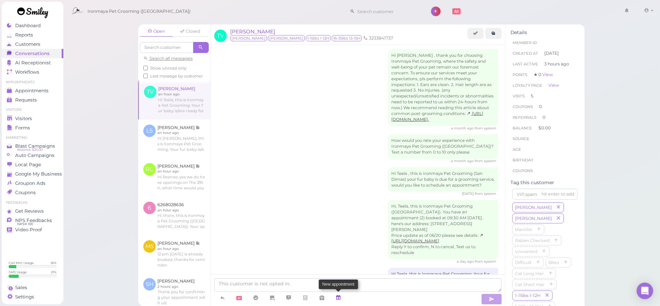
click at [337, 300] on icon at bounding box center [338, 297] width 6 height 7
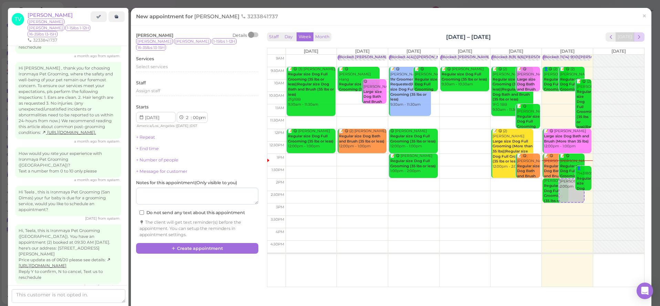
click at [636, 36] on span "next" at bounding box center [639, 37] width 7 height 7
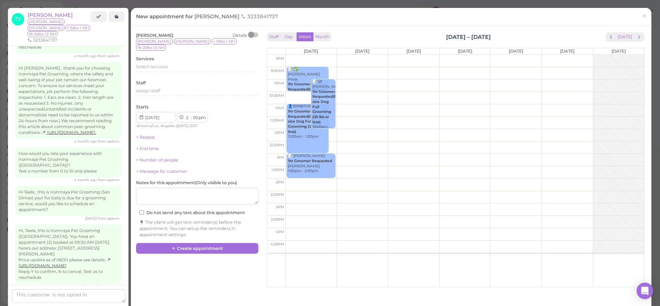
click at [636, 36] on span "next" at bounding box center [639, 37] width 7 height 7
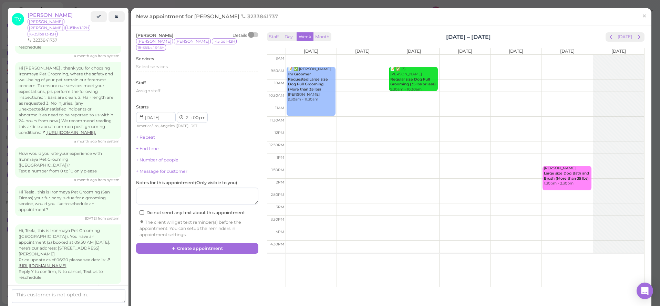
click at [636, 36] on span "next" at bounding box center [639, 37] width 7 height 7
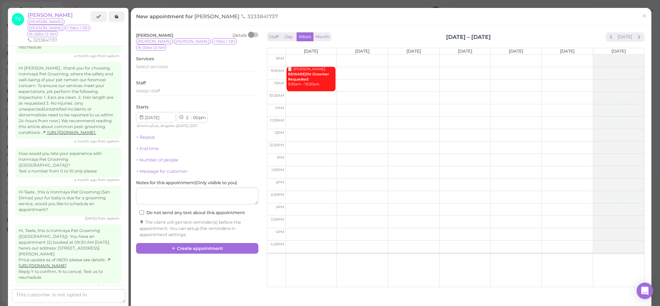
click at [636, 36] on span "next" at bounding box center [639, 37] width 7 height 7
click at [575, 69] on td at bounding box center [464, 73] width 358 height 12
type input "2025-09-20"
select select "9"
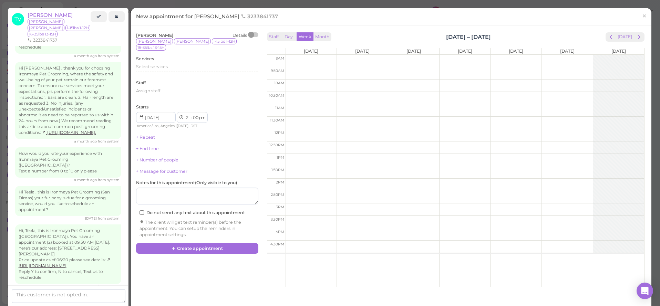
select select "30"
select select "am"
click at [161, 64] on div "Select services" at bounding box center [197, 68] width 122 height 8
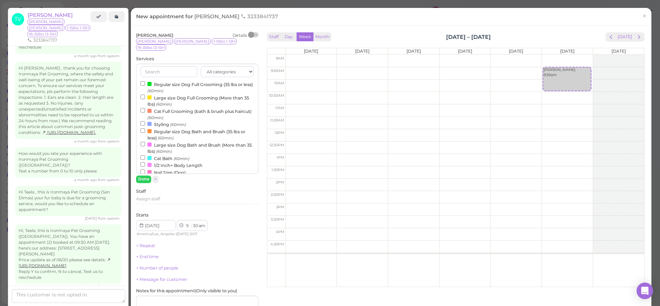
click at [161, 128] on label "Regular size Dog Bath and Brush (35 lbs or less) (60min)" at bounding box center [197, 134] width 113 height 13
click at [145, 128] on input "Regular size Dog Bath and Brush (35 lbs or less) (60min)" at bounding box center [143, 130] width 4 height 4
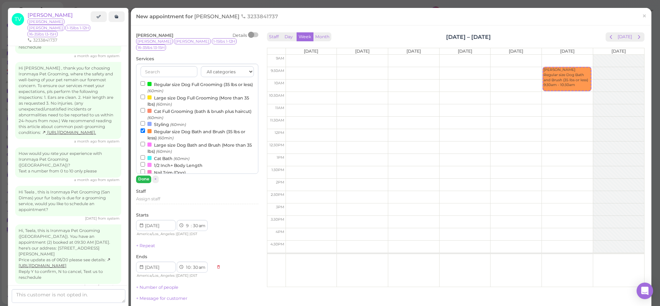
click at [143, 176] on button "Done" at bounding box center [143, 179] width 15 height 7
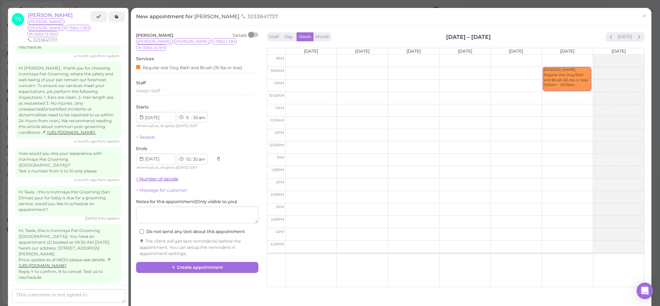
click at [146, 176] on link "+ Number of people" at bounding box center [157, 178] width 42 height 5
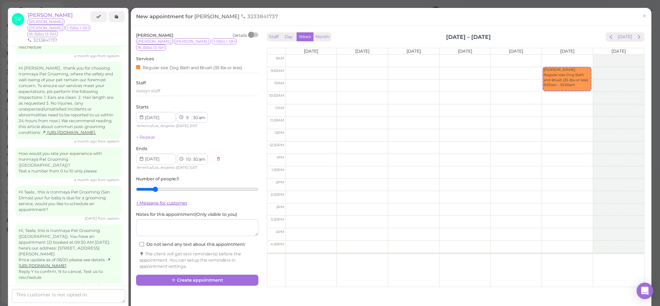
drag, startPoint x: 157, startPoint y: 181, endPoint x: 166, endPoint y: 193, distance: 14.3
type input "2"
click at [157, 184] on input "range" at bounding box center [197, 189] width 122 height 11
click at [192, 275] on button "Create appointment" at bounding box center [197, 280] width 122 height 11
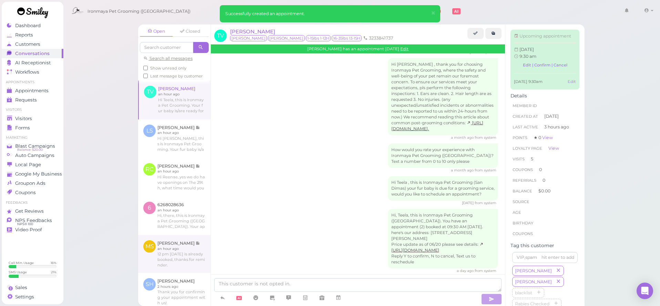
scroll to position [1133, 0]
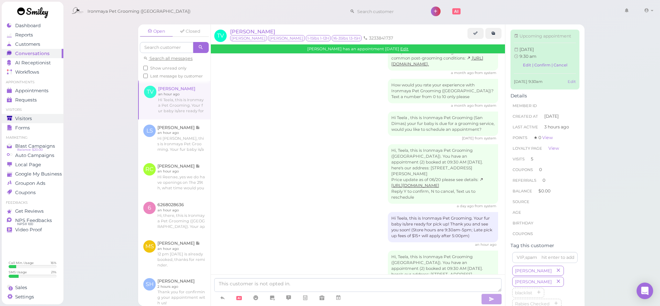
drag, startPoint x: 34, startPoint y: 113, endPoint x: 33, endPoint y: 122, distance: 9.0
click at [33, 116] on ul "Visitors Visitors Forms" at bounding box center [33, 119] width 62 height 25
click at [33, 121] on link "Visitors" at bounding box center [33, 118] width 62 height 9
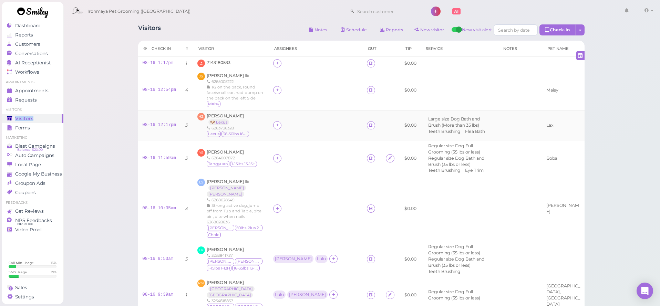
click at [233, 115] on span "[PERSON_NAME]" at bounding box center [225, 115] width 37 height 5
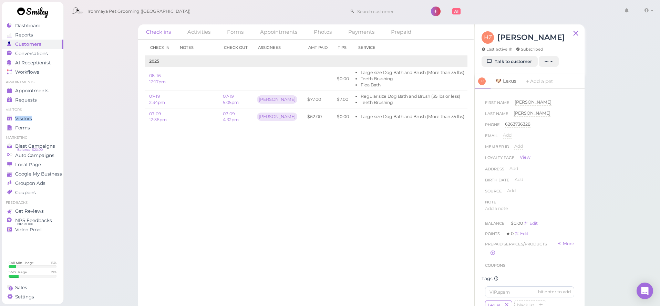
click at [507, 81] on link "🐶 Lexus" at bounding box center [505, 81] width 29 height 14
click at [501, 185] on span "Add a note" at bounding box center [496, 186] width 23 height 5
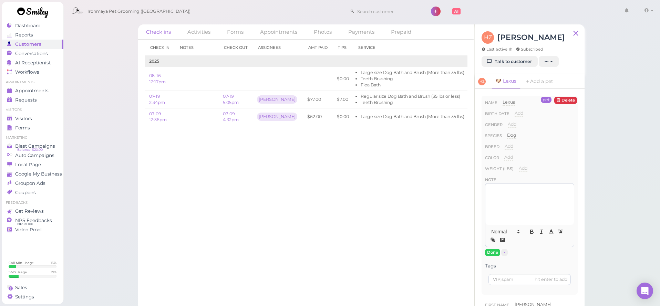
click at [491, 193] on div at bounding box center [529, 204] width 89 height 41
click at [526, 194] on div at bounding box center [529, 204] width 89 height 41
click at [509, 63] on link "Talk to customer" at bounding box center [509, 61] width 56 height 11
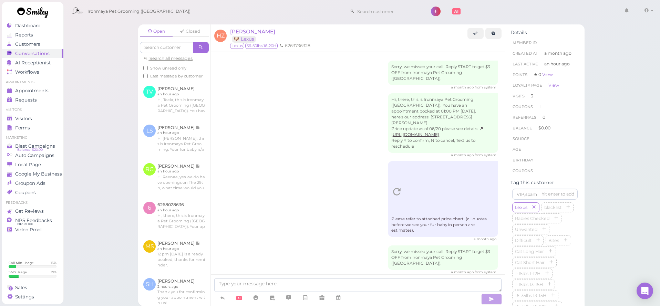
scroll to position [727, 0]
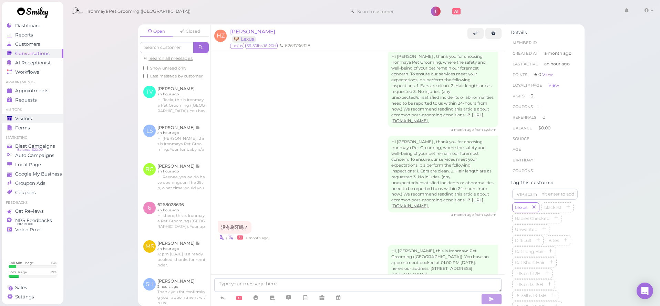
click at [34, 119] on div "Visitors" at bounding box center [32, 119] width 50 height 6
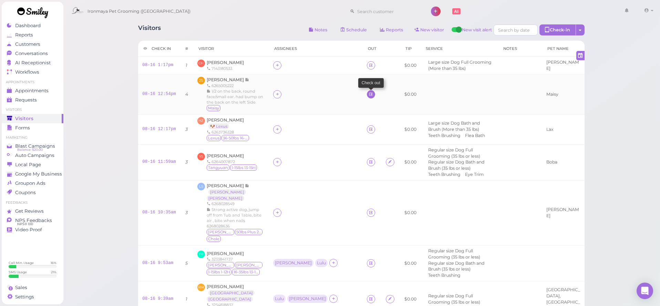
click at [368, 94] on icon at bounding box center [370, 94] width 4 height 5
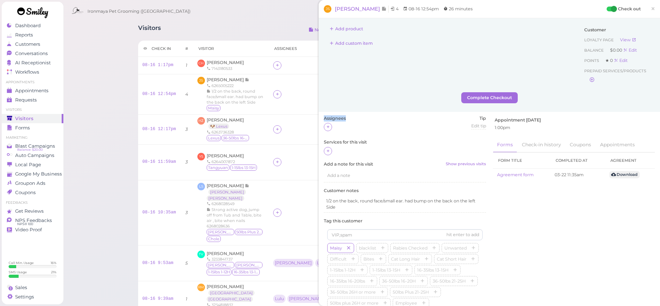
drag, startPoint x: 331, startPoint y: 125, endPoint x: 348, endPoint y: 111, distance: 22.1
click at [348, 111] on div "Add product Add custom item Customer Loyalty page View Balance $0.00 Edit Point…" at bounding box center [489, 183] width 341 height 330
click at [327, 150] on icon at bounding box center [328, 150] width 4 height 5
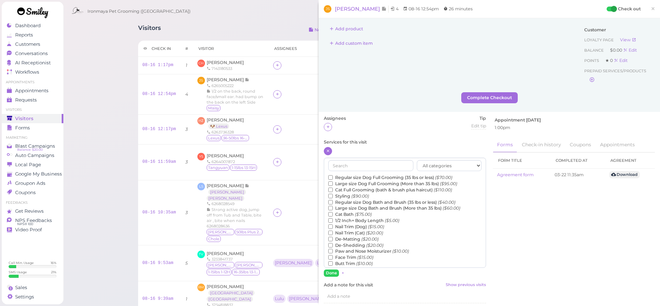
click at [354, 176] on label "Regular size Dog Full Grooming (35 lbs or less) ($70.00)" at bounding box center [390, 178] width 124 height 6
click at [333, 176] on input "Regular size Dog Full Grooming (35 lbs or less) ($70.00)" at bounding box center [330, 177] width 4 height 4
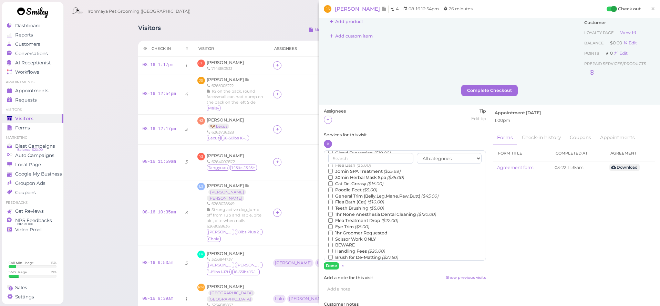
scroll to position [9, 0]
click at [357, 204] on label "Teeth Brushing ($5.00)" at bounding box center [356, 207] width 56 height 6
click at [333, 205] on input "Teeth Brushing ($5.00)" at bounding box center [330, 207] width 4 height 4
click at [335, 263] on button "Done" at bounding box center [331, 264] width 15 height 7
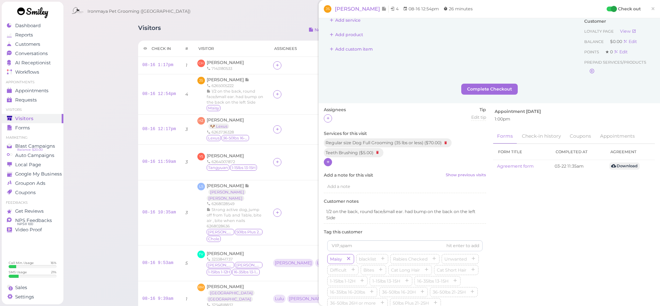
click at [652, 7] on span "×" at bounding box center [653, 9] width 4 height 10
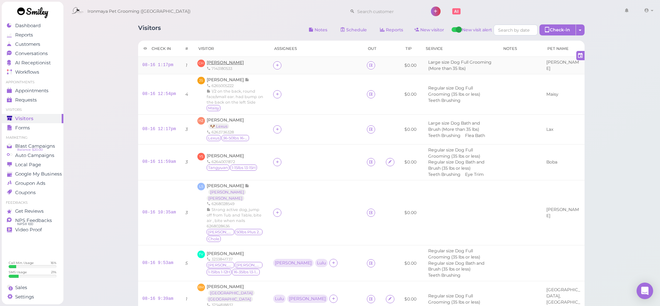
click at [221, 63] on span "Cesar Hernandez" at bounding box center [225, 62] width 37 height 5
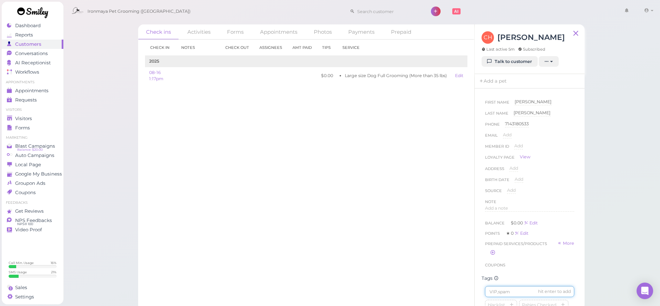
click at [497, 293] on input at bounding box center [529, 291] width 89 height 11
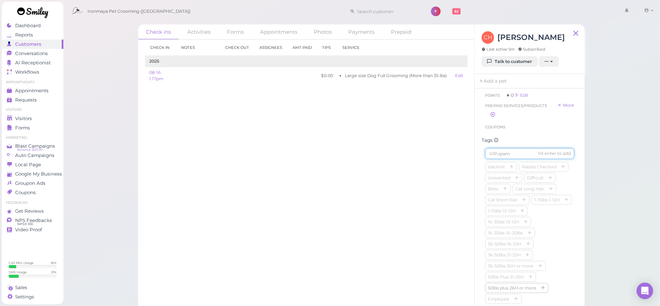
scroll to position [193, 0]
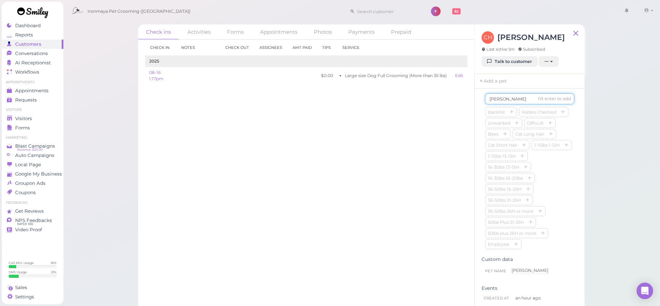
type input "Gilbert"
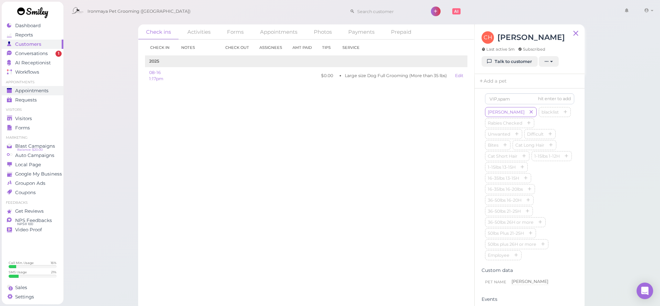
click at [44, 87] on link "Appointments" at bounding box center [33, 90] width 62 height 9
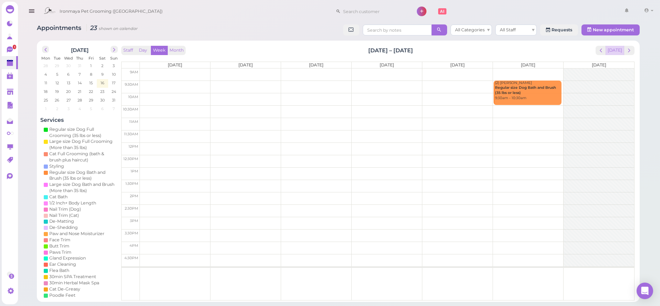
click at [615, 49] on button "[DATE]" at bounding box center [614, 50] width 19 height 9
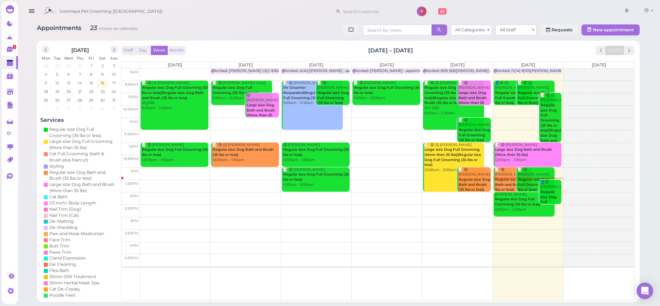
click at [35, 13] on button "button" at bounding box center [32, 11] width 18 height 19
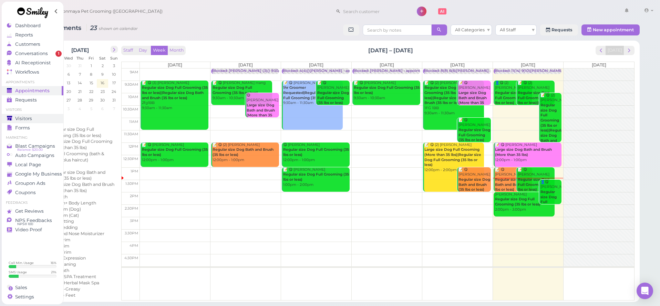
click at [42, 115] on link "Visitors" at bounding box center [33, 118] width 62 height 9
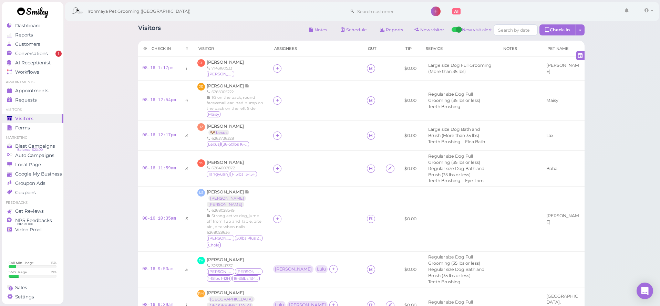
scroll to position [121, 0]
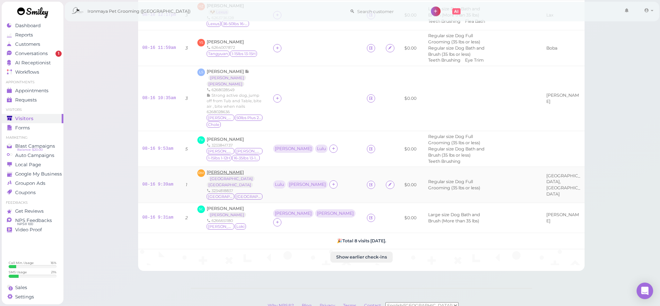
click at [221, 170] on span "[PERSON_NAME]" at bounding box center [225, 172] width 37 height 5
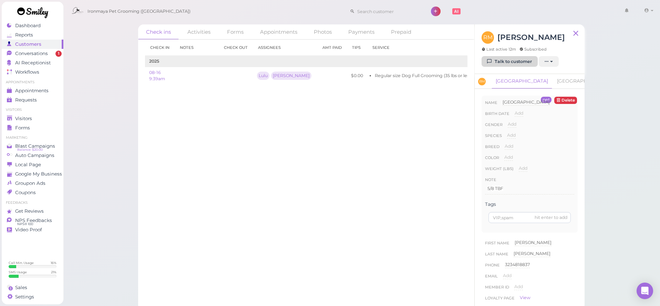
click at [509, 63] on link "Talk to customer" at bounding box center [509, 61] width 56 height 11
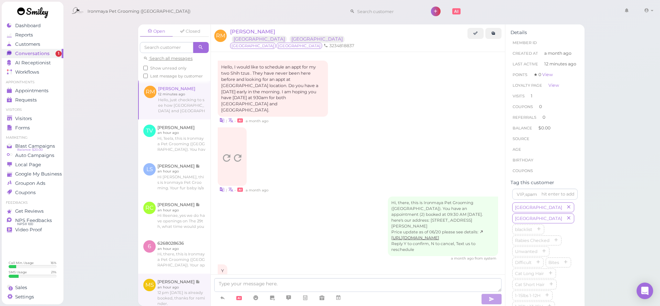
scroll to position [144, 0]
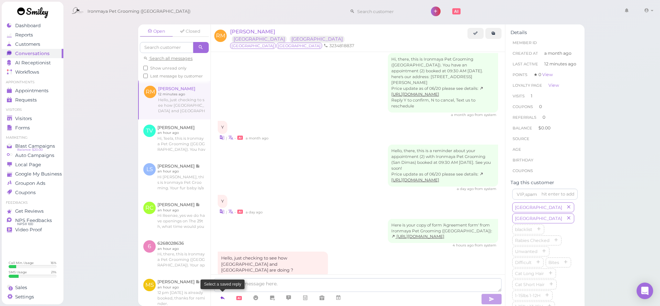
click at [222, 299] on icon at bounding box center [223, 297] width 6 height 7
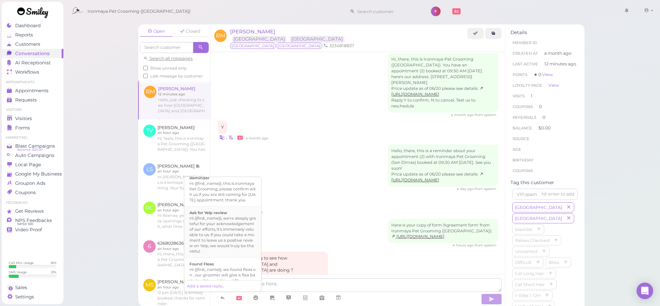
scroll to position [131, 0]
click at [225, 272] on div "Hi {{first_name}}, this is Ironmaya Pet Grooming. Your fur baby is/are ready fo…" at bounding box center [222, 281] width 66 height 33
type textarea "Hi {{first_name}}, this is Ironmaya Pet Grooming. Your fur baby is/are ready fo…"
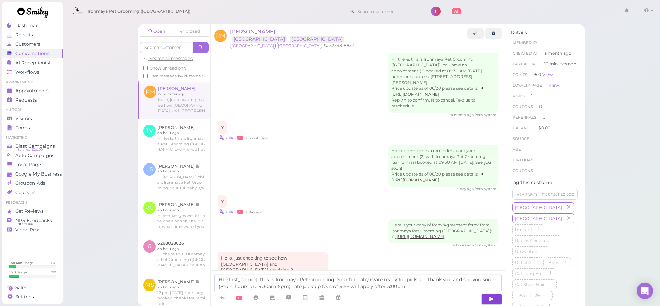
click at [491, 297] on icon "button" at bounding box center [492, 299] width 6 height 7
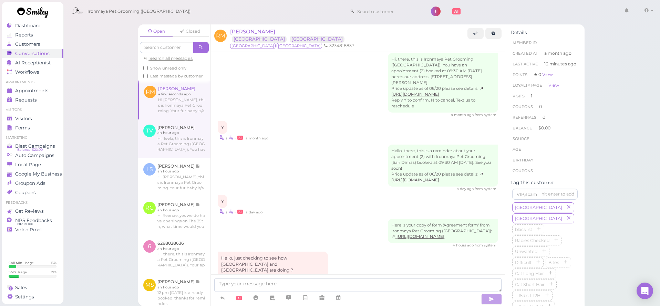
scroll to position [176, 0]
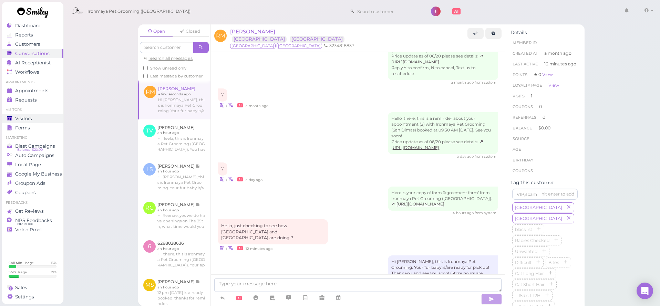
click at [34, 121] on div "Visitors" at bounding box center [32, 119] width 50 height 6
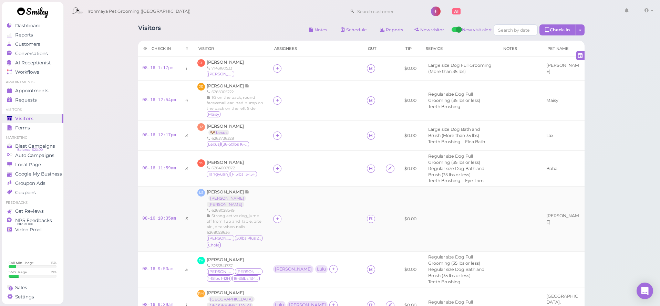
scroll to position [1, 0]
click at [222, 188] on span "[PERSON_NAME]" at bounding box center [226, 190] width 38 height 5
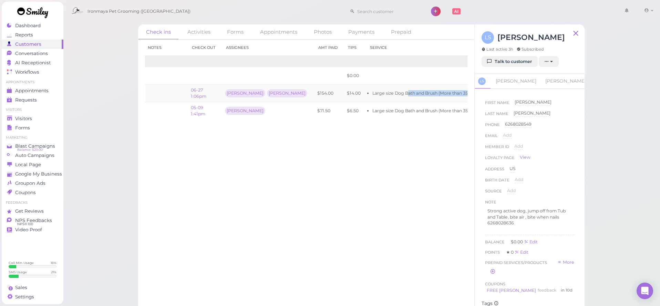
drag, startPoint x: 384, startPoint y: 91, endPoint x: 448, endPoint y: 92, distance: 64.1
click at [472, 97] on div "Check in Notes Check out Assignees Amt Paid Tips Service 2025 08-16 10:35am $0.…" at bounding box center [306, 173] width 336 height 267
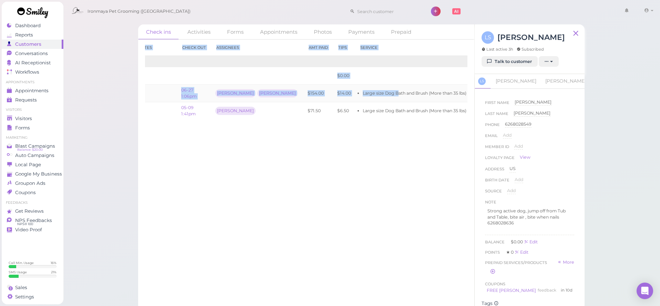
click at [489, 92] on link "View receipt" at bounding box center [503, 93] width 28 height 5
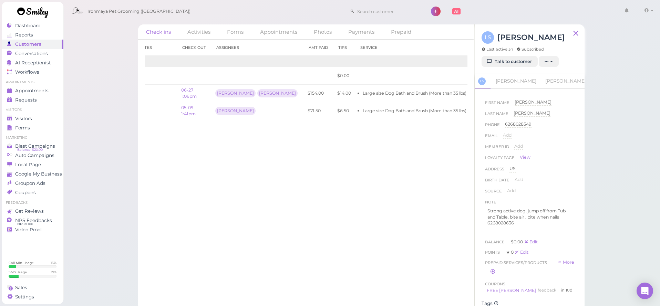
drag, startPoint x: 208, startPoint y: 137, endPoint x: 204, endPoint y: 123, distance: 14.4
click at [208, 137] on div "Check in Notes Check out Assignees Amt Paid Tips Service 2025 08-16 10:35am $0.…" at bounding box center [306, 173] width 336 height 267
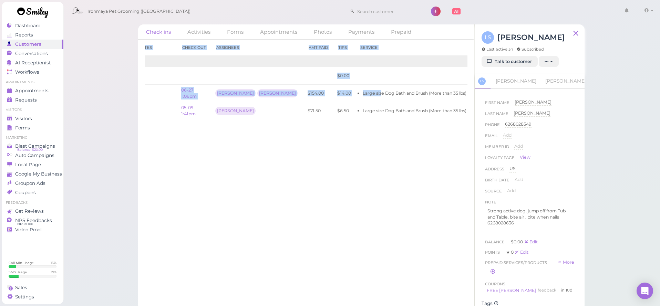
scroll to position [0, 43]
drag, startPoint x: 325, startPoint y: 93, endPoint x: 469, endPoint y: 93, distance: 143.3
click at [469, 93] on div "Check in Notes Check out Assignees Amt Paid Tips Service 2025 08-16 10:35am $0.…" at bounding box center [306, 173] width 336 height 267
click at [488, 92] on link "View receipt" at bounding box center [502, 93] width 28 height 5
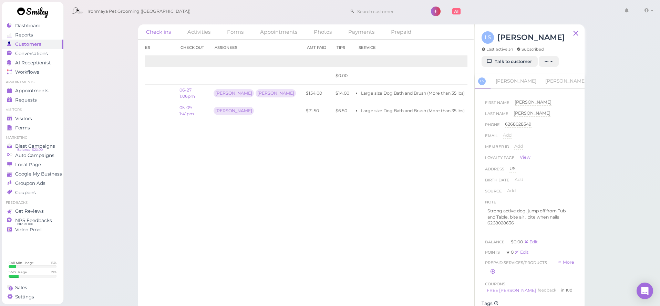
click at [229, 188] on div "Check in Notes Check out Assignees Amt Paid Tips Service 2025 08-16 10:35am $0.…" at bounding box center [306, 173] width 336 height 267
click at [28, 117] on span "Visitors" at bounding box center [23, 119] width 17 height 6
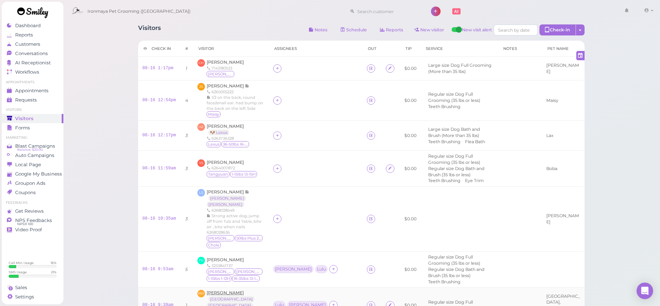
click at [225, 290] on span "[PERSON_NAME]" at bounding box center [225, 292] width 37 height 5
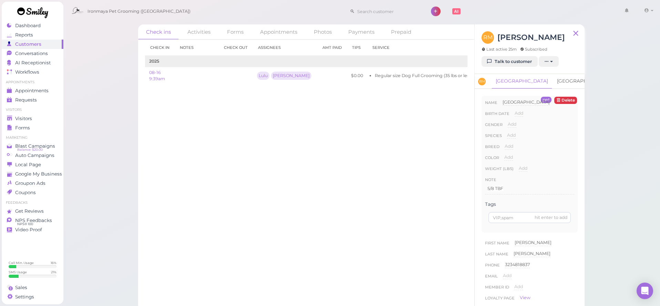
click at [553, 79] on link "[GEOGRAPHIC_DATA]" at bounding box center [583, 81] width 61 height 14
click at [514, 189] on p "5/8 TBF" at bounding box center [529, 189] width 84 height 6
click at [491, 254] on button "Done" at bounding box center [492, 252] width 15 height 7
click at [504, 84] on link "[GEOGRAPHIC_DATA]" at bounding box center [521, 81] width 61 height 14
click at [510, 189] on p "5/8 TBF" at bounding box center [529, 189] width 84 height 6
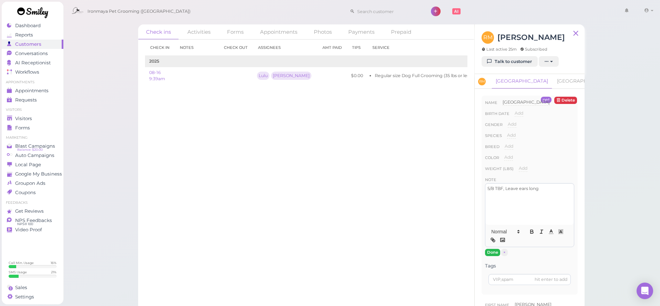
click at [493, 252] on button "Done" at bounding box center [492, 252] width 15 height 7
click at [31, 119] on span "Visitors" at bounding box center [23, 119] width 17 height 6
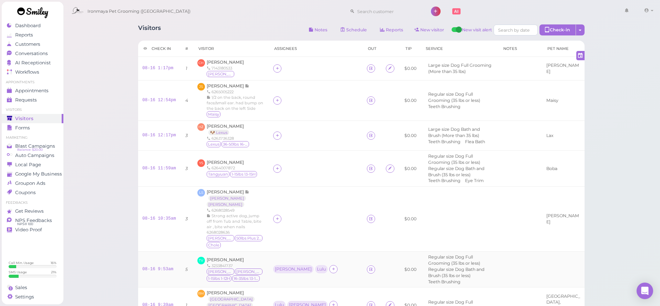
scroll to position [121, 0]
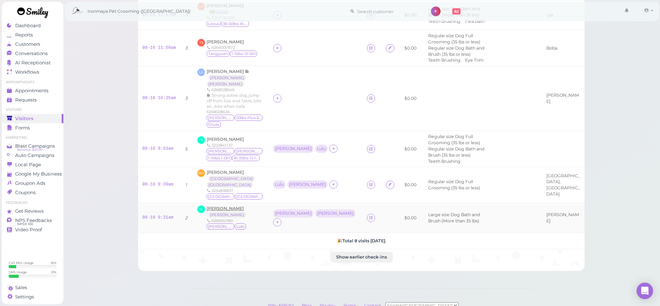
click at [223, 206] on span "[PERSON_NAME]" at bounding box center [225, 208] width 37 height 5
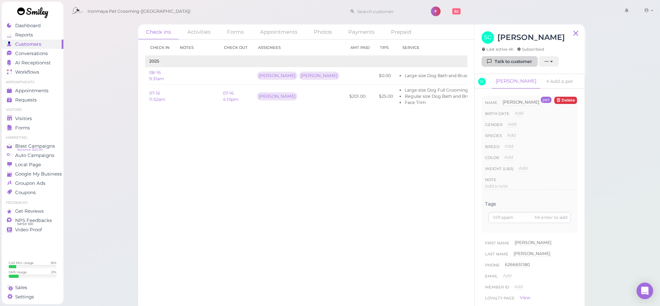
click at [506, 65] on link "Talk to customer" at bounding box center [509, 61] width 56 height 11
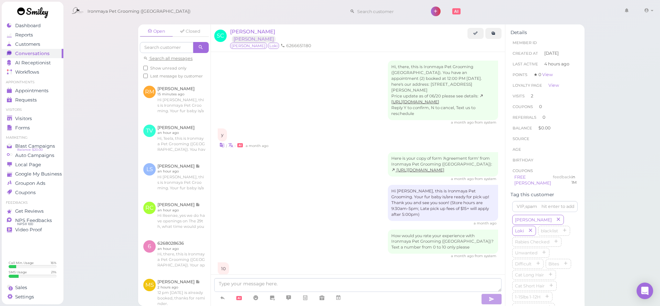
scroll to position [425, 0]
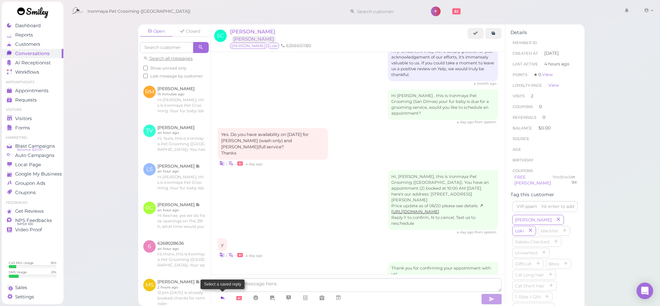
click at [224, 300] on icon at bounding box center [223, 297] width 6 height 7
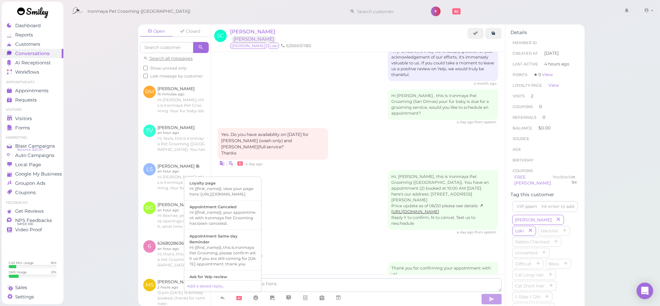
scroll to position [145, 0]
click at [229, 265] on div "Hi {{first_name}}, this is Ironmaya Pet Grooming. Your fur baby is/are ready fo…" at bounding box center [222, 266] width 66 height 33
type textarea "Hi {{first_name}}, this is Ironmaya Pet Grooming. Your fur baby is/are ready fo…"
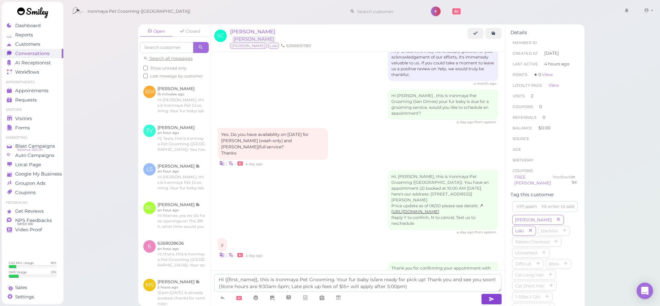
click at [488, 297] on button "button" at bounding box center [491, 299] width 21 height 11
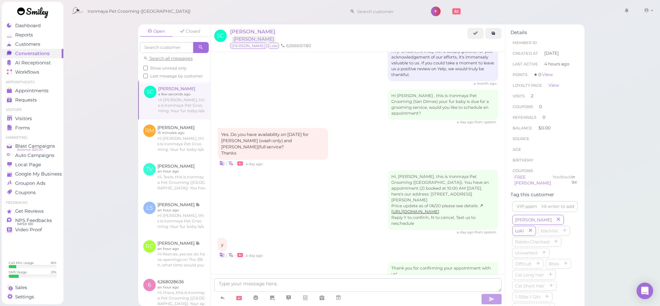
scroll to position [457, 0]
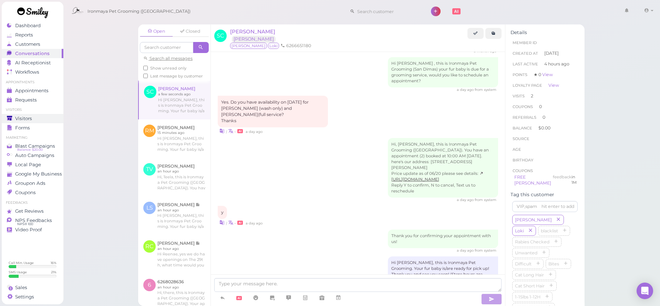
click at [30, 117] on span "Visitors" at bounding box center [23, 119] width 17 height 6
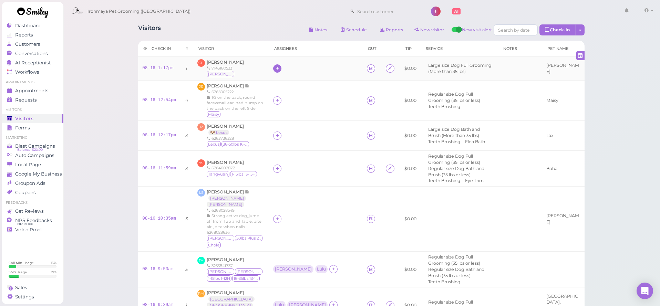
click at [281, 66] on div at bounding box center [277, 68] width 8 height 8
drag, startPoint x: 296, startPoint y: 112, endPoint x: 292, endPoint y: 107, distance: 5.6
click at [296, 112] on div "[PERSON_NAME]" at bounding box center [323, 111] width 96 height 13
click at [277, 99] on icon at bounding box center [277, 100] width 4 height 5
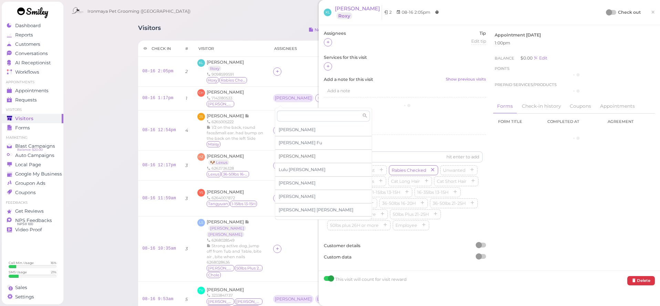
click at [280, 156] on span "[PERSON_NAME]" at bounding box center [297, 156] width 37 height 5
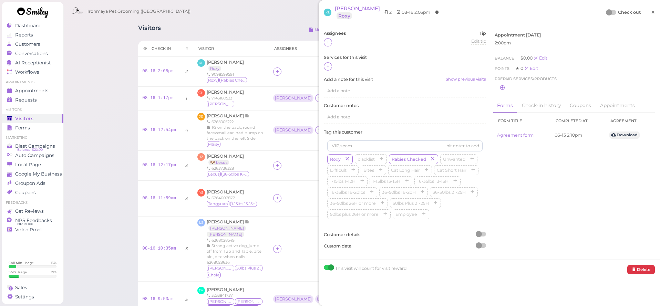
click at [651, 11] on span "×" at bounding box center [653, 12] width 4 height 10
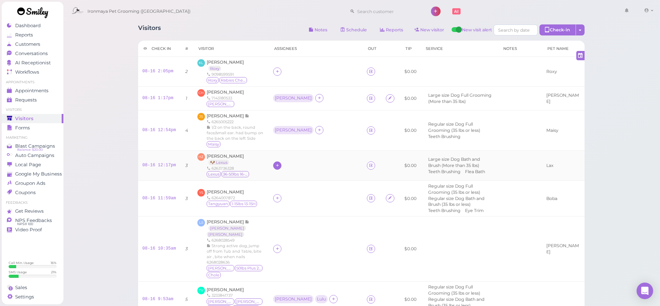
click at [281, 163] on div at bounding box center [277, 166] width 8 height 8
click at [292, 235] on div "[PERSON_NAME]" at bounding box center [323, 233] width 96 height 13
click at [280, 196] on icon at bounding box center [277, 198] width 4 height 5
click at [286, 125] on span "[PERSON_NAME]" at bounding box center [297, 123] width 37 height 5
click at [282, 196] on div "[PERSON_NAME]" at bounding box center [293, 198] width 37 height 5
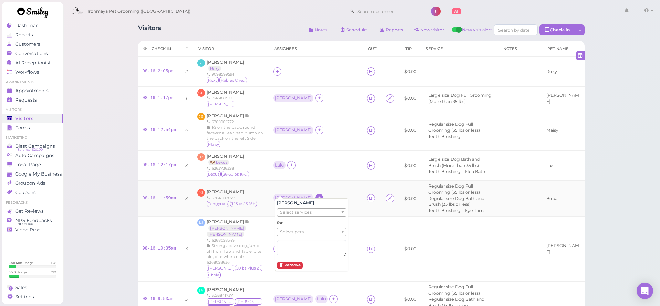
click at [317, 195] on icon at bounding box center [319, 197] width 4 height 5
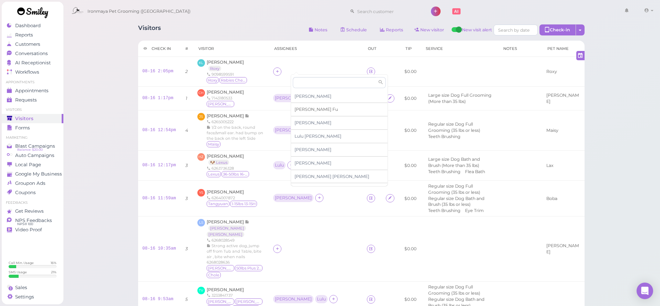
click at [304, 110] on span "[PERSON_NAME]" at bounding box center [315, 109] width 43 height 5
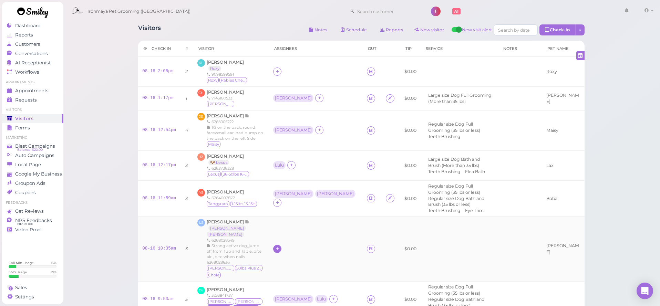
click at [280, 246] on icon at bounding box center [277, 248] width 4 height 5
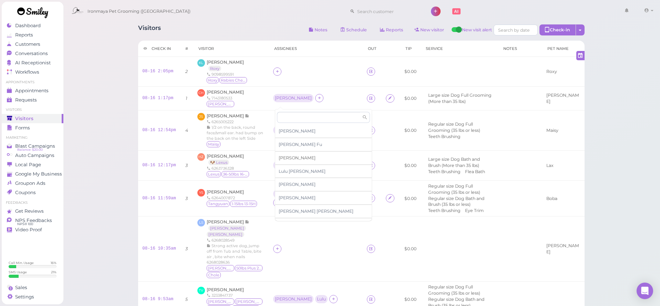
click at [284, 158] on span "[PERSON_NAME]" at bounding box center [297, 157] width 37 height 5
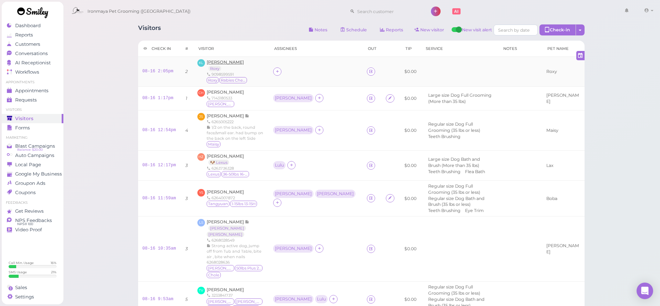
click at [215, 61] on span "[PERSON_NAME]" at bounding box center [225, 62] width 37 height 5
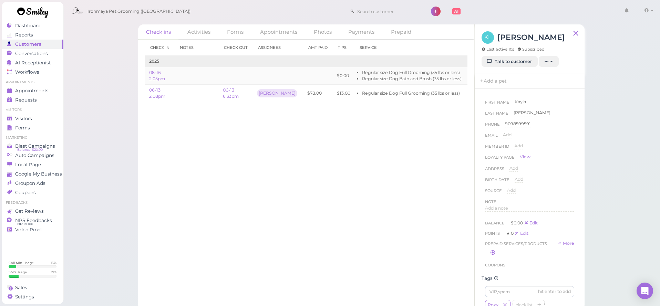
click at [470, 74] on link "Edit" at bounding box center [474, 75] width 8 height 5
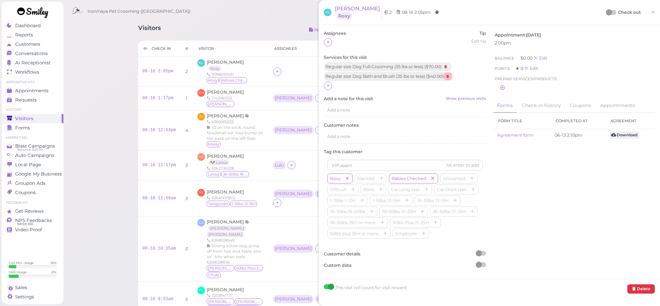
click at [449, 74] on icon at bounding box center [448, 77] width 8 height 8
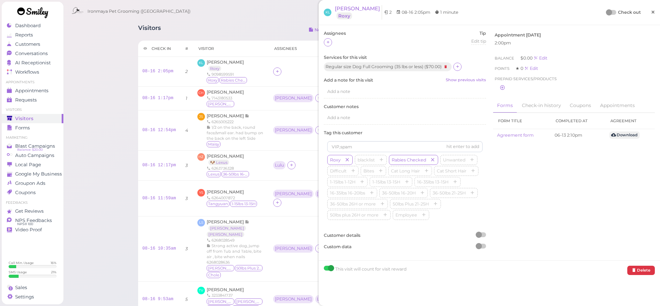
click at [652, 12] on span "×" at bounding box center [653, 12] width 4 height 10
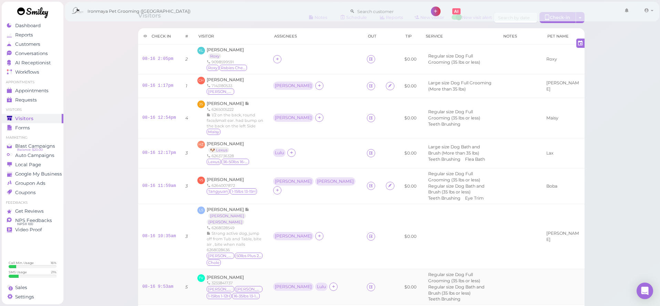
scroll to position [37, 0]
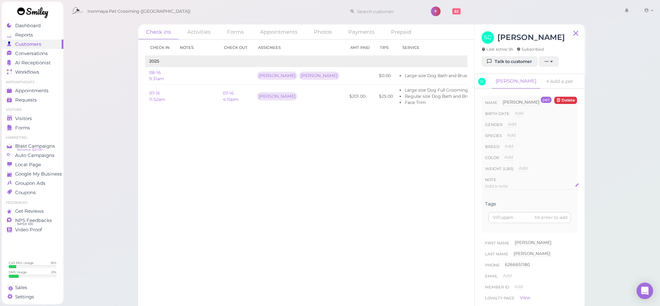
click at [497, 184] on span "Add a note" at bounding box center [496, 186] width 23 height 5
click at [493, 255] on button "Done" at bounding box center [492, 252] width 15 height 7
click at [541, 80] on link "Add a pet" at bounding box center [559, 81] width 36 height 15
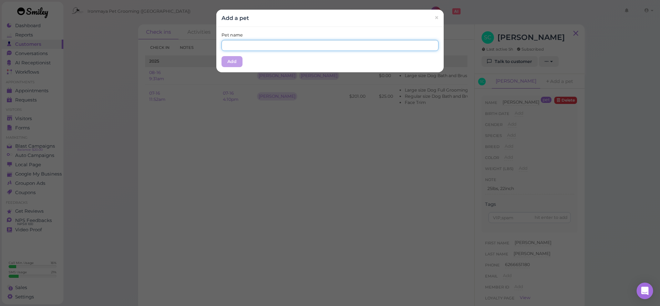
click at [263, 46] on input "text" at bounding box center [329, 45] width 217 height 11
type input "Loki"
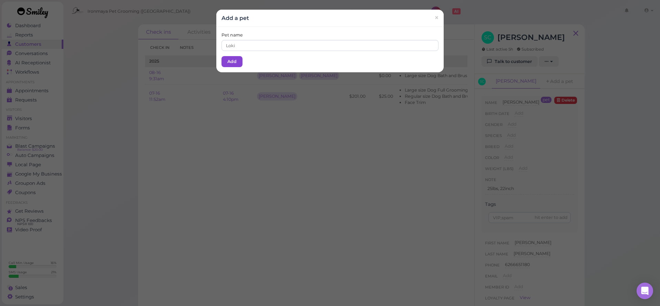
click at [232, 61] on button "Add" at bounding box center [231, 61] width 21 height 11
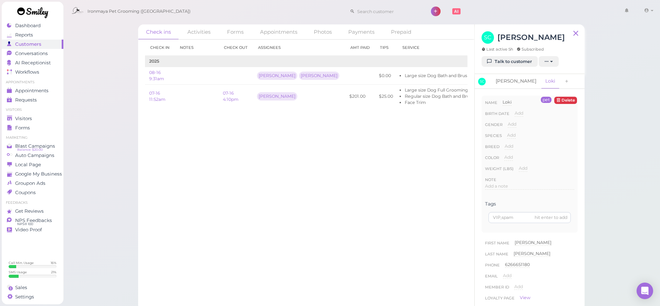
click at [509, 82] on link "[PERSON_NAME]" at bounding box center [515, 81] width 49 height 14
click at [541, 81] on link "Loki" at bounding box center [550, 81] width 18 height 14
click at [502, 186] on span "Add a note" at bounding box center [496, 186] width 23 height 5
click at [498, 251] on button "Done" at bounding box center [492, 252] width 15 height 7
click at [21, 117] on span "Visitors" at bounding box center [23, 119] width 17 height 6
